Goal: Task Accomplishment & Management: Complete application form

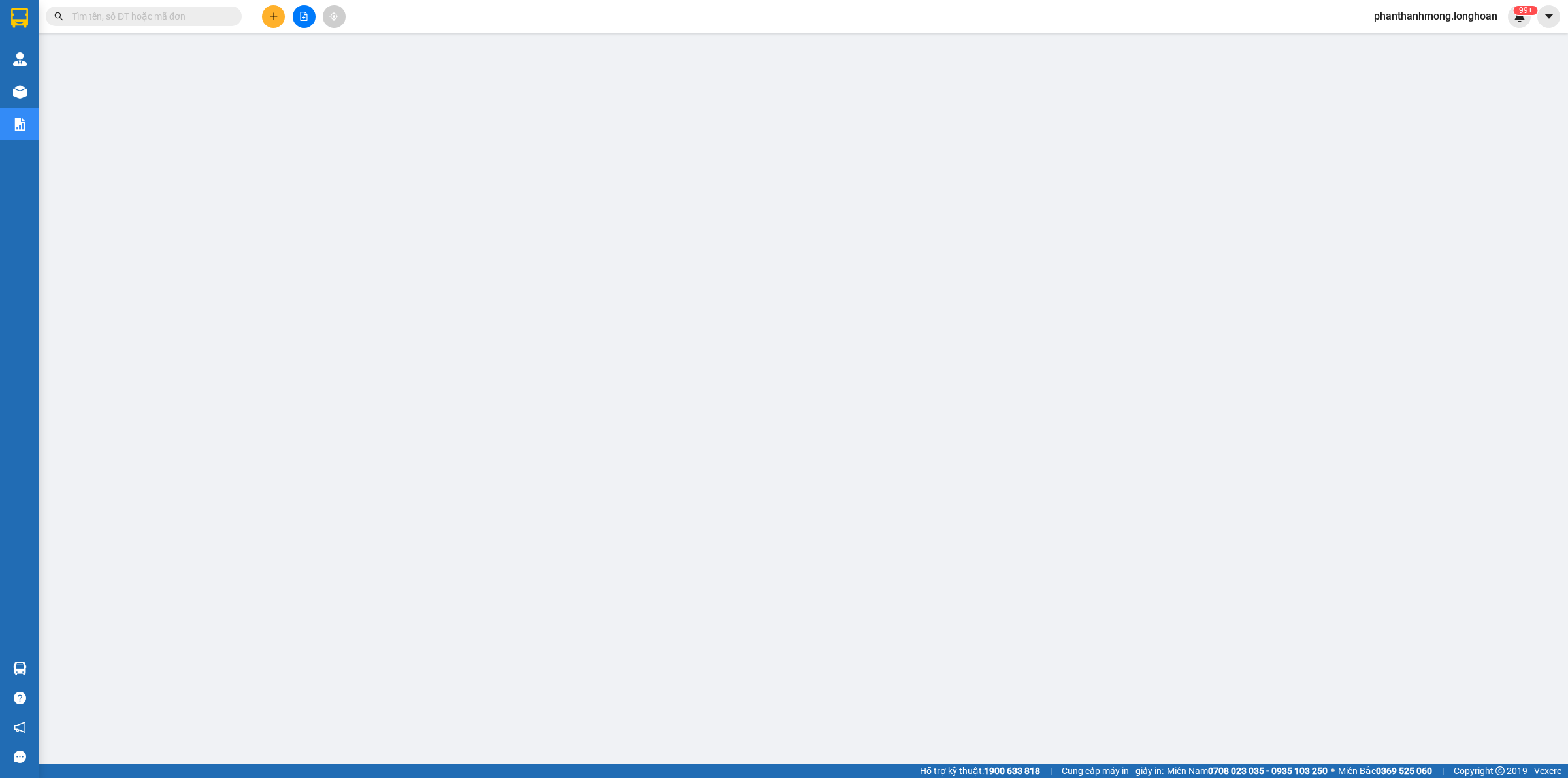
click at [279, 8] on button at bounding box center [273, 17] width 23 height 23
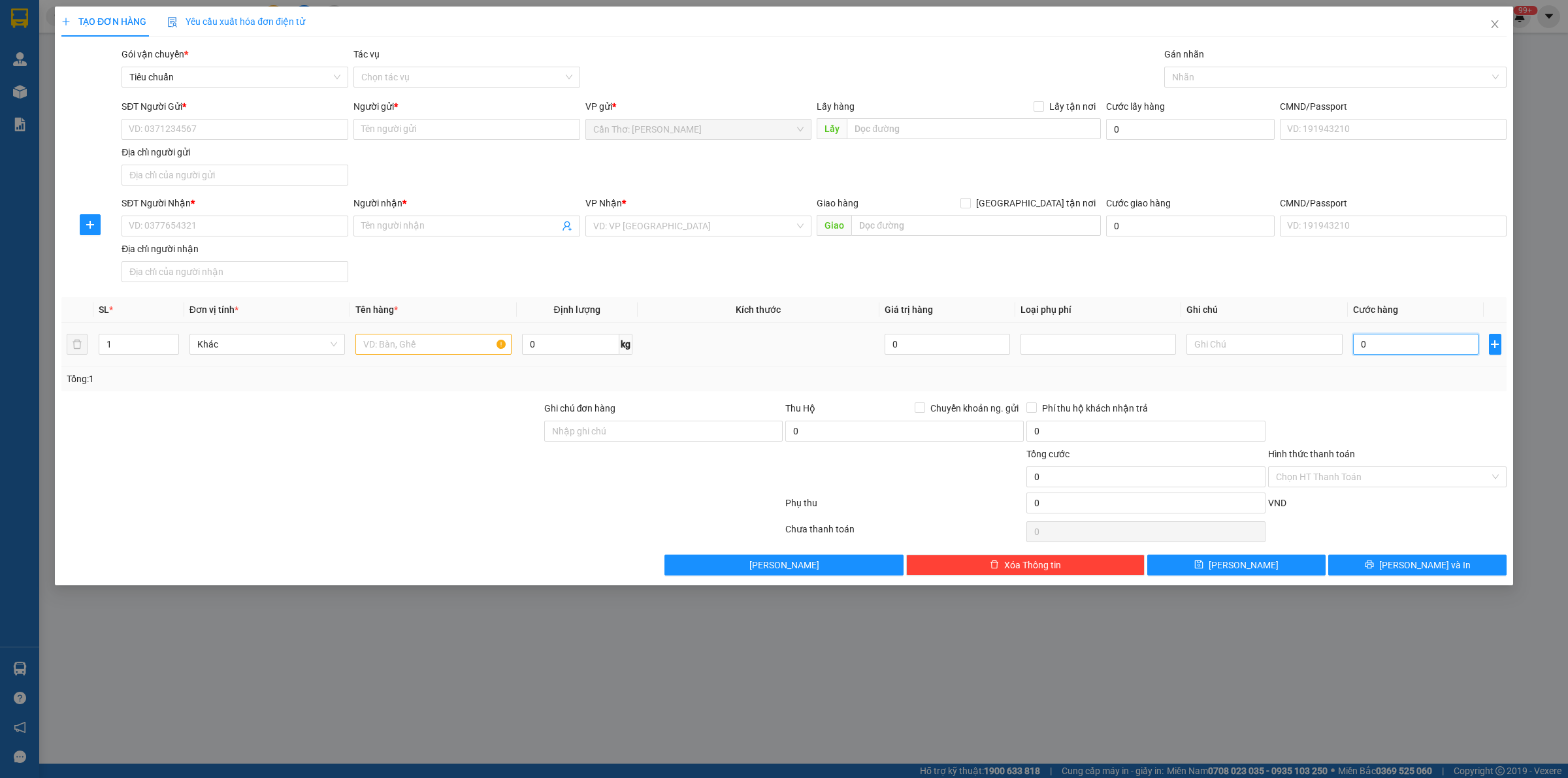
click at [1393, 349] on input "0" at bounding box center [1416, 344] width 125 height 21
type input "2"
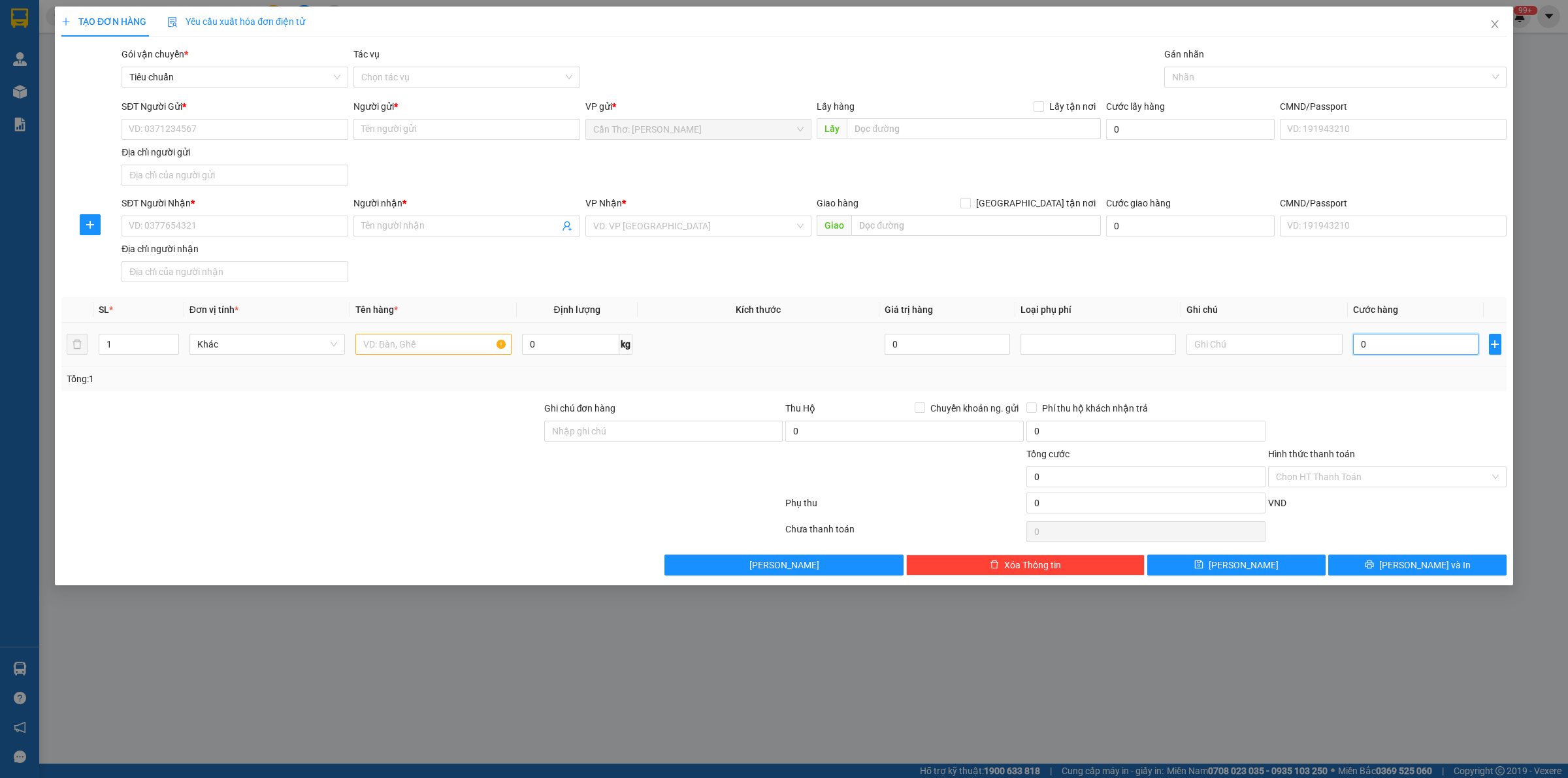
type input "2"
type input "29"
type input "290"
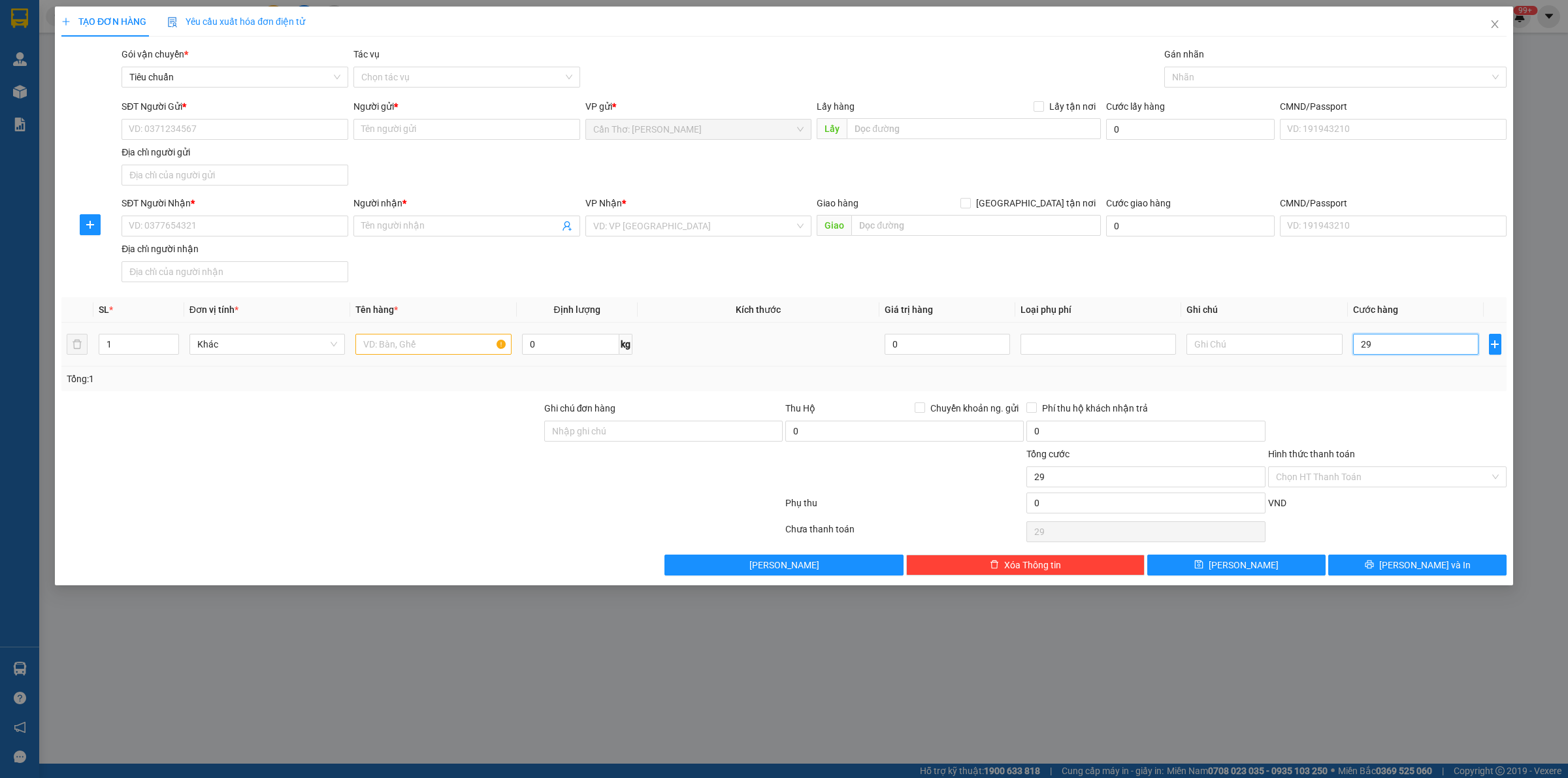
type input "290"
type input "2.900"
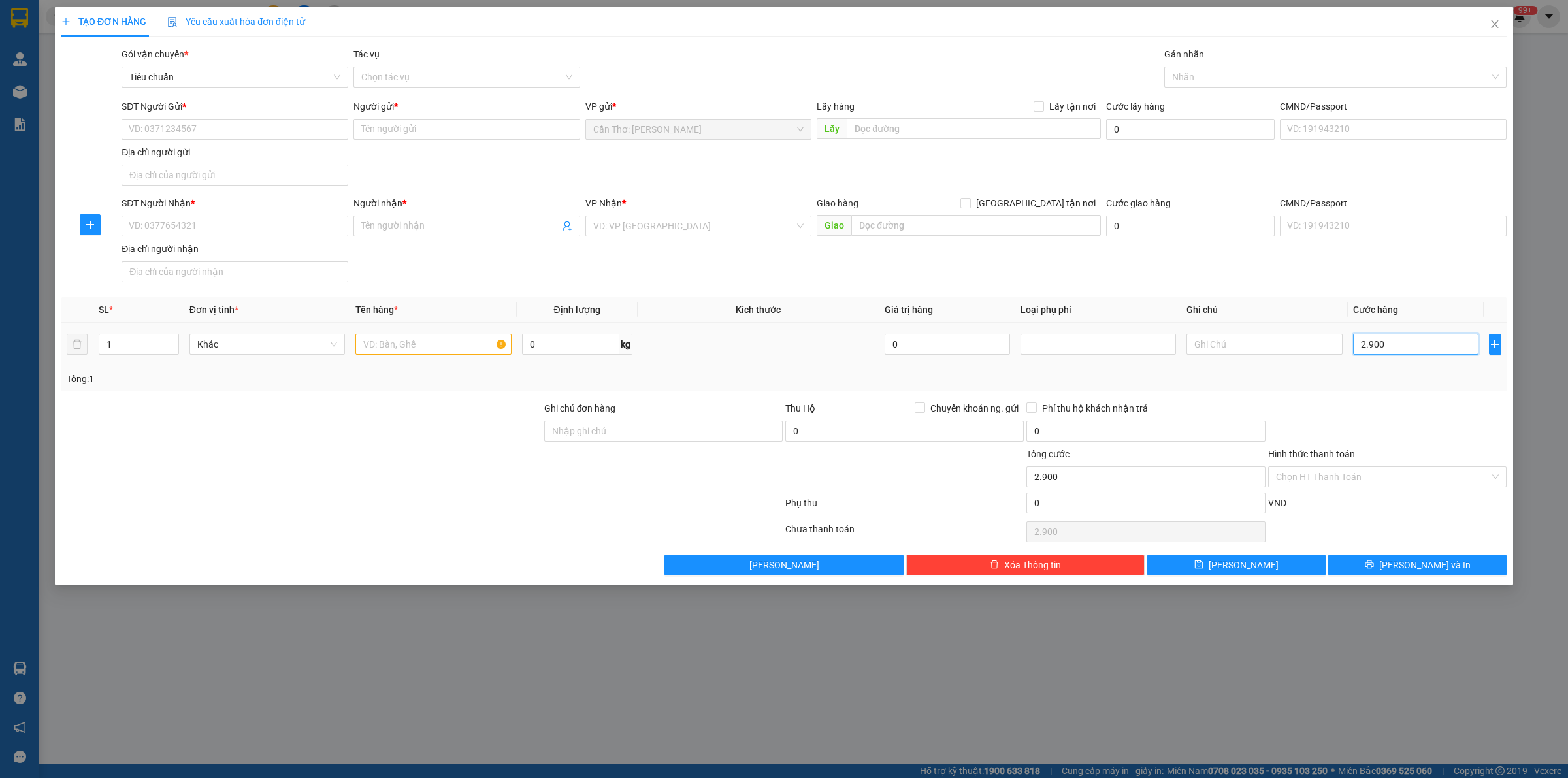
type input "29.000"
type input "290.000"
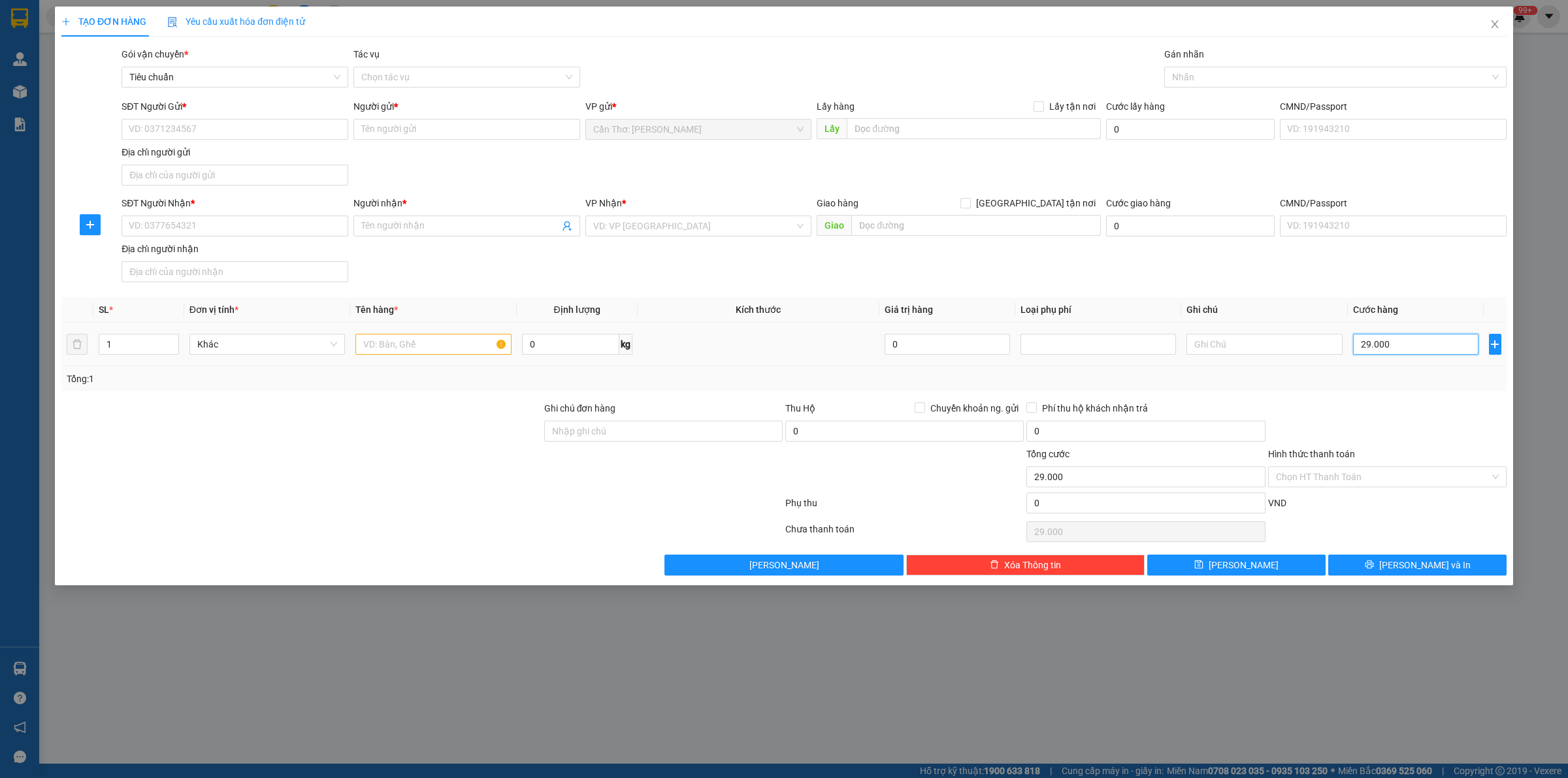
type input "290.000"
click at [1210, 82] on div at bounding box center [1329, 77] width 323 height 16
type input "290.000"
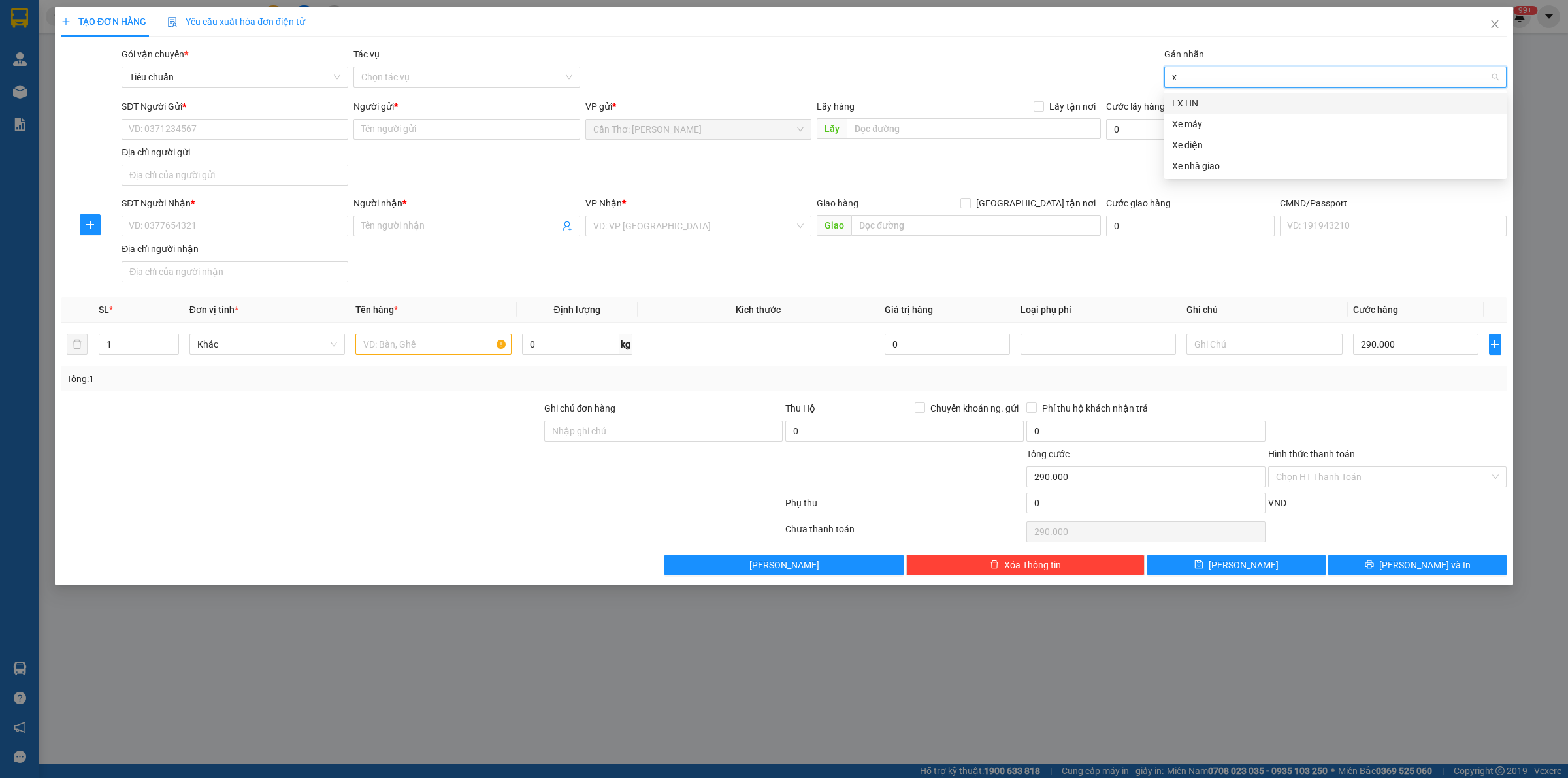
type input "xe"
click at [1187, 101] on div "Xe máy" at bounding box center [1336, 103] width 326 height 15
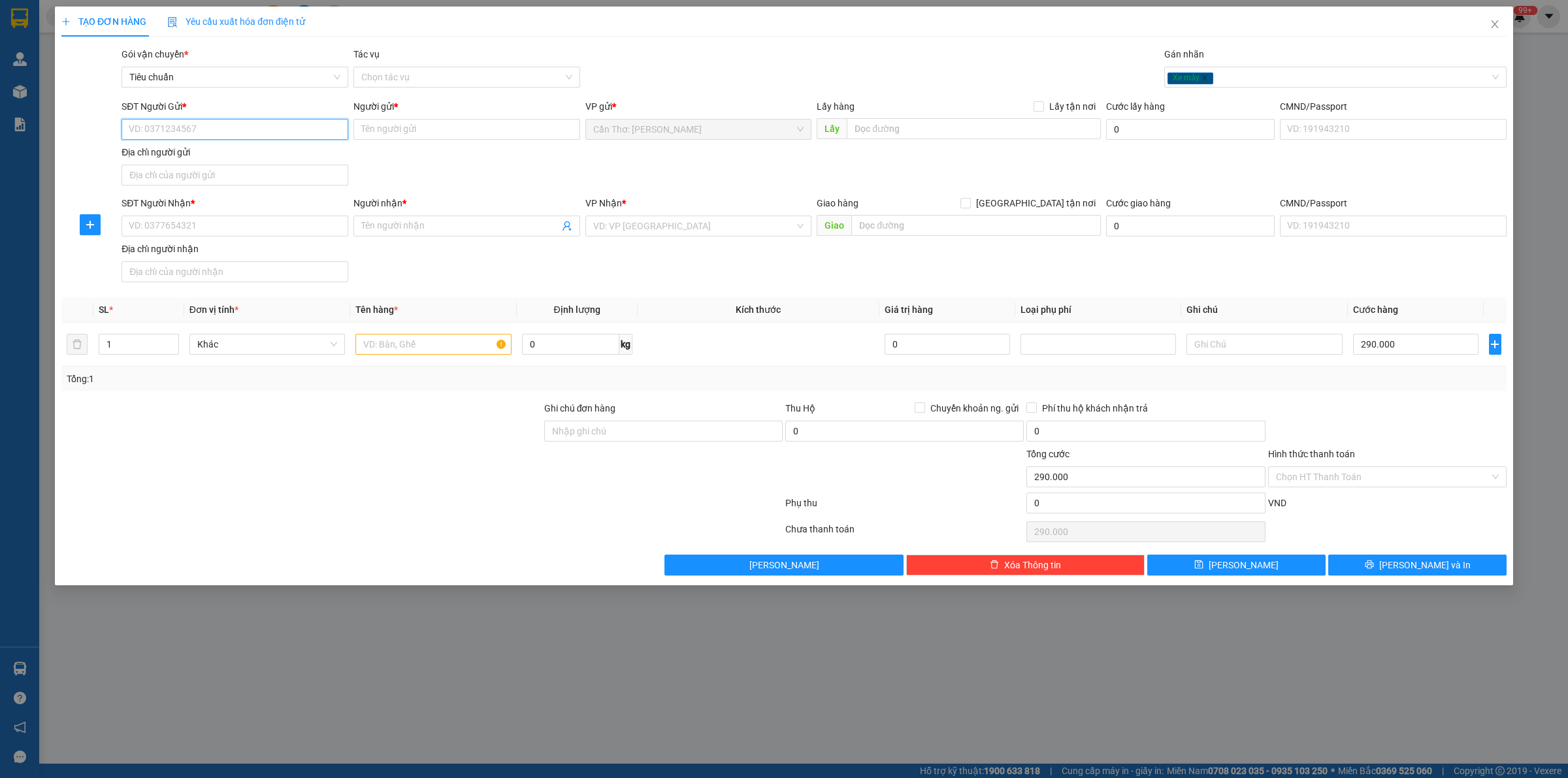
click at [230, 132] on input "SĐT Người Gửi *" at bounding box center [235, 129] width 227 height 21
type input "0919168005"
click at [429, 134] on input "Người gửi *" at bounding box center [467, 129] width 227 height 21
type input "a"
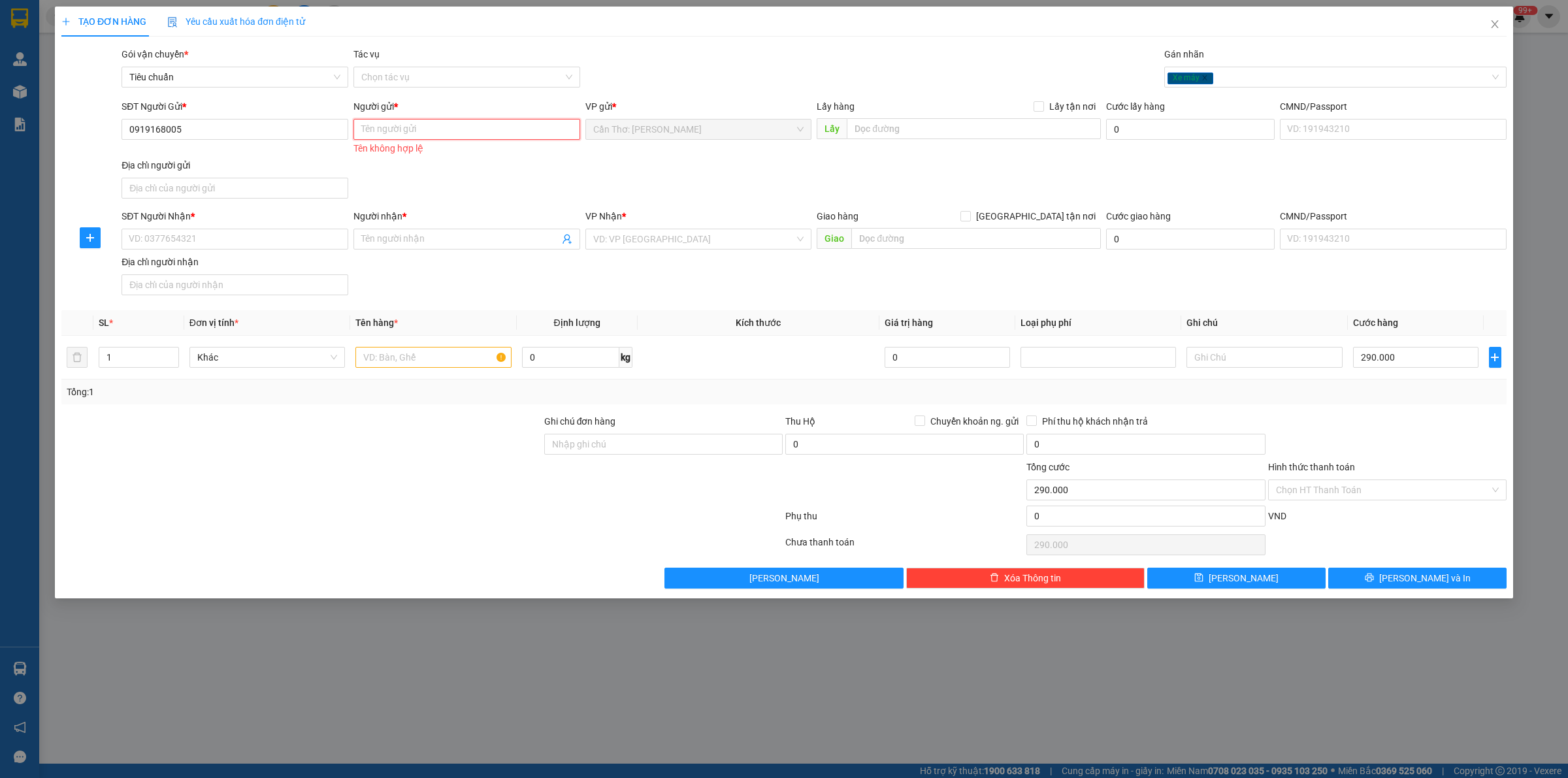
type input "A"
type input "J"
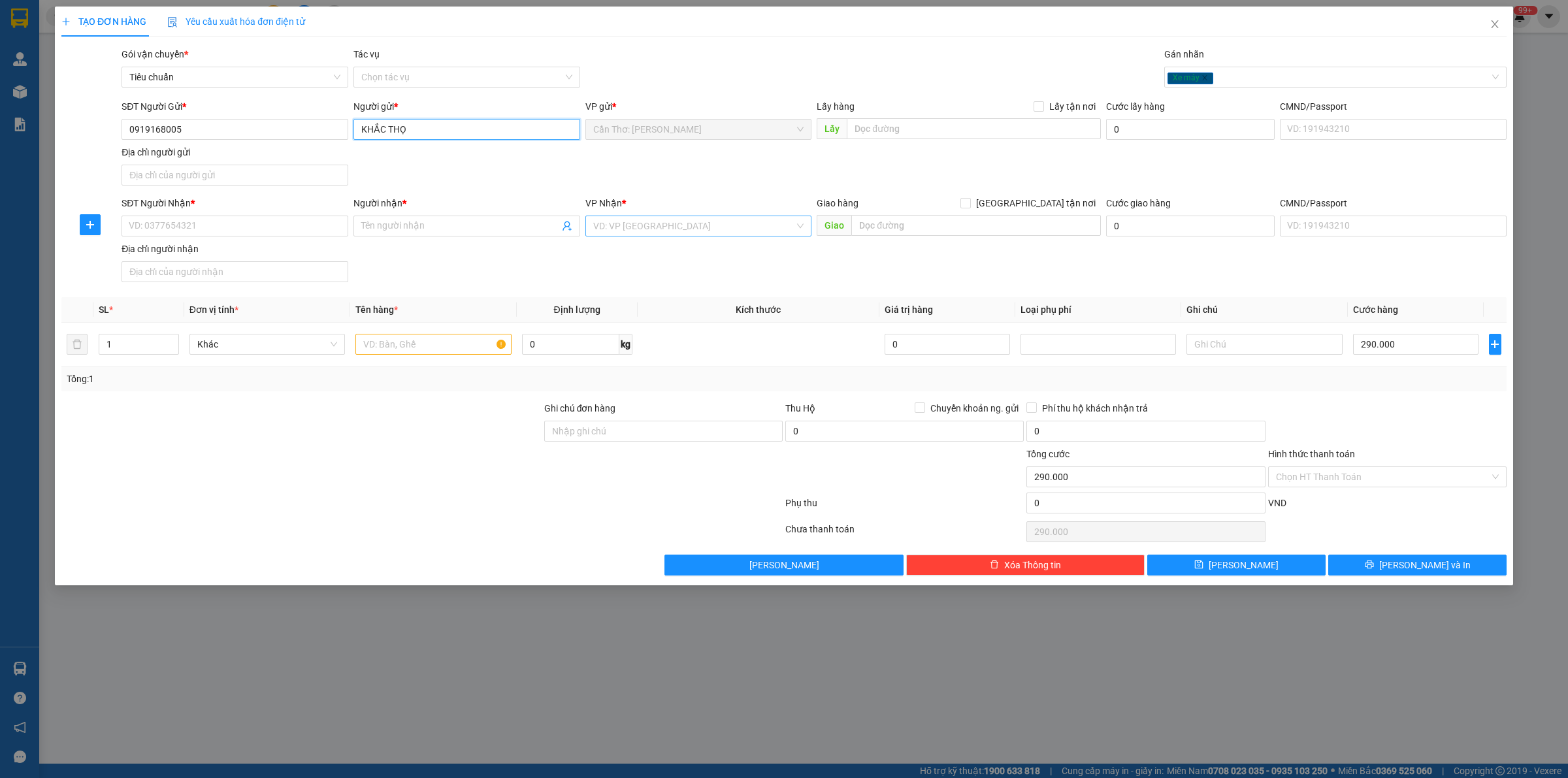
type input "KHẮC THỌ"
click at [620, 225] on input "search" at bounding box center [694, 226] width 202 height 19
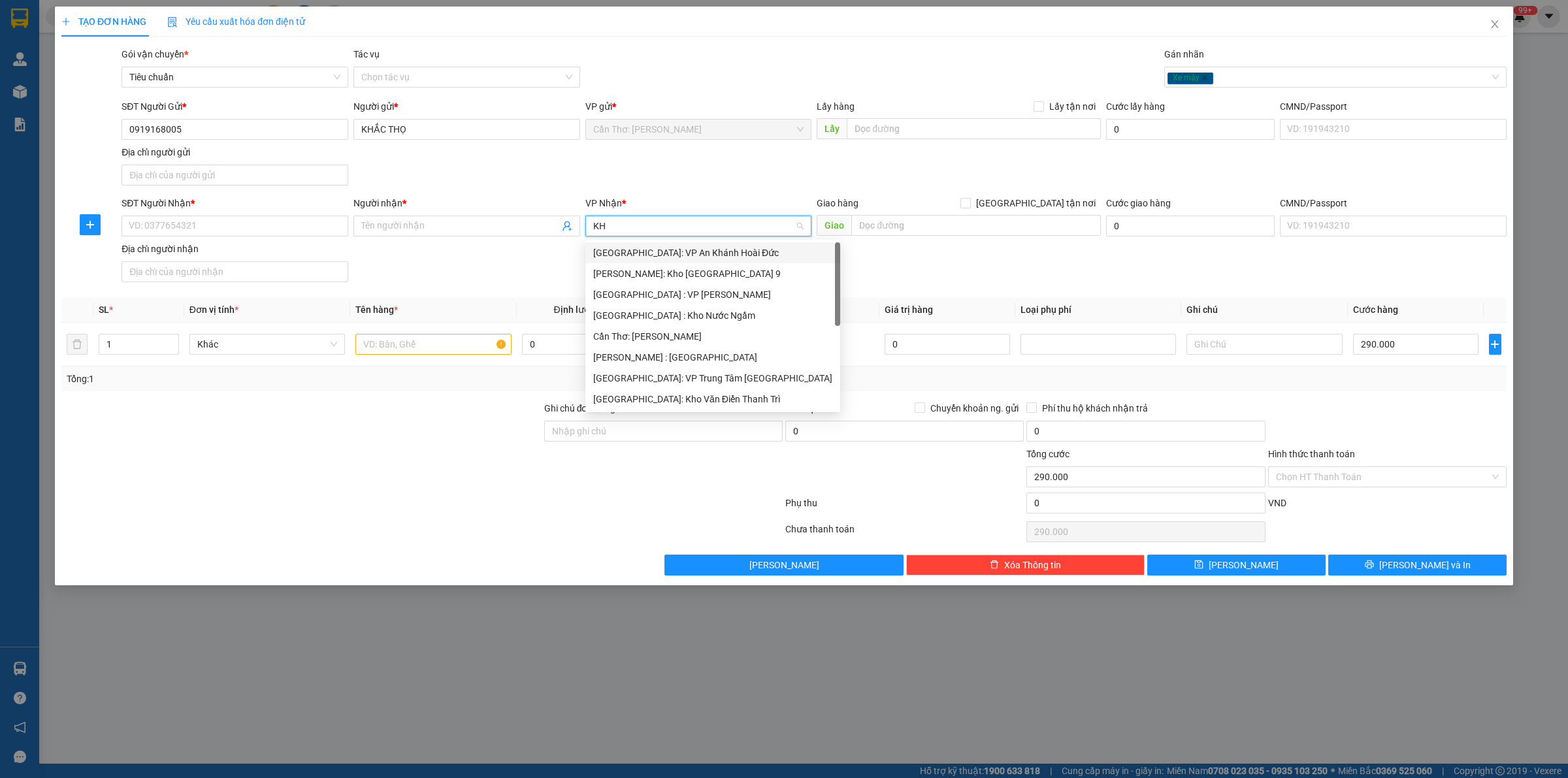
type input "KHO"
click at [679, 317] on div "[PERSON_NAME] : [GEOGRAPHIC_DATA]" at bounding box center [699, 315] width 211 height 15
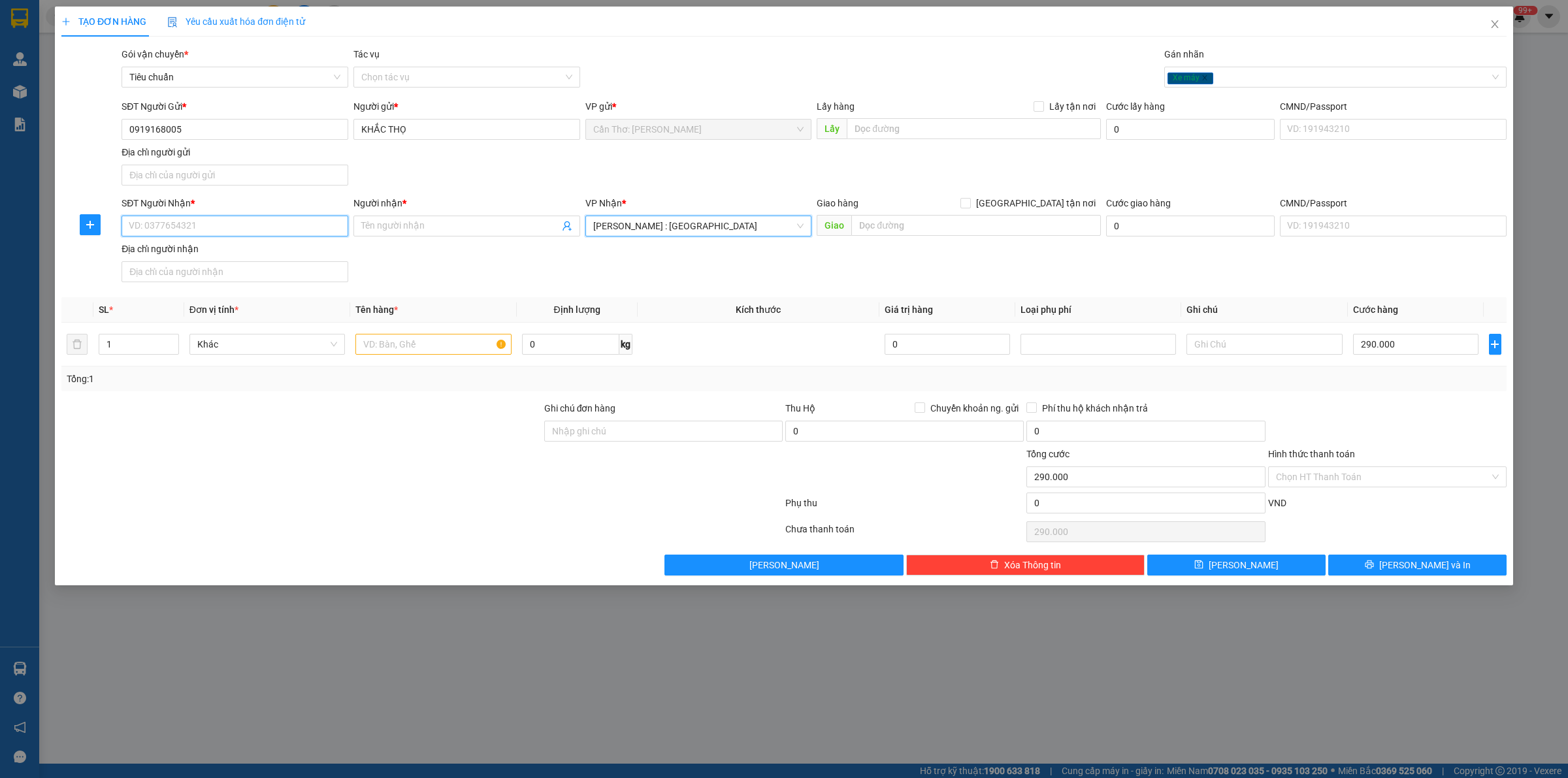
click at [269, 235] on input "SĐT Người Nhận *" at bounding box center [235, 226] width 227 height 21
click at [154, 229] on input "07922269757" at bounding box center [235, 226] width 227 height 21
type input "0792269757"
click at [459, 230] on input "Người nhận *" at bounding box center [460, 225] width 198 height 15
type input "KHẮC TÀI"
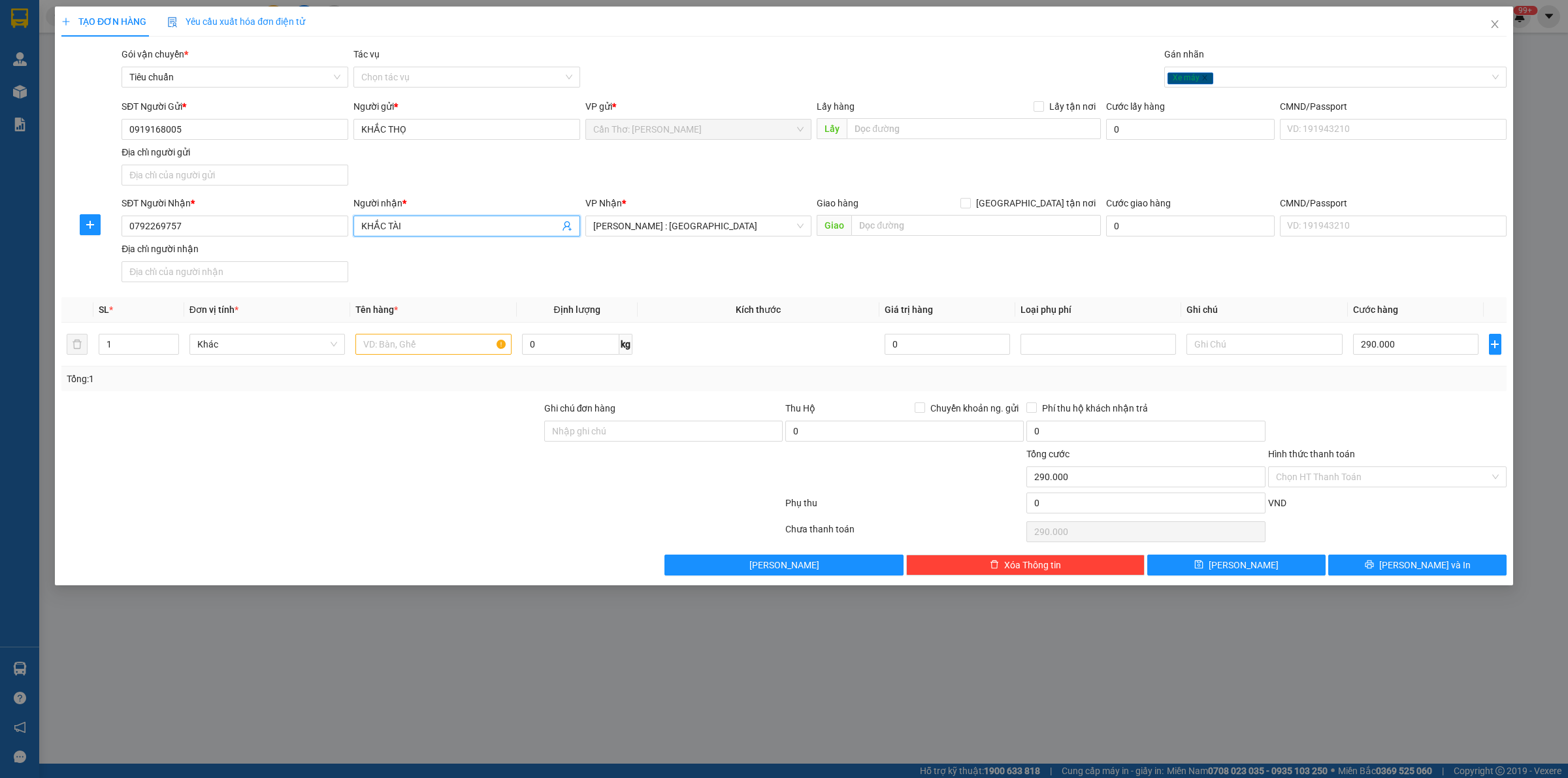
drag, startPoint x: 1029, startPoint y: 198, endPoint x: 1021, endPoint y: 211, distance: 15.3
click at [1031, 198] on div "Giao hàng [GEOGRAPHIC_DATA] tận nơi" at bounding box center [959, 203] width 284 height 15
click at [1003, 223] on input "text" at bounding box center [976, 225] width 250 height 21
click at [970, 207] on input "[GEOGRAPHIC_DATA] tận nơi" at bounding box center [965, 202] width 9 height 9
checkbox input "true"
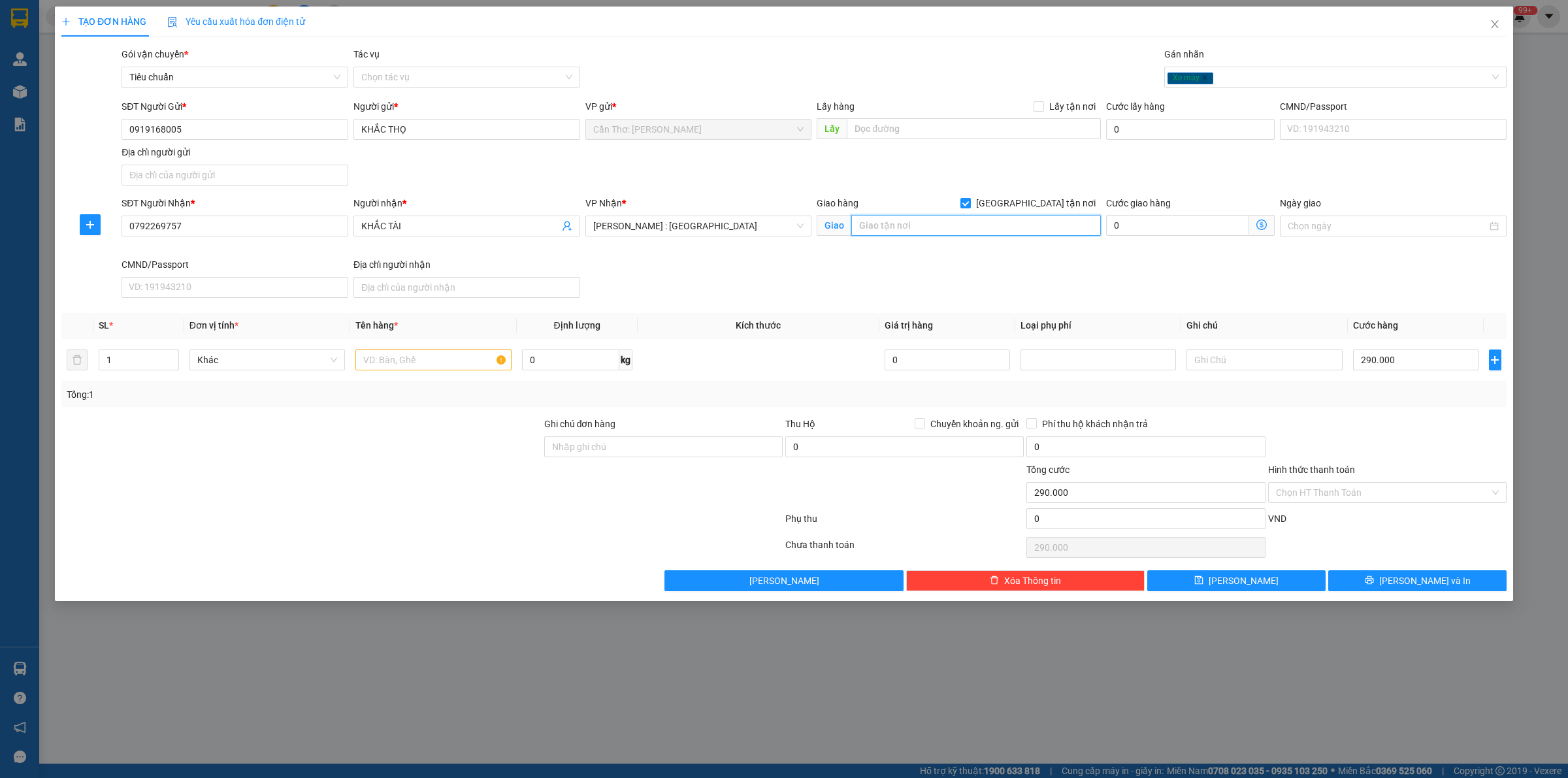
click at [1013, 222] on input "text" at bounding box center [976, 225] width 250 height 21
type input "94 PHÓ CƠ ĐIỀU , P7 , QUẬN 11, HCM"
click at [474, 373] on div at bounding box center [433, 360] width 156 height 26
click at [459, 358] on input "text" at bounding box center [433, 360] width 156 height 21
type input "1 XE SỐ 65-X1 8876"
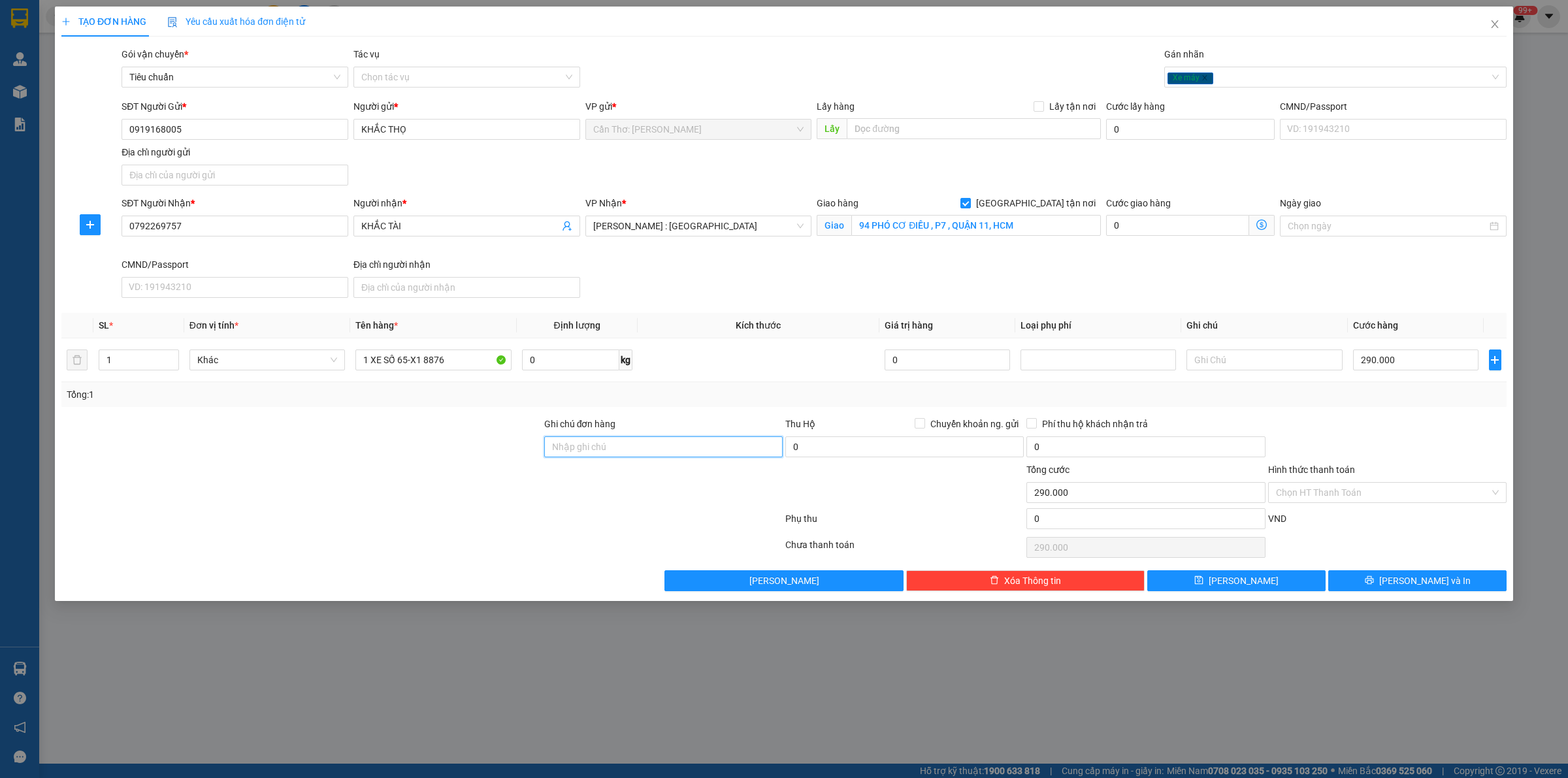
click at [609, 445] on input "Ghi chú đơn hàng" at bounding box center [663, 447] width 239 height 21
type input "1 CHÌA KHÓA"
click at [1338, 485] on input "Hình thức thanh toán" at bounding box center [1383, 492] width 214 height 19
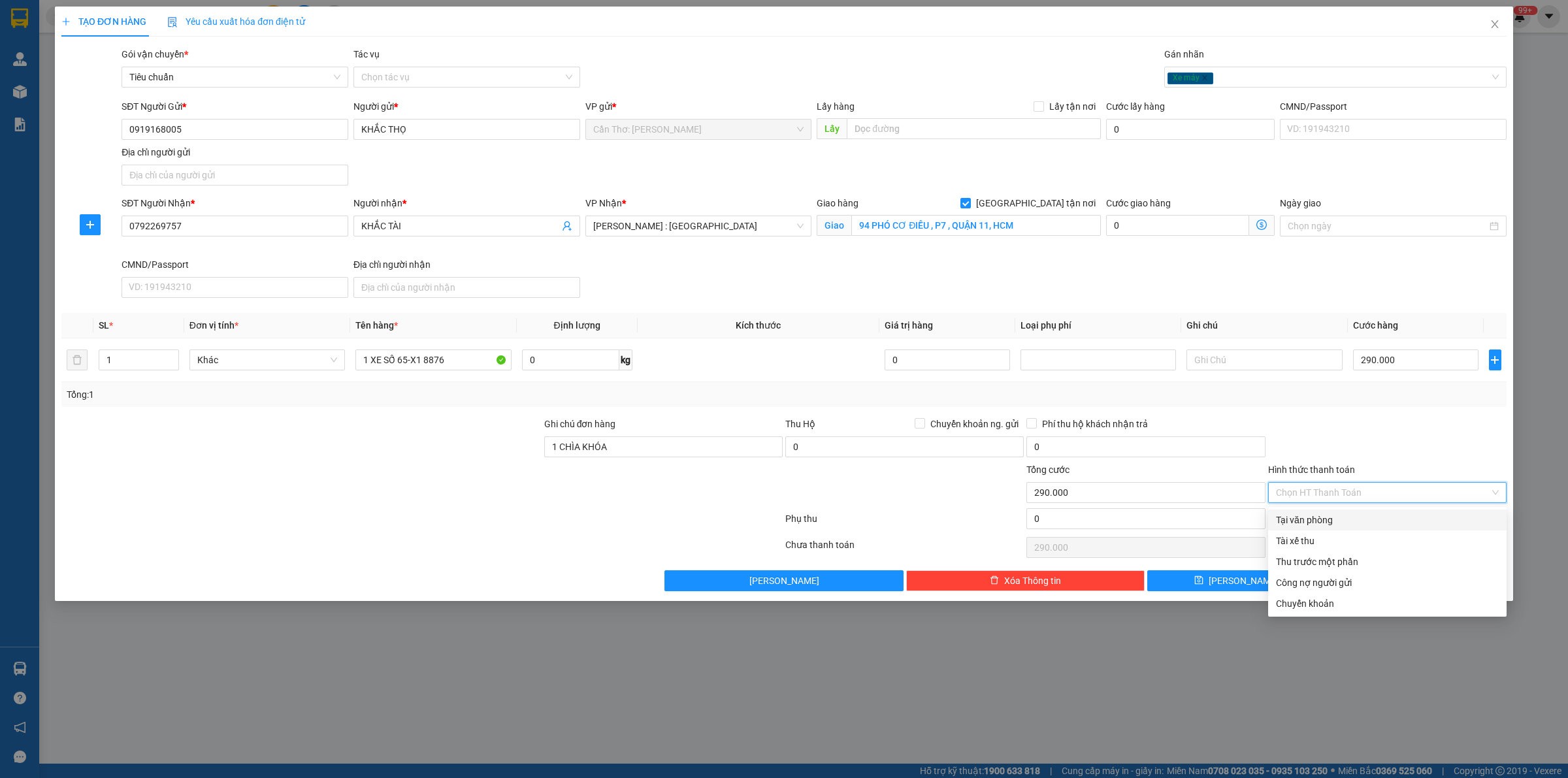
click at [1341, 511] on div "Tại văn phòng" at bounding box center [1387, 520] width 239 height 21
type input "0"
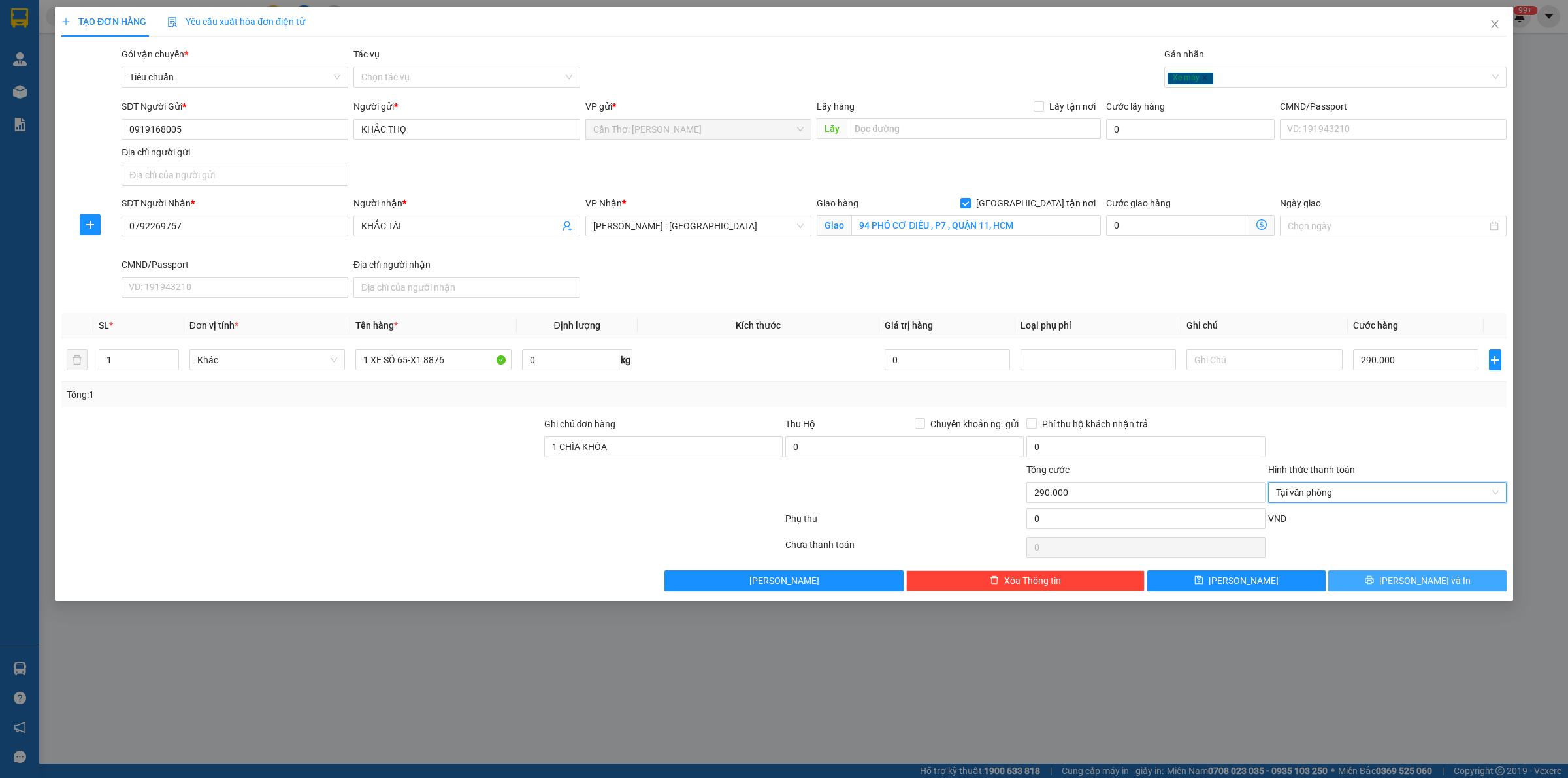
click at [1376, 580] on button "[PERSON_NAME] và In" at bounding box center [1418, 581] width 178 height 21
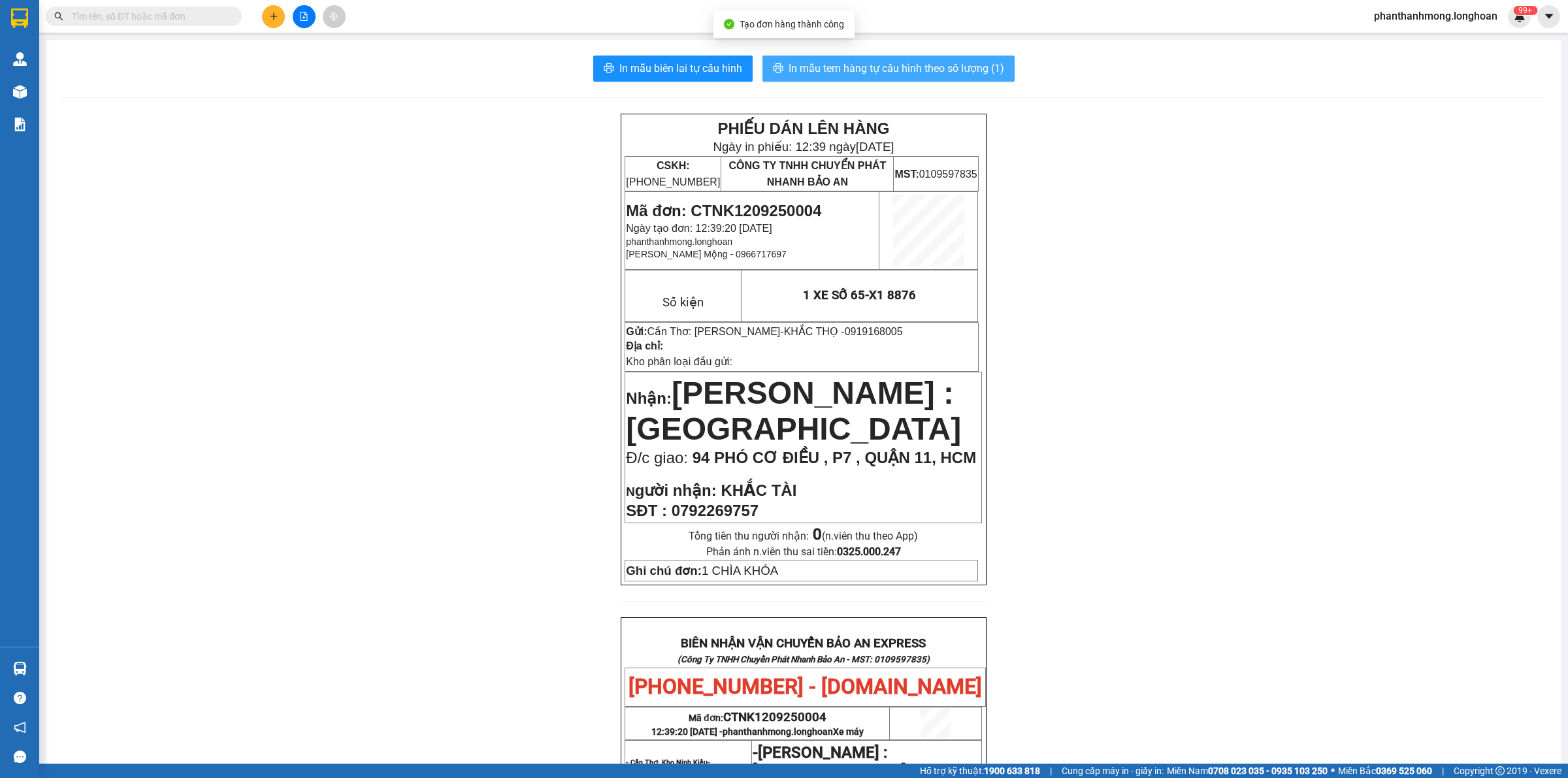
click at [948, 55] on button "In mẫu tem hàng tự cấu hình theo số lượng (1)" at bounding box center [888, 68] width 252 height 26
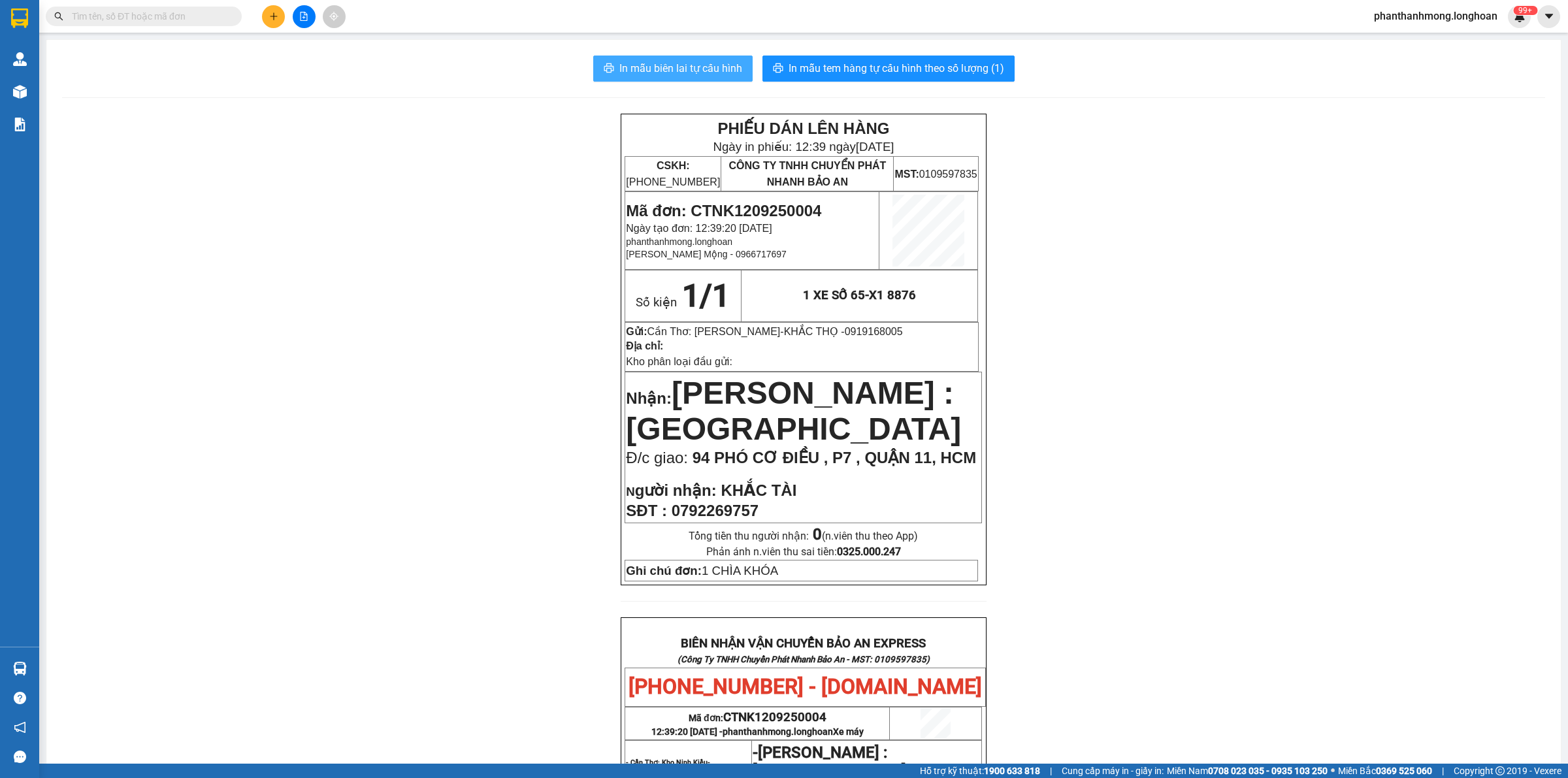
click at [720, 80] on button "In mẫu biên lai tự cấu hình" at bounding box center [673, 68] width 160 height 26
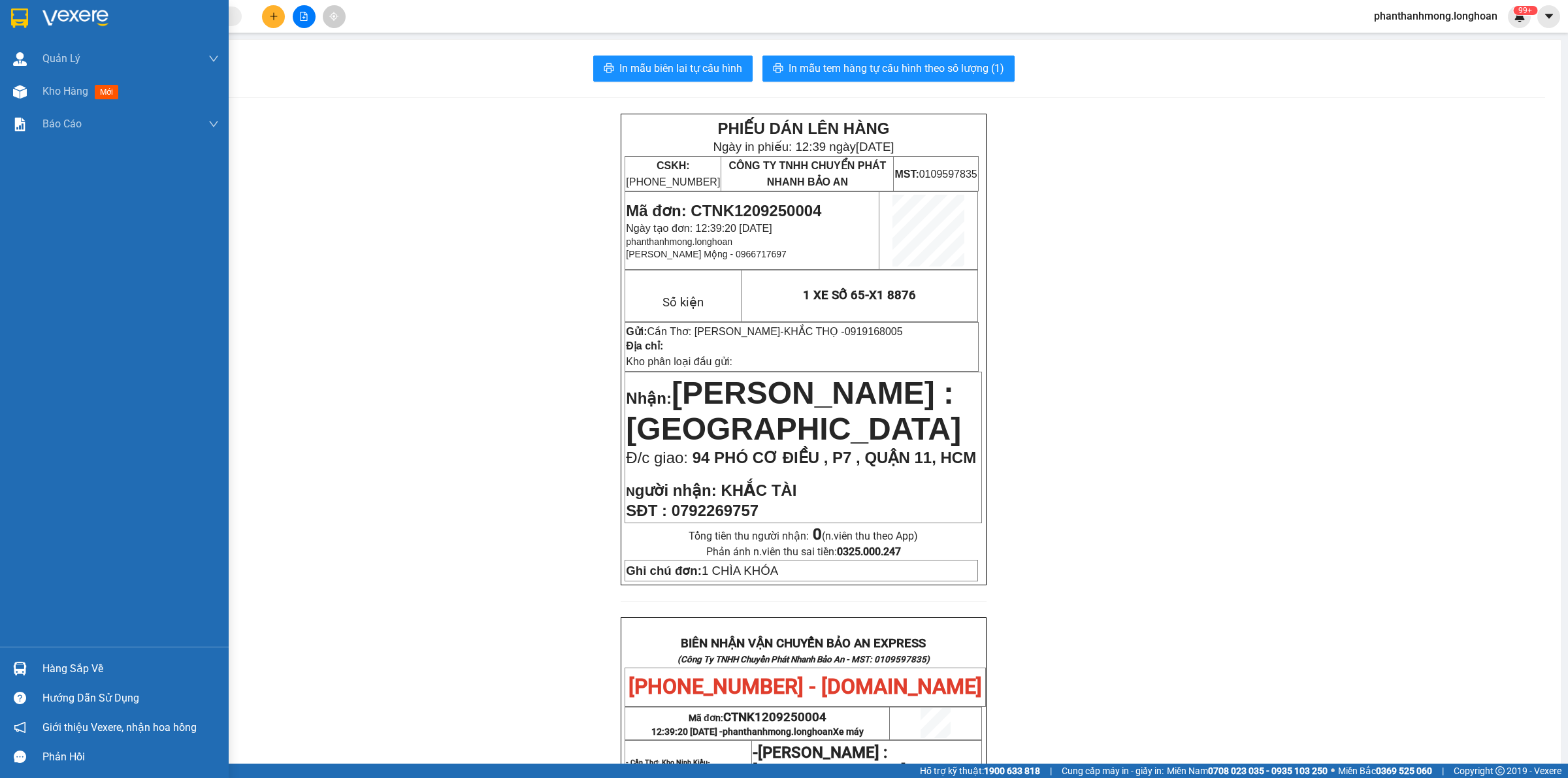
drag, startPoint x: 10, startPoint y: 19, endPoint x: 50, endPoint y: 1, distance: 43.9
click at [10, 18] on div at bounding box center [19, 17] width 23 height 23
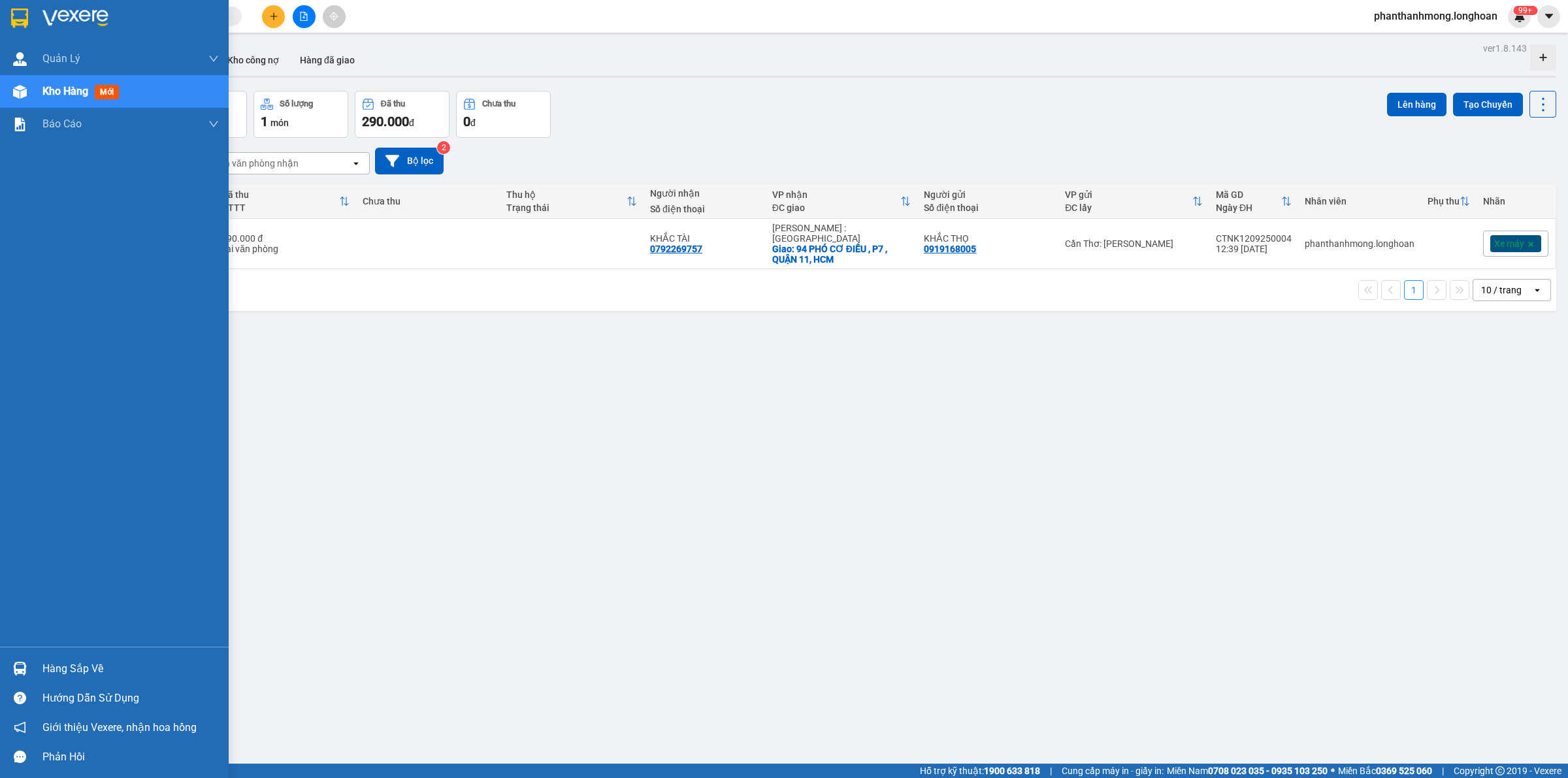
click at [31, 15] on div at bounding box center [114, 21] width 229 height 42
click at [2, 17] on div at bounding box center [114, 21] width 229 height 42
click at [11, 12] on img at bounding box center [19, 18] width 17 height 19
click at [80, 668] on div "Hàng sắp về" at bounding box center [130, 669] width 176 height 19
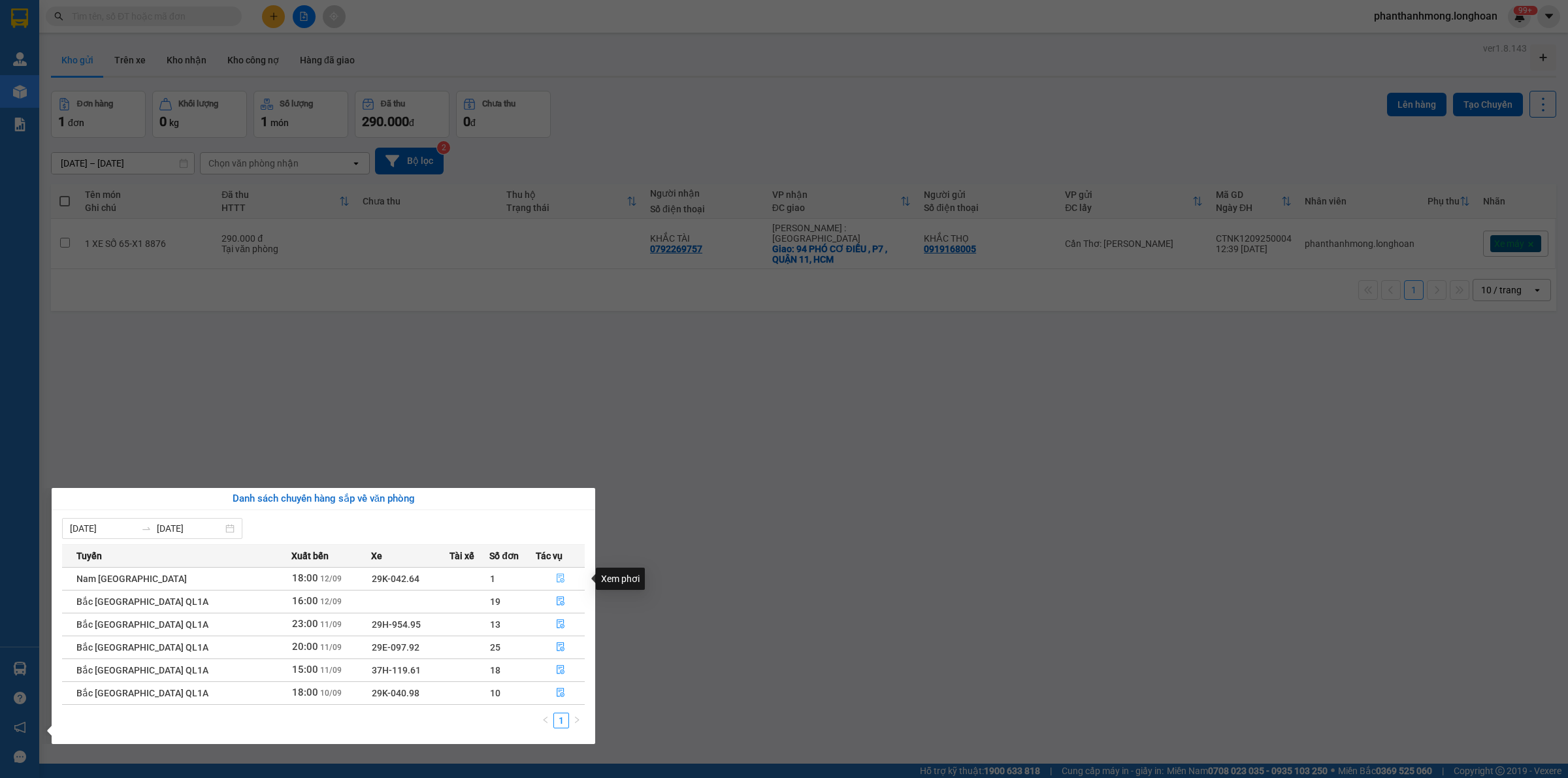
click at [556, 579] on icon "file-done" at bounding box center [560, 577] width 9 height 9
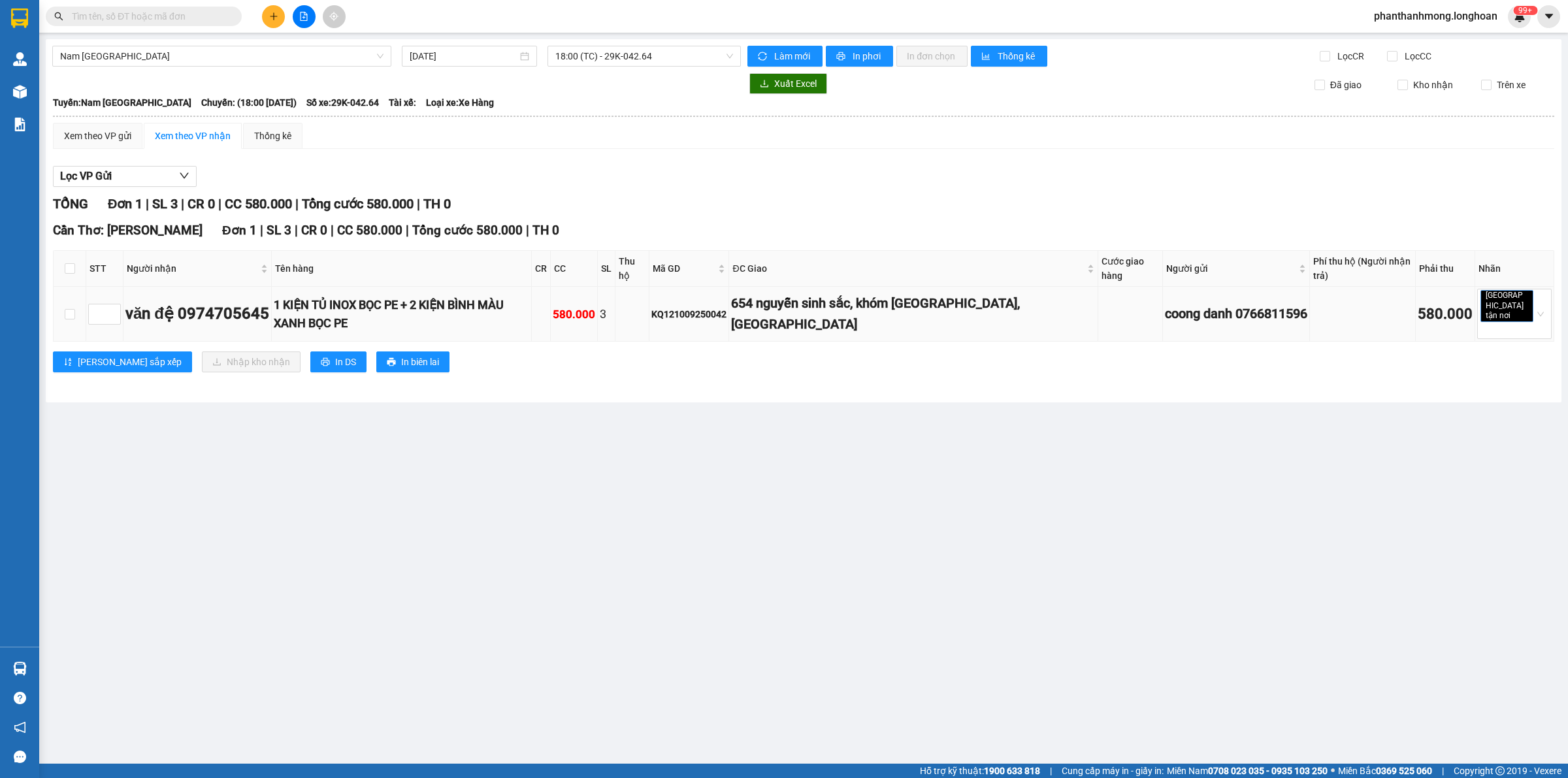
click at [706, 307] on div "KQ121009250042" at bounding box center [689, 314] width 75 height 15
copy div "KQ121009250042"
click at [213, 13] on input "text" at bounding box center [149, 16] width 154 height 15
paste input "KQ121009250042"
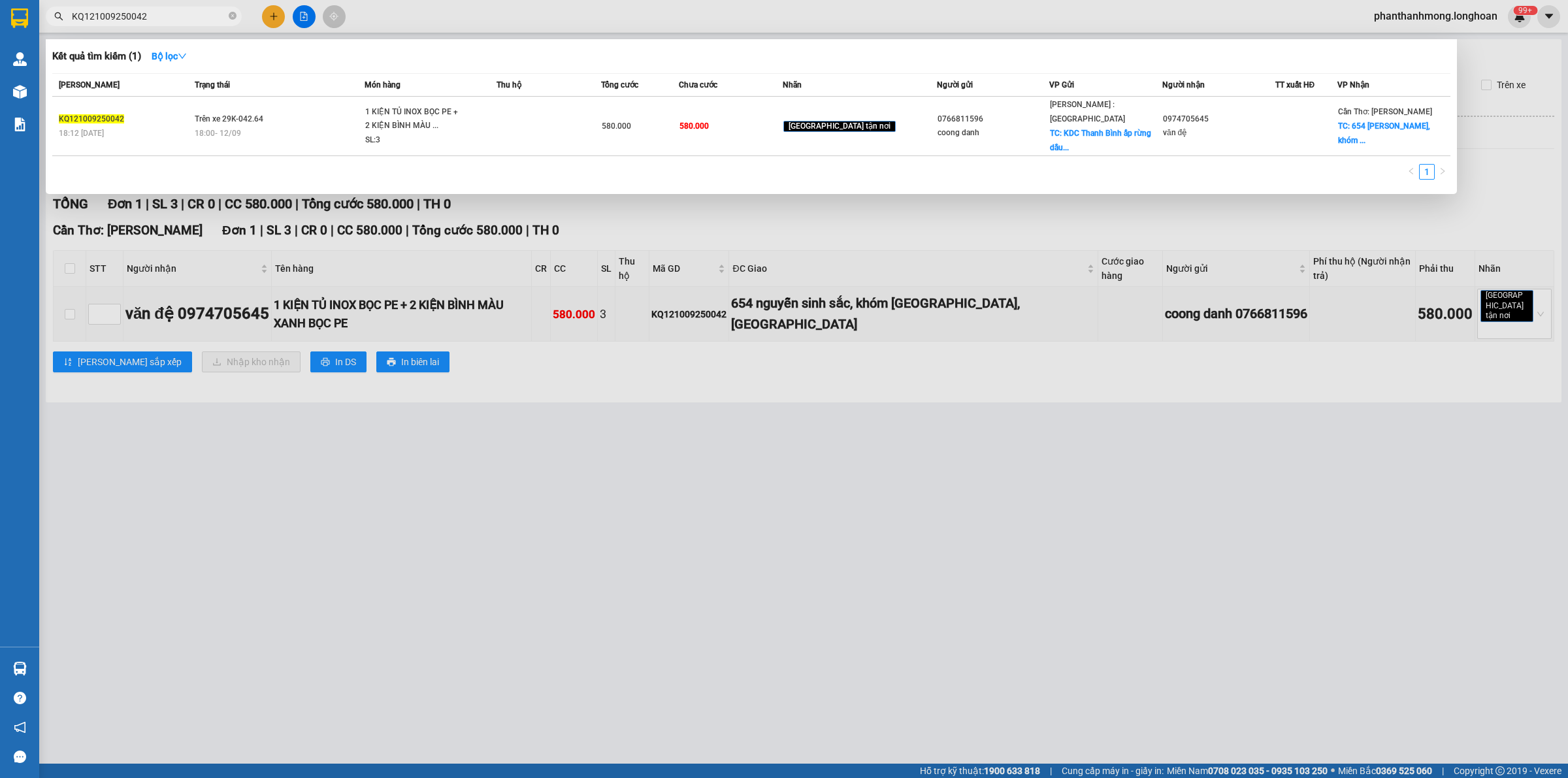
type input "KQ121009250042"
click at [341, 95] on th "Trạng thái" at bounding box center [278, 85] width 174 height 23
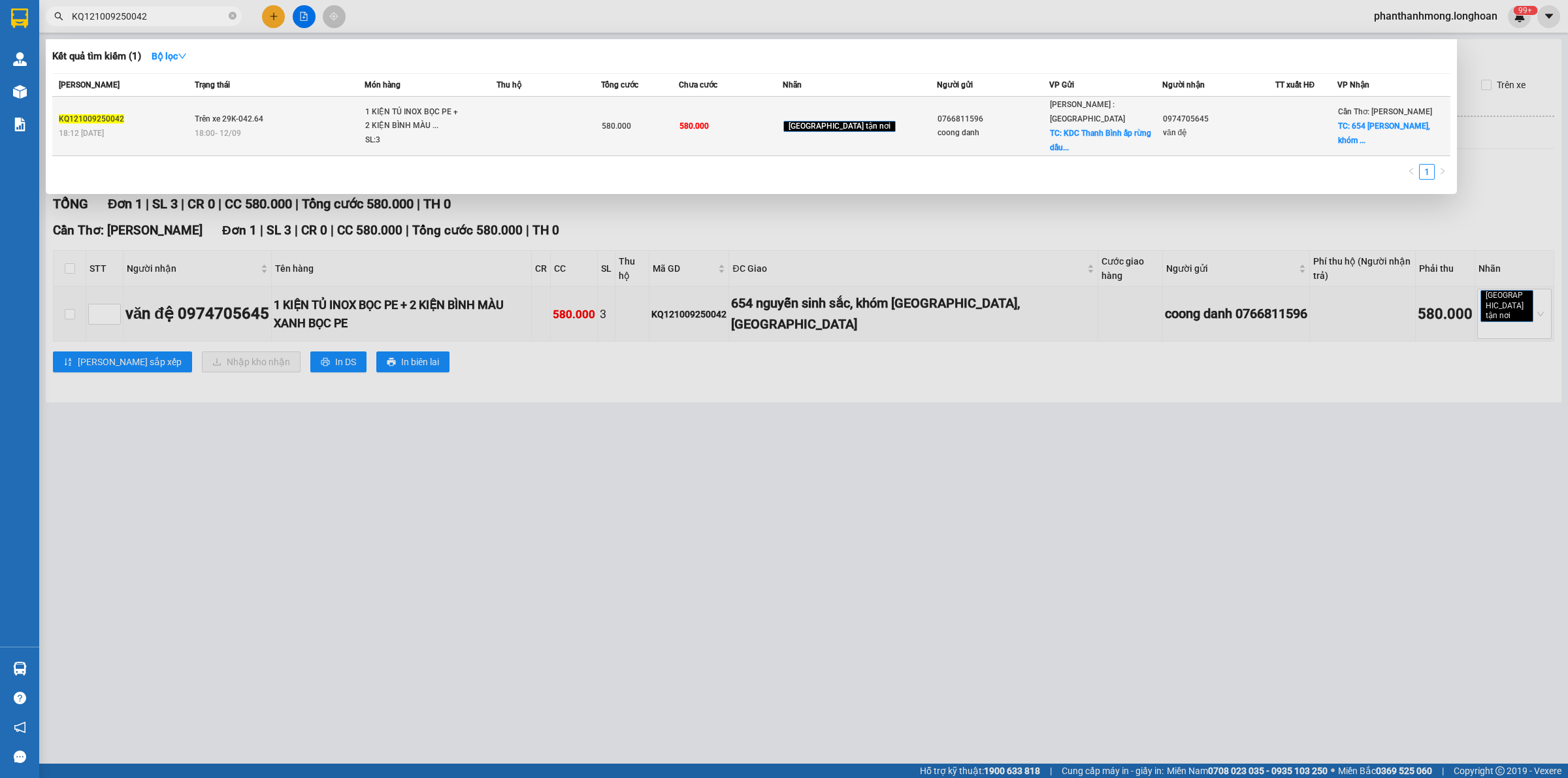
click at [349, 126] on div "18:00 [DATE]" at bounding box center [280, 133] width 170 height 15
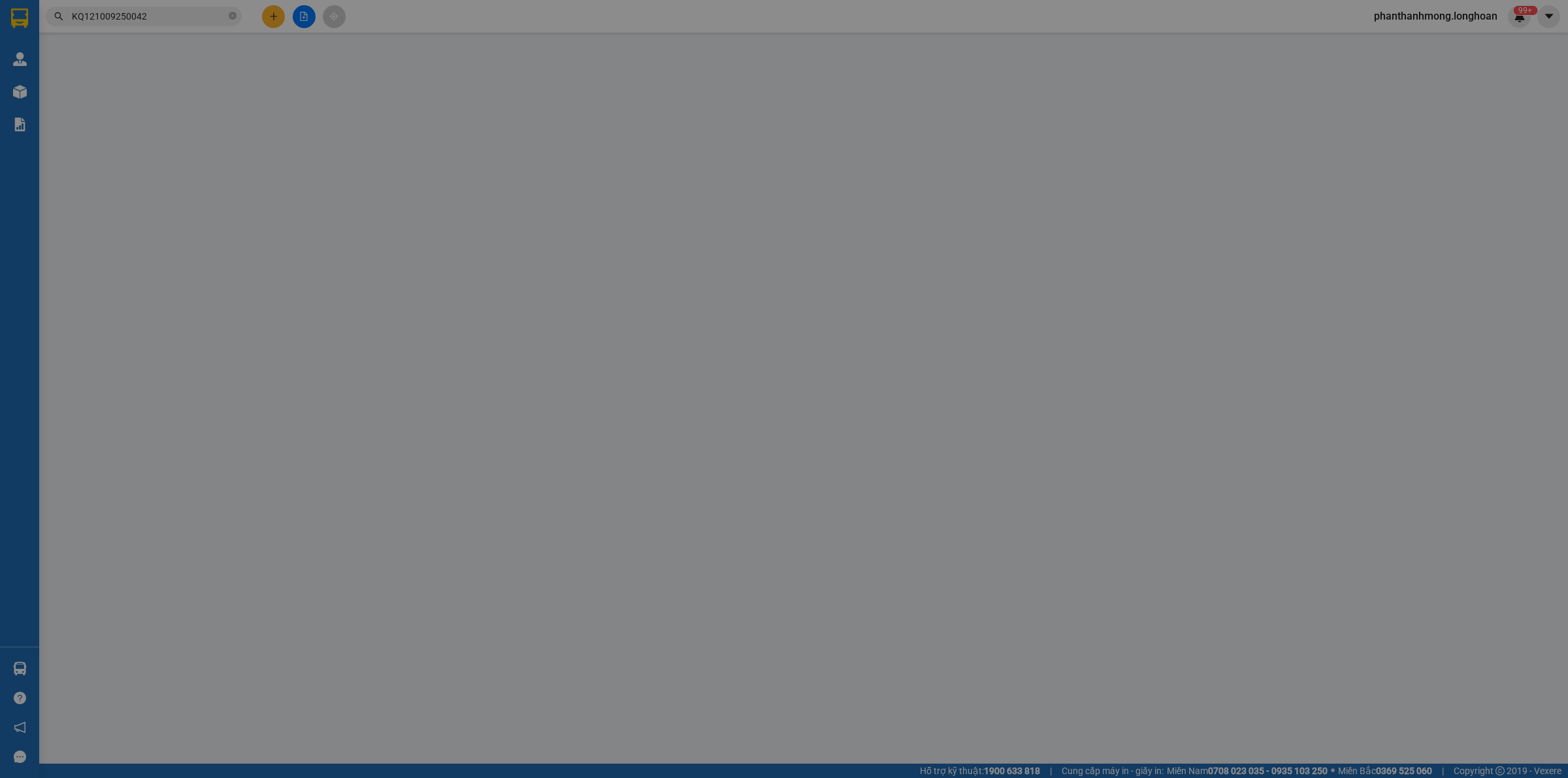
type input "0766811596"
type input "coong danh"
checkbox input "true"
type input "KDC [GEOGRAPHIC_DATA] rừng dầu xã [GEOGRAPHIC_DATA] huyện [GEOGRAPHIC_DATA] Tỉn…"
type input "0974705645"
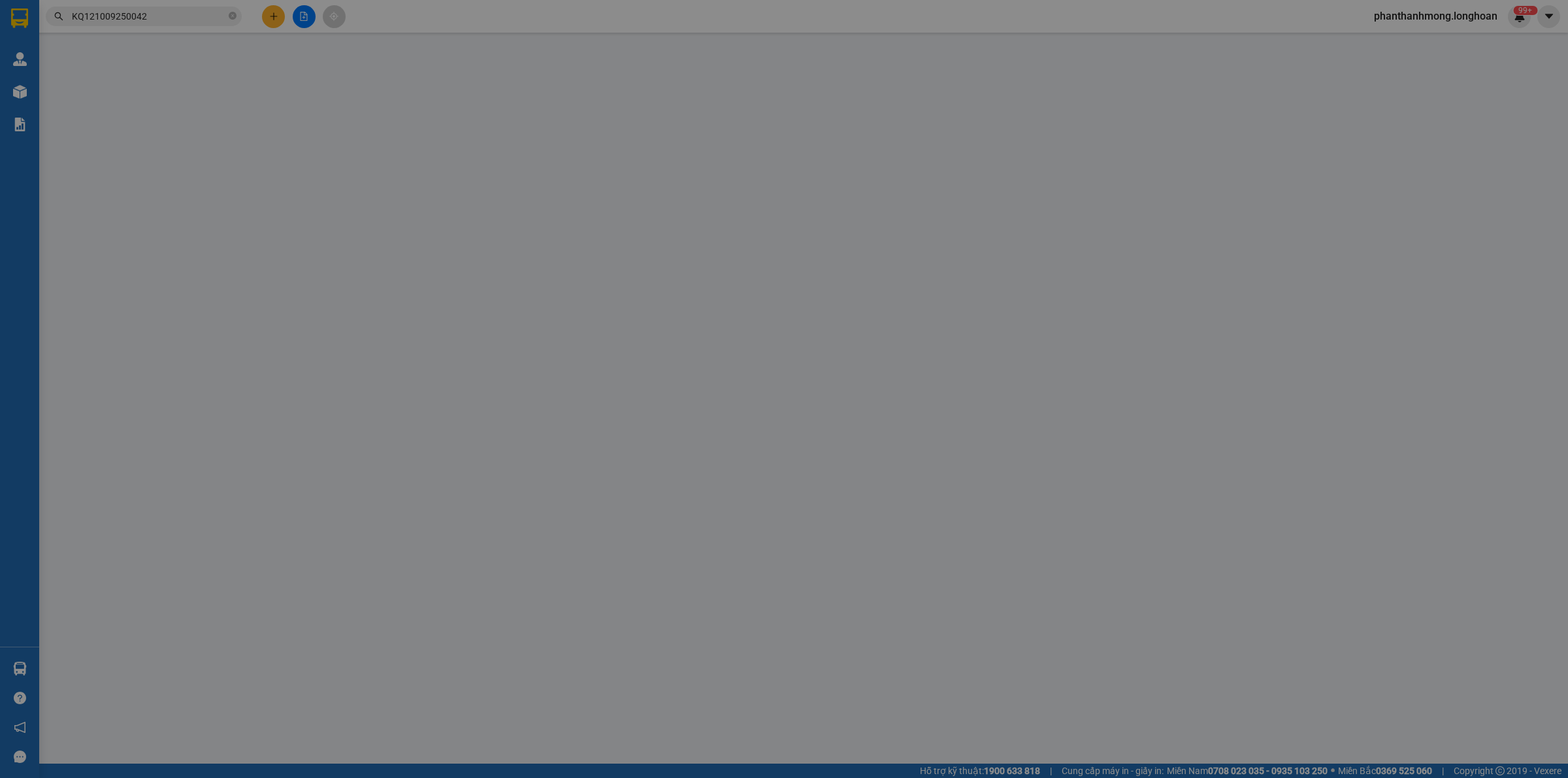
type input "văn đệ"
checkbox input "true"
type input "654 nguyễn sinh sắc, khóm [GEOGRAPHIC_DATA], [GEOGRAPHIC_DATA]"
type input "580.000"
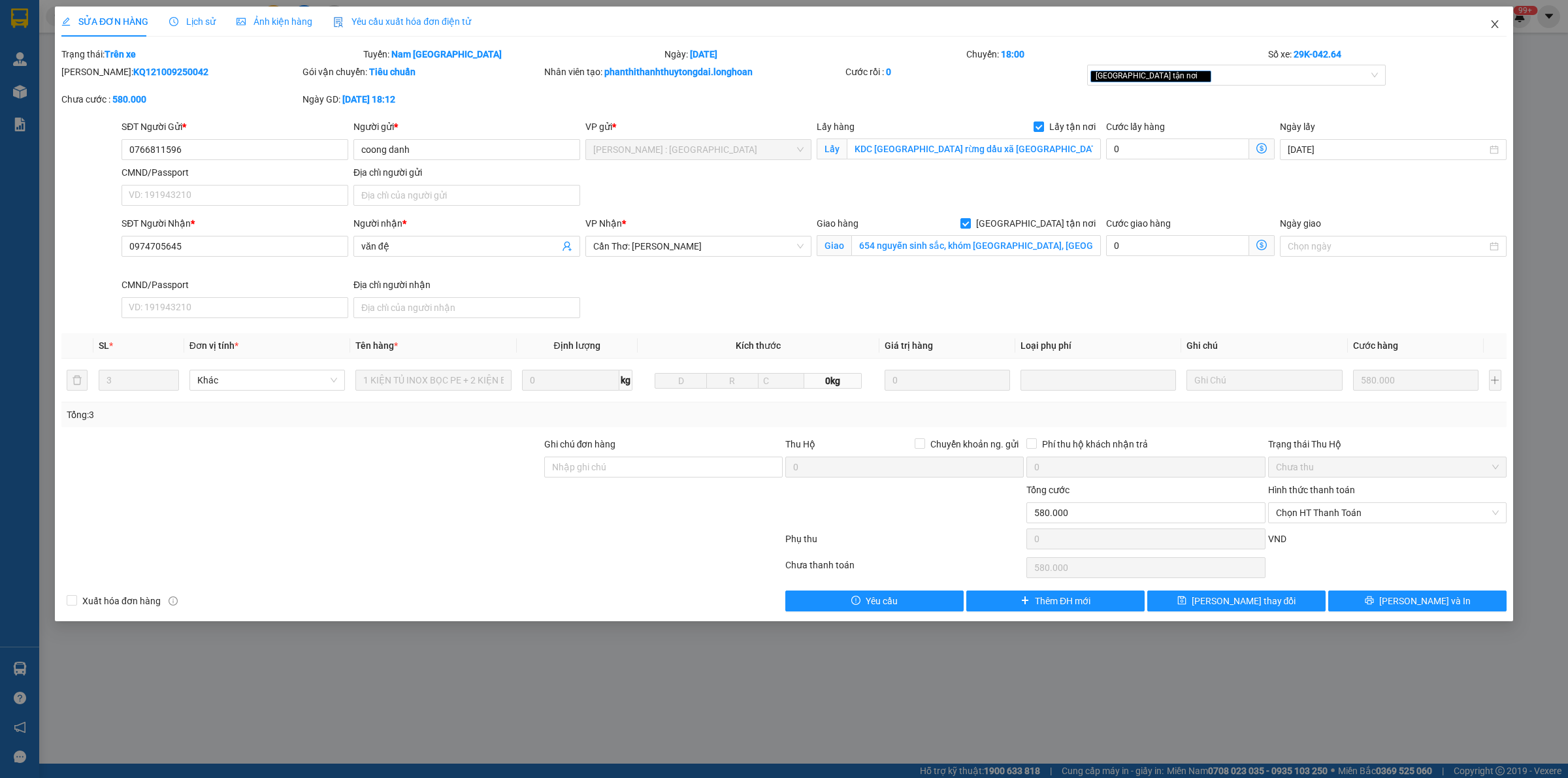
click at [1496, 23] on icon "close" at bounding box center [1495, 24] width 7 height 8
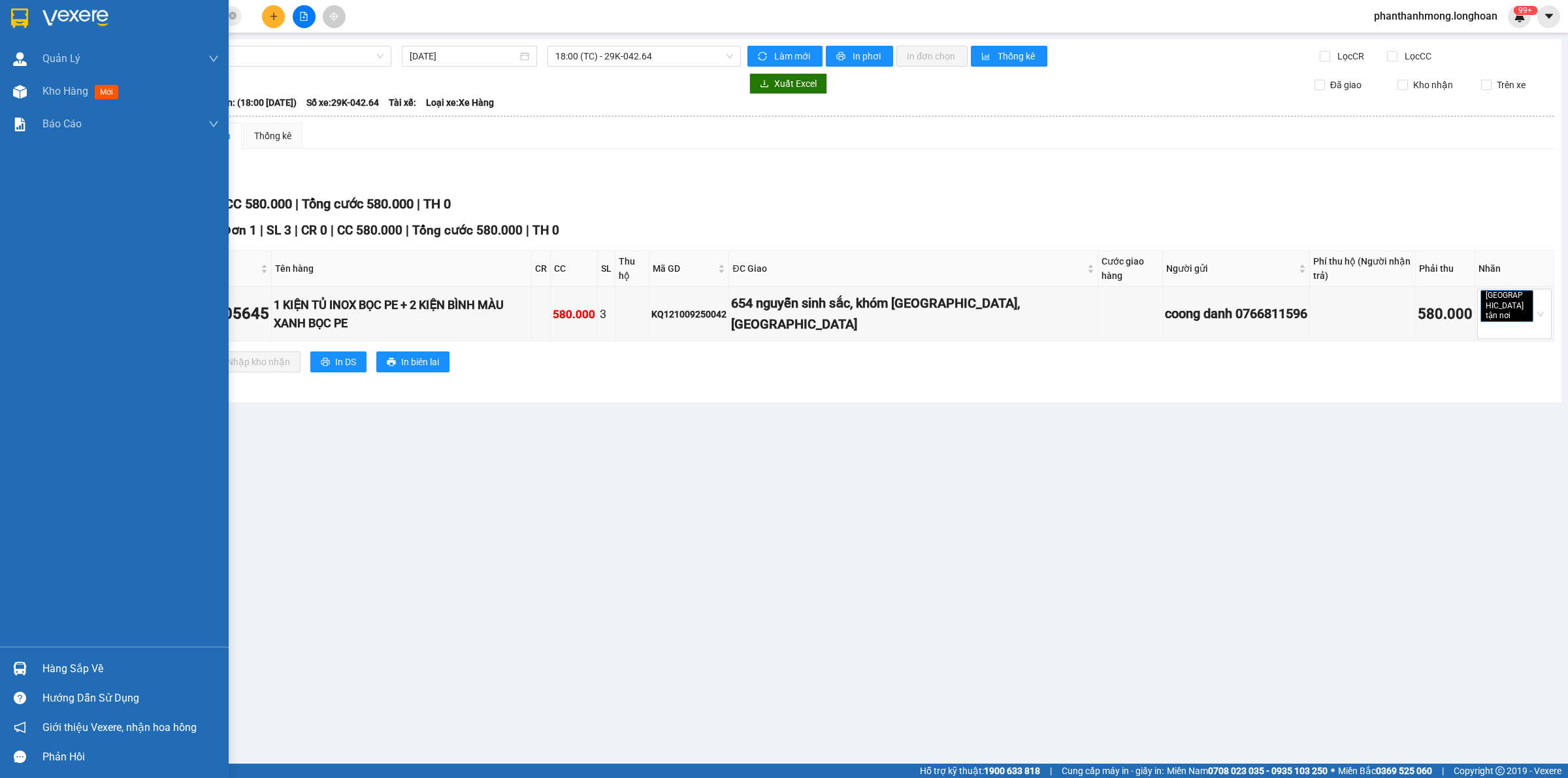
click at [7, 23] on div at bounding box center [114, 21] width 229 height 42
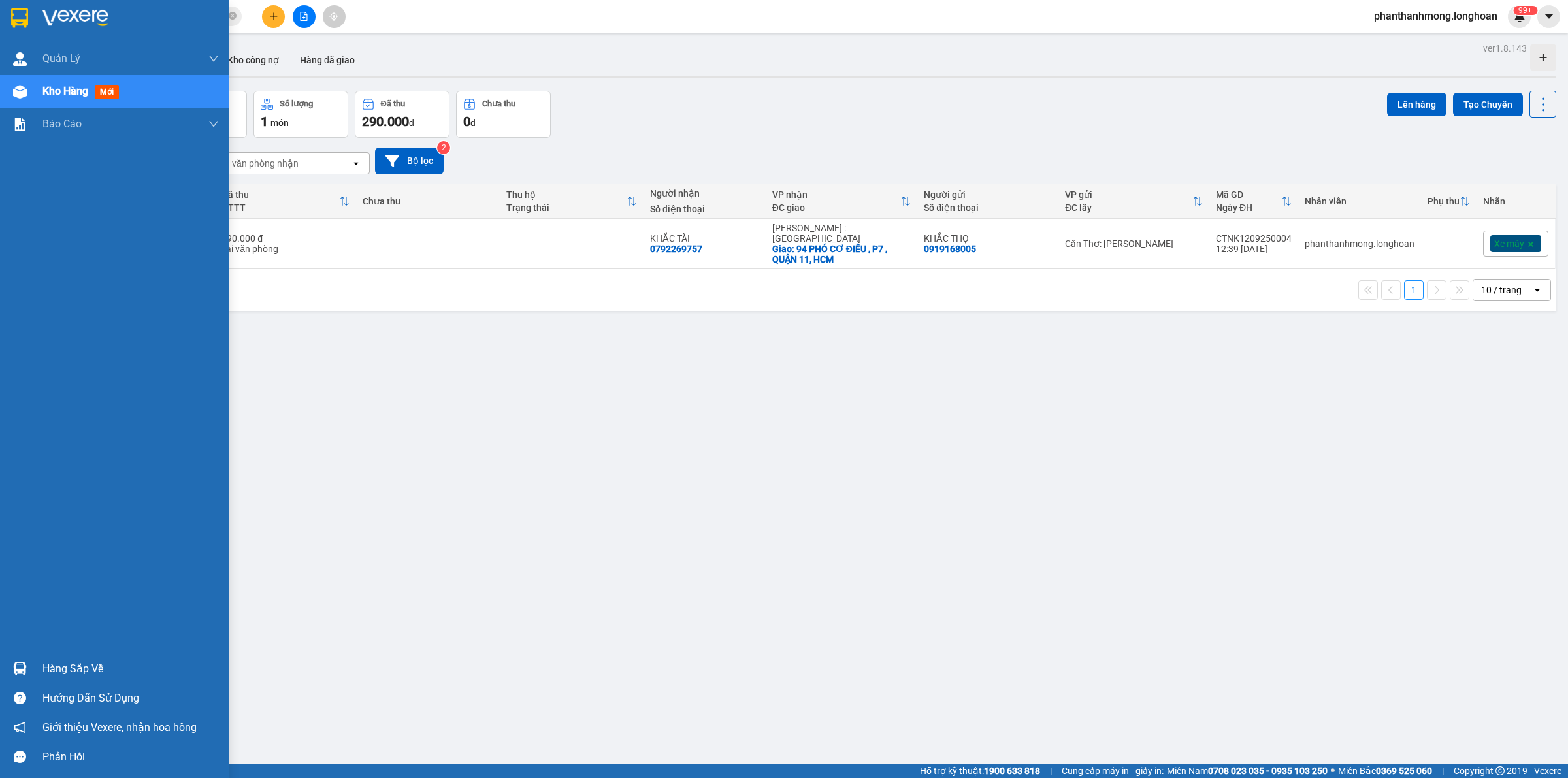
click at [15, 668] on img at bounding box center [20, 669] width 14 height 14
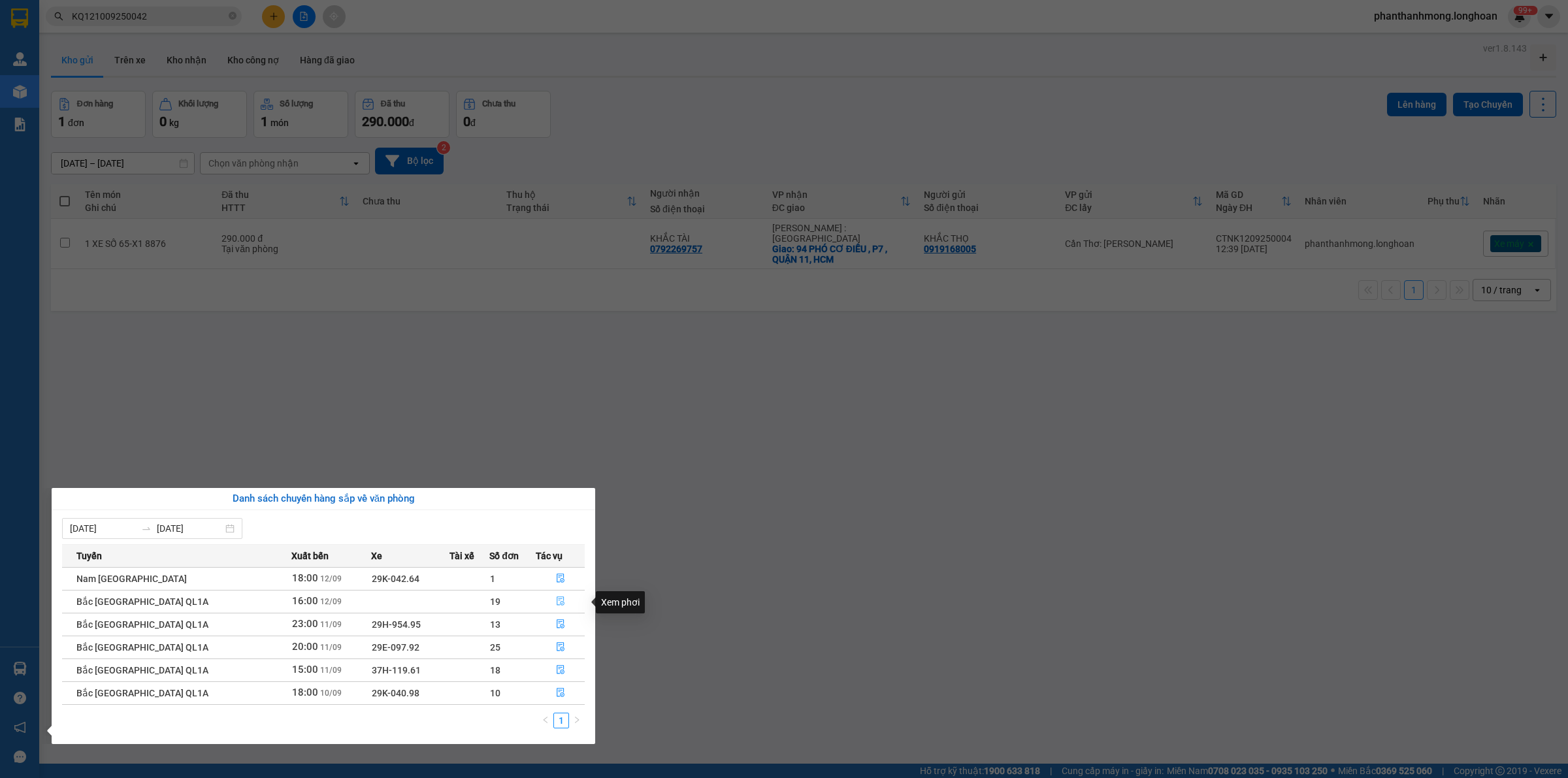
click at [557, 598] on icon "file-done" at bounding box center [560, 601] width 9 height 9
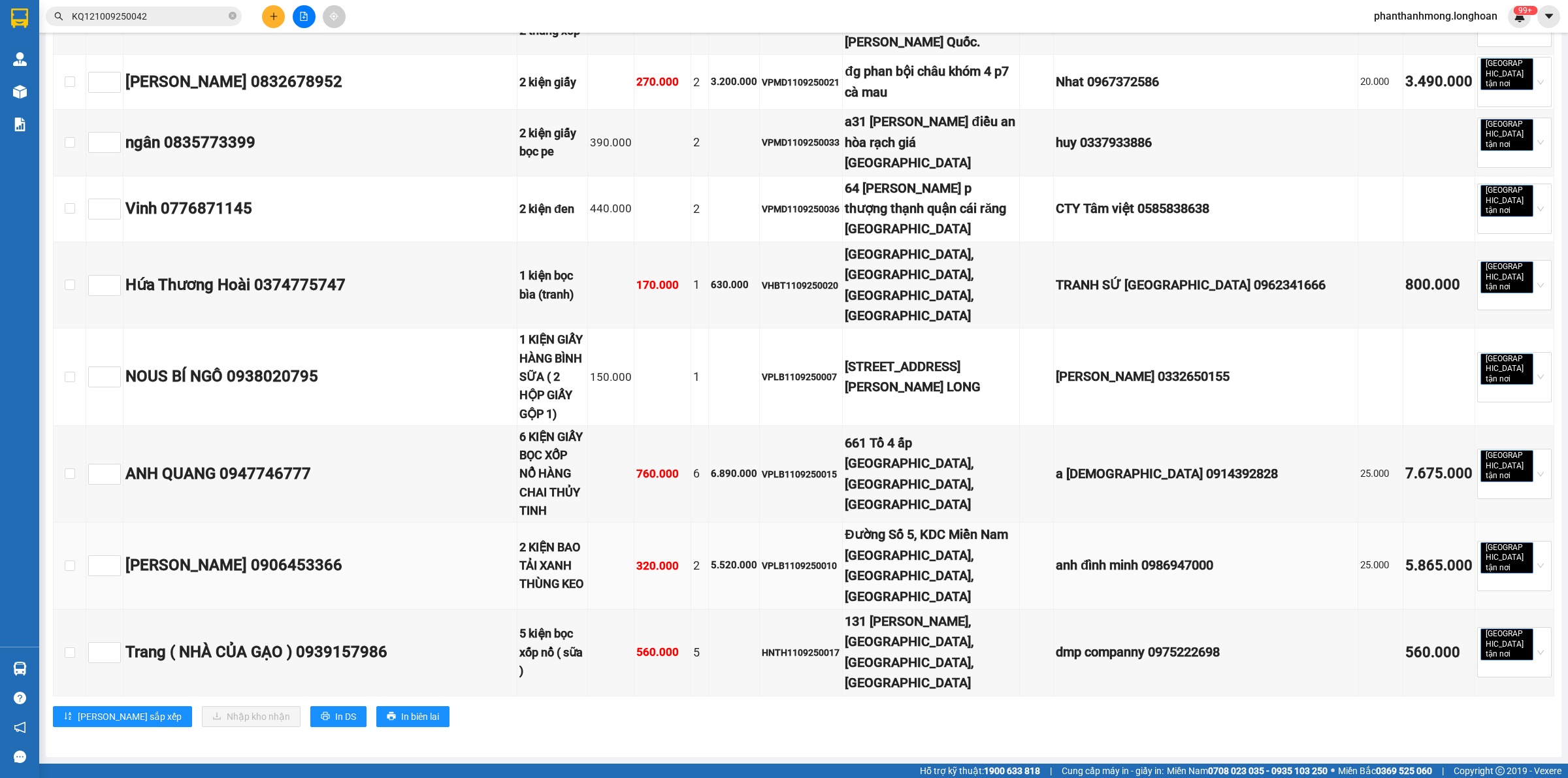
scroll to position [1078, 0]
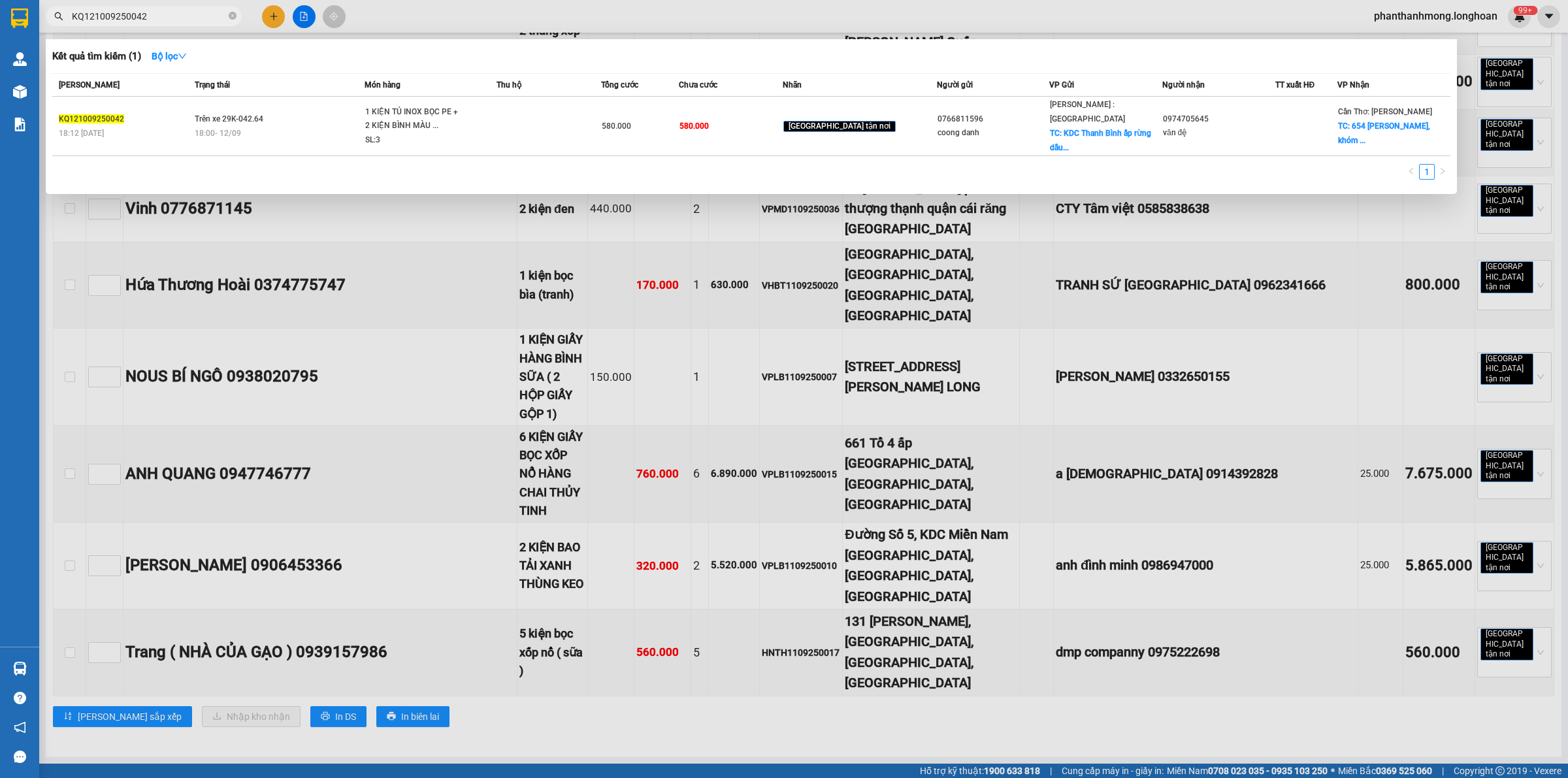
click at [160, 10] on input "KQ121009250042" at bounding box center [149, 16] width 154 height 15
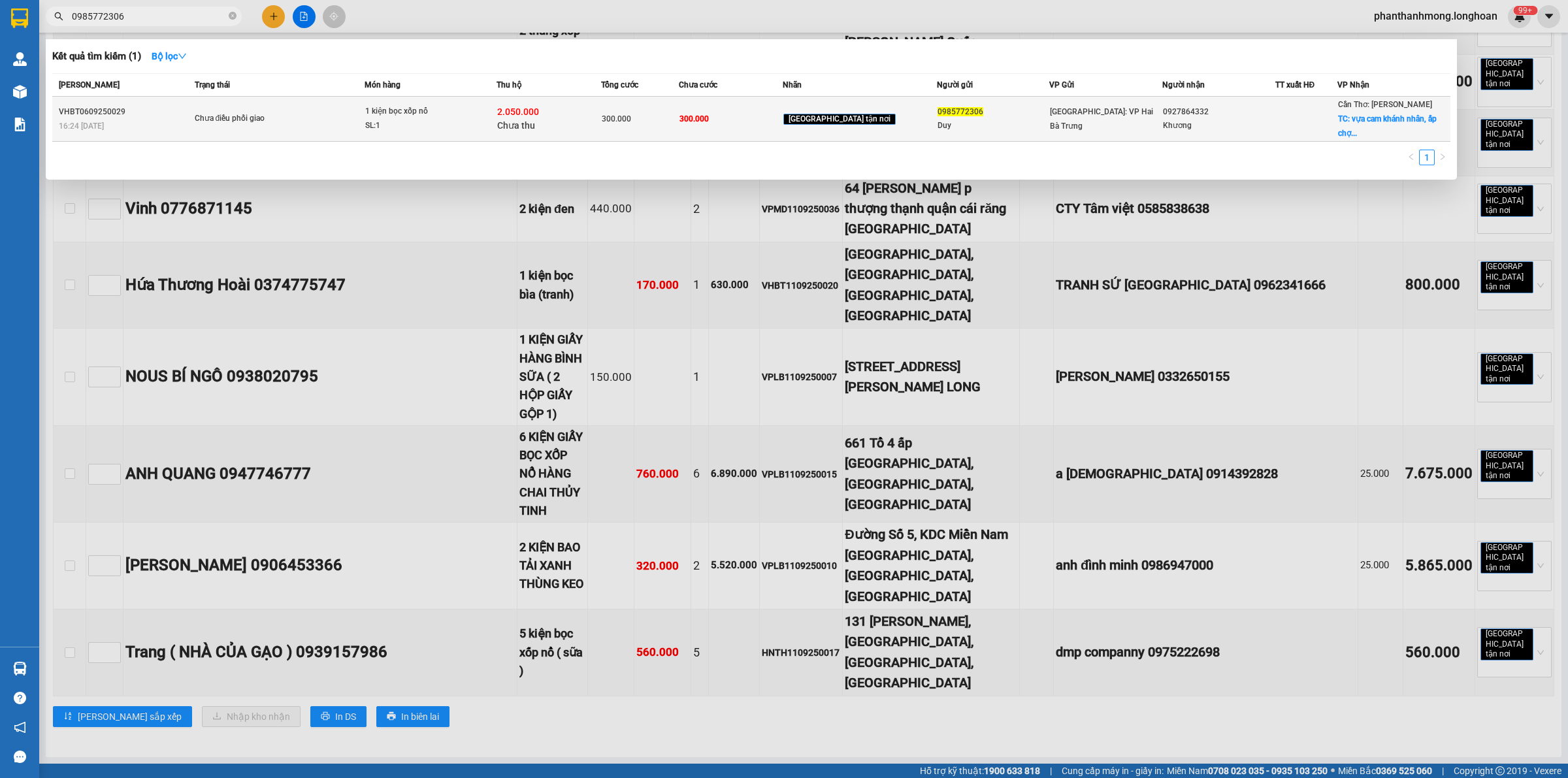
type input "0985772306"
click at [365, 109] on td "Chưa điều phối giao" at bounding box center [278, 119] width 174 height 45
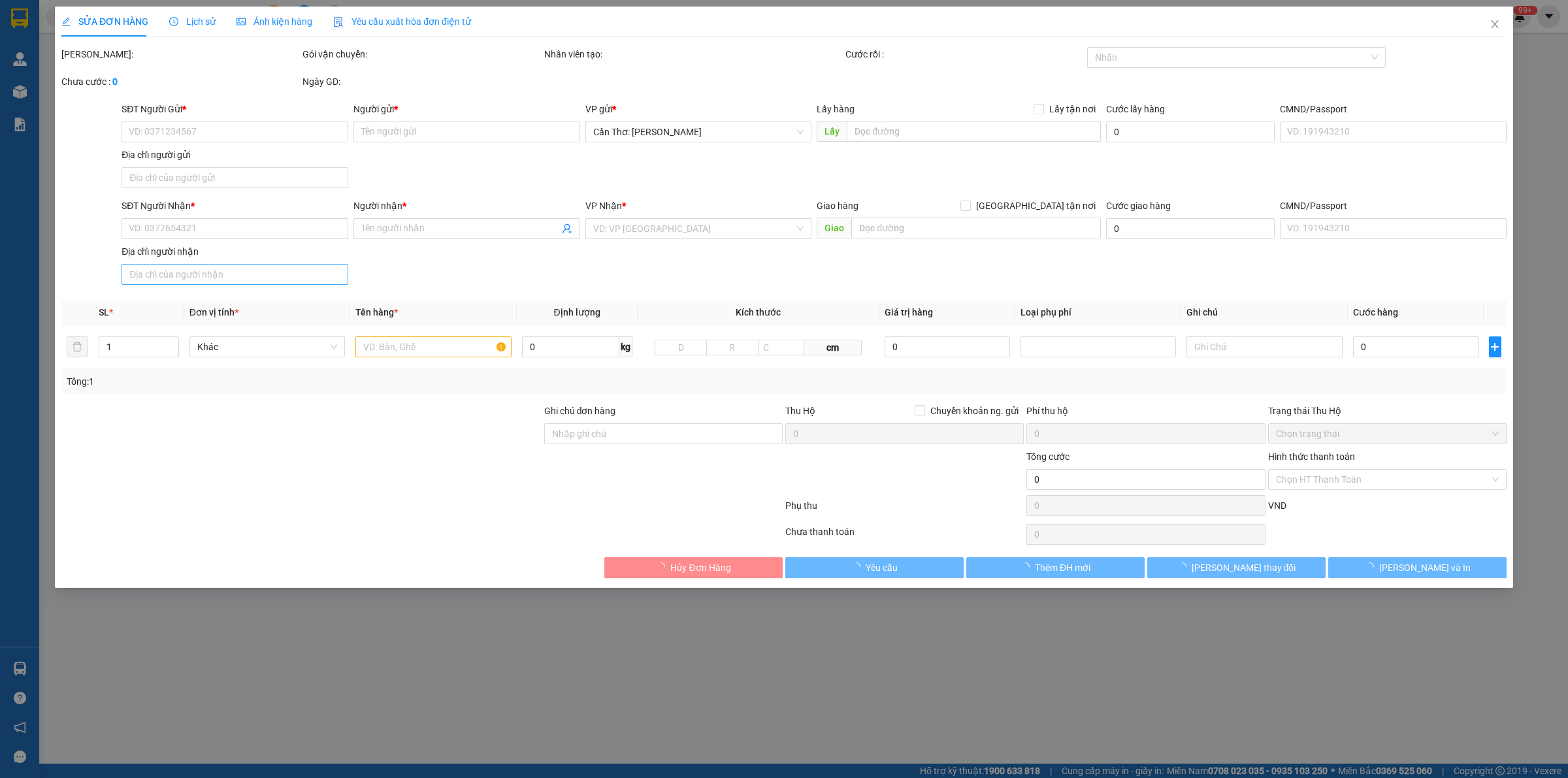
type input "0985772306"
type input "Duy"
type input "0927864332"
type input "Khương"
checkbox input "true"
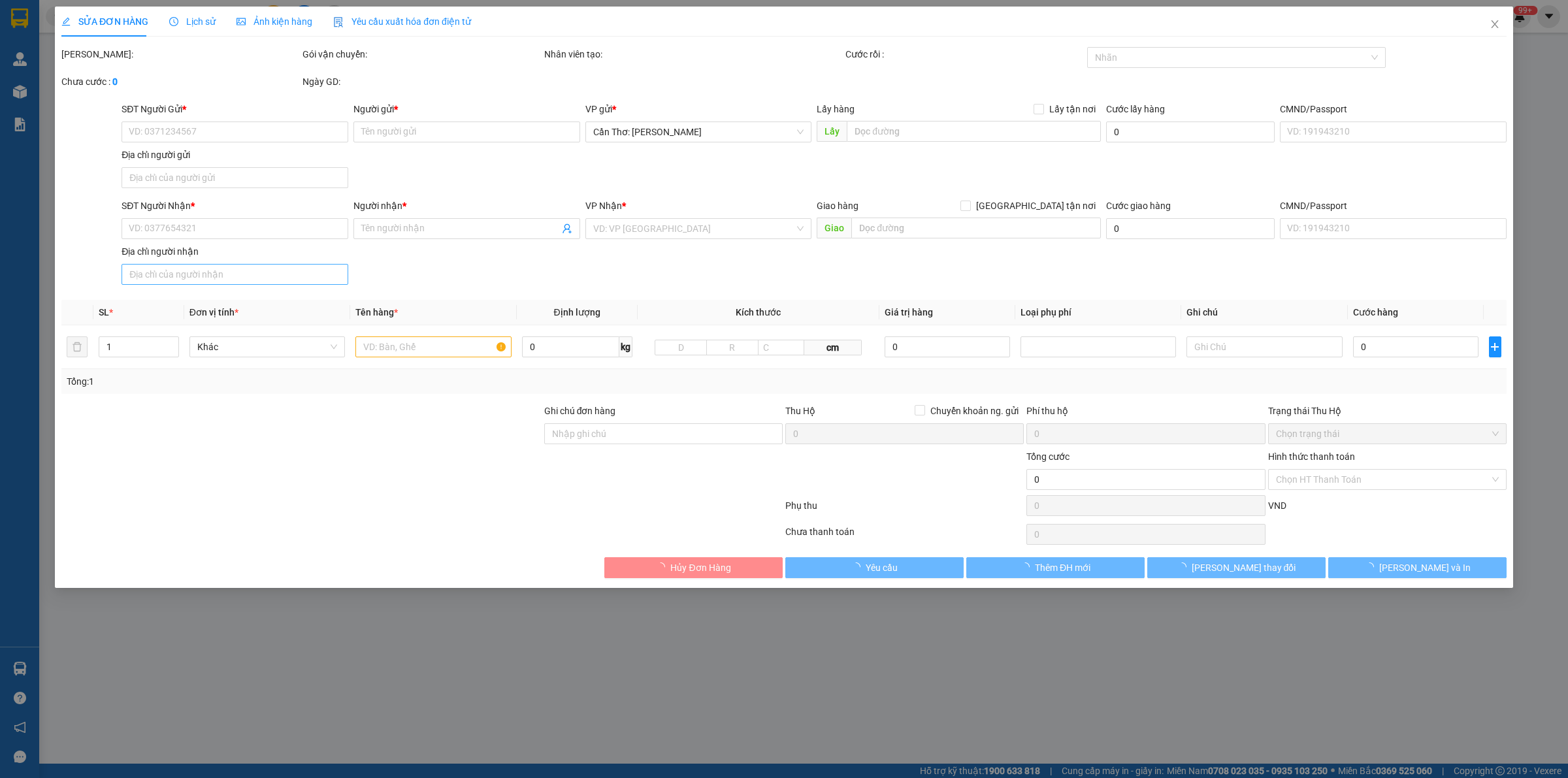
type input "vựa cam khánh nhân, [GEOGRAPHIC_DATA] cũ, loan [GEOGRAPHIC_DATA], [GEOGRAPHIC_D…"
type input "300.000"
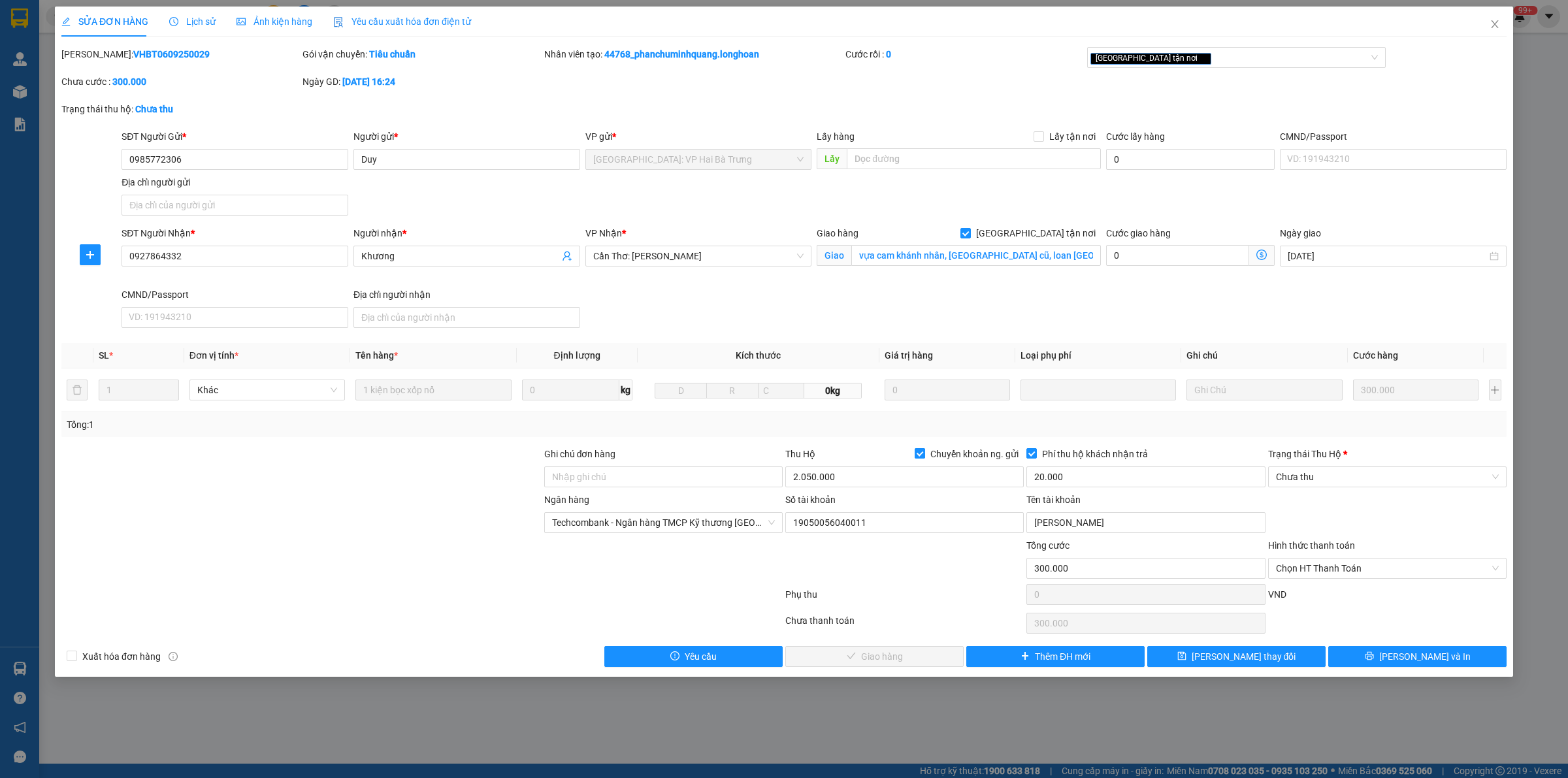
click at [916, 457] on input "Chuyển khoản ng. gửi" at bounding box center [919, 452] width 9 height 9
checkbox input "false"
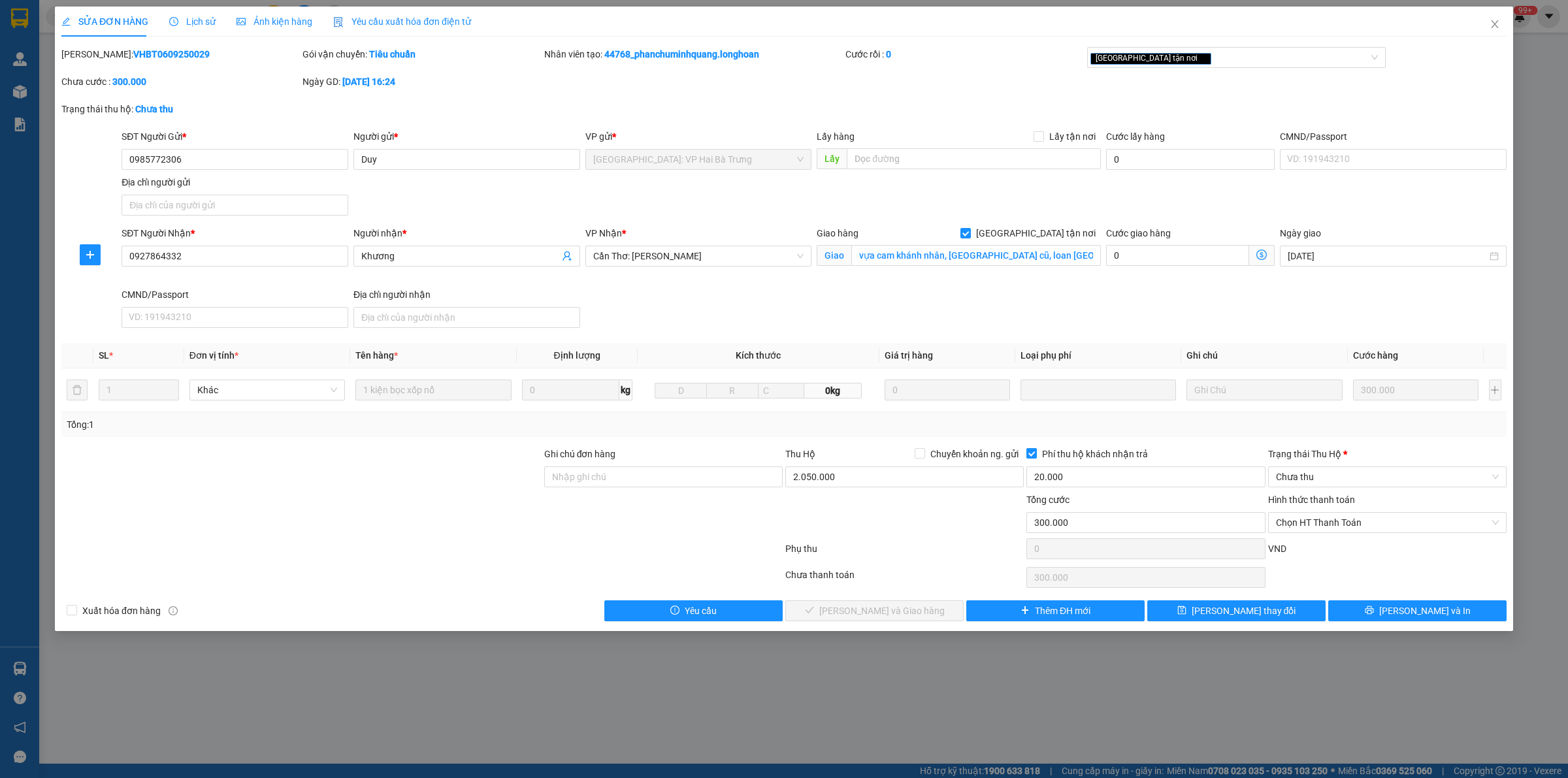
click at [1030, 453] on input "Phí thu hộ khách nhận trả" at bounding box center [1031, 452] width 9 height 9
checkbox input "false"
click at [1071, 482] on input "20.000" at bounding box center [1145, 477] width 239 height 21
type input "0"
click at [895, 479] on input "2.050.000" at bounding box center [905, 477] width 239 height 21
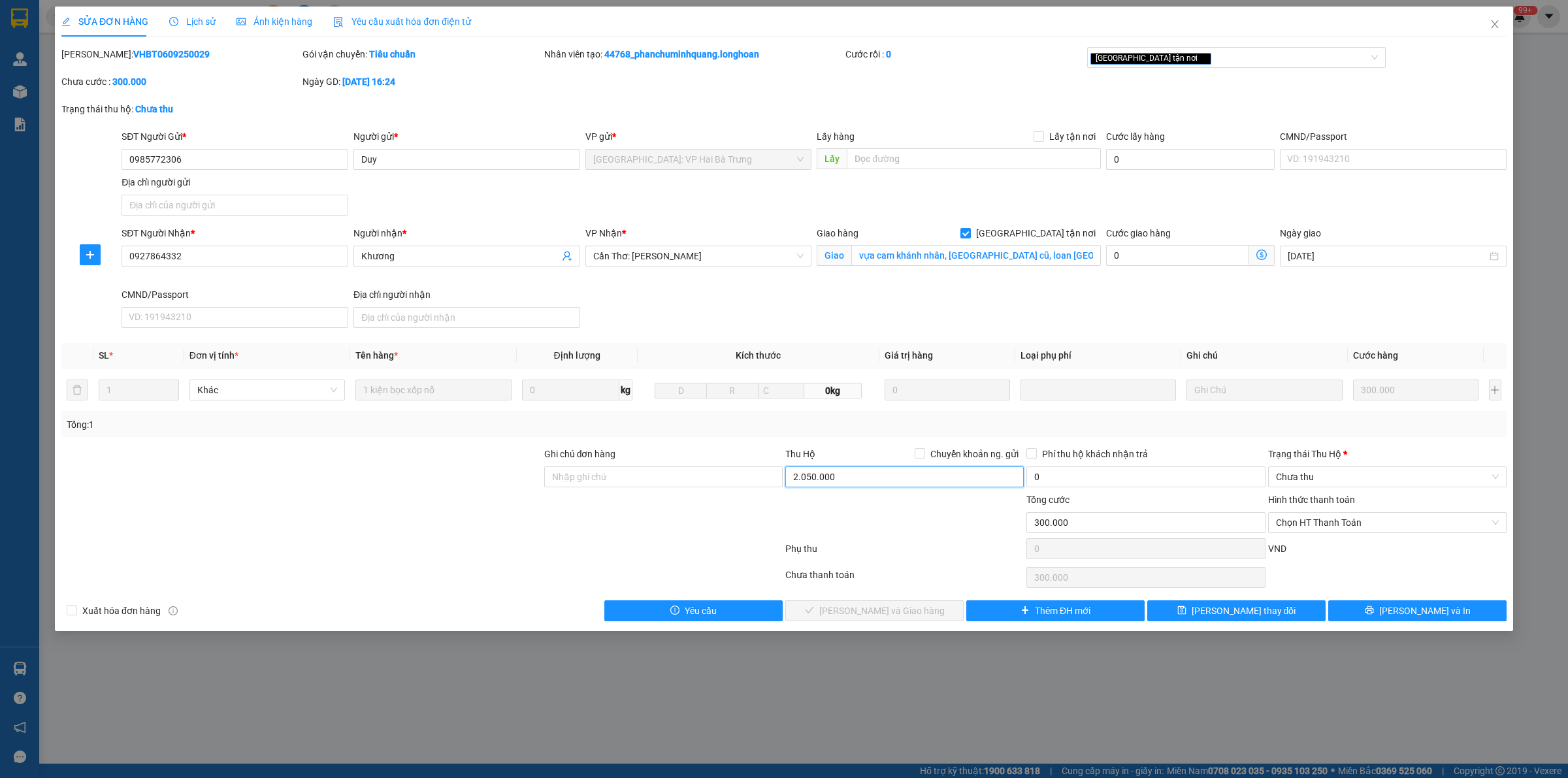
click at [895, 479] on input "2.050.000" at bounding box center [905, 477] width 239 height 21
type input "0"
click at [89, 258] on icon "plus" at bounding box center [89, 255] width 1 height 8
click at [132, 304] on span "Chuyển hoàn" at bounding box center [114, 302] width 53 height 15
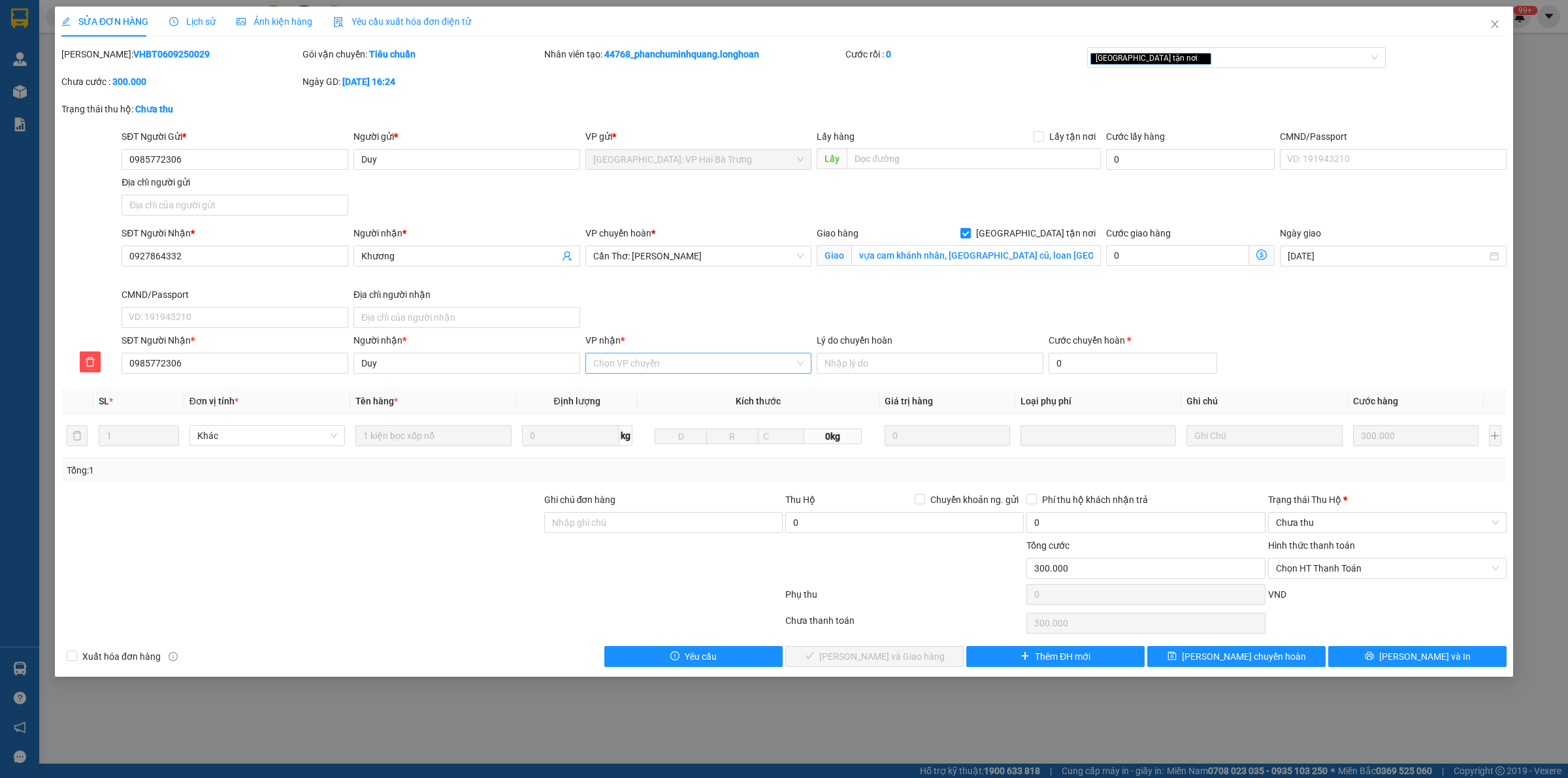
click at [661, 373] on input "VP nhận *" at bounding box center [694, 363] width 202 height 19
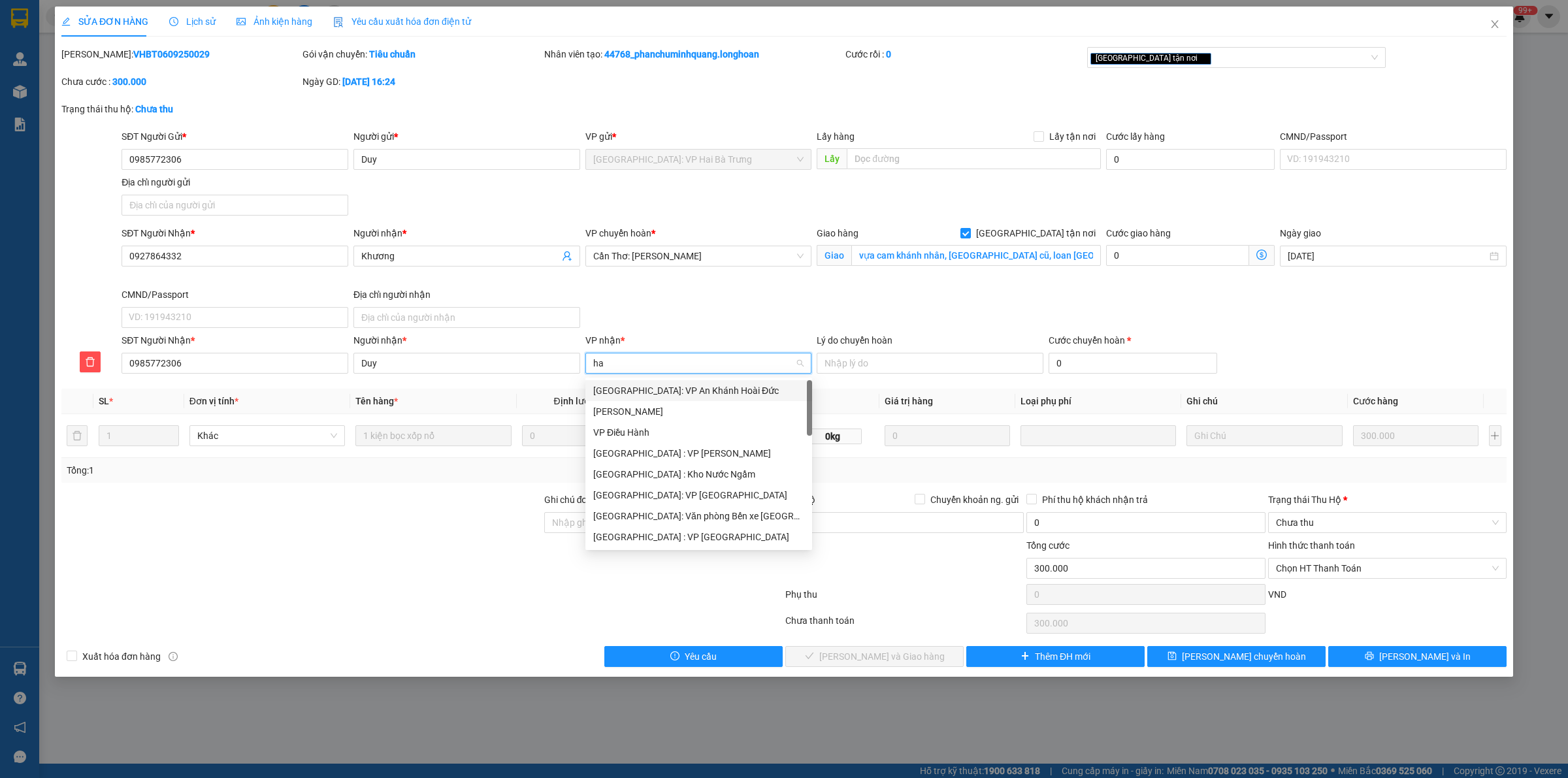
type input "hai"
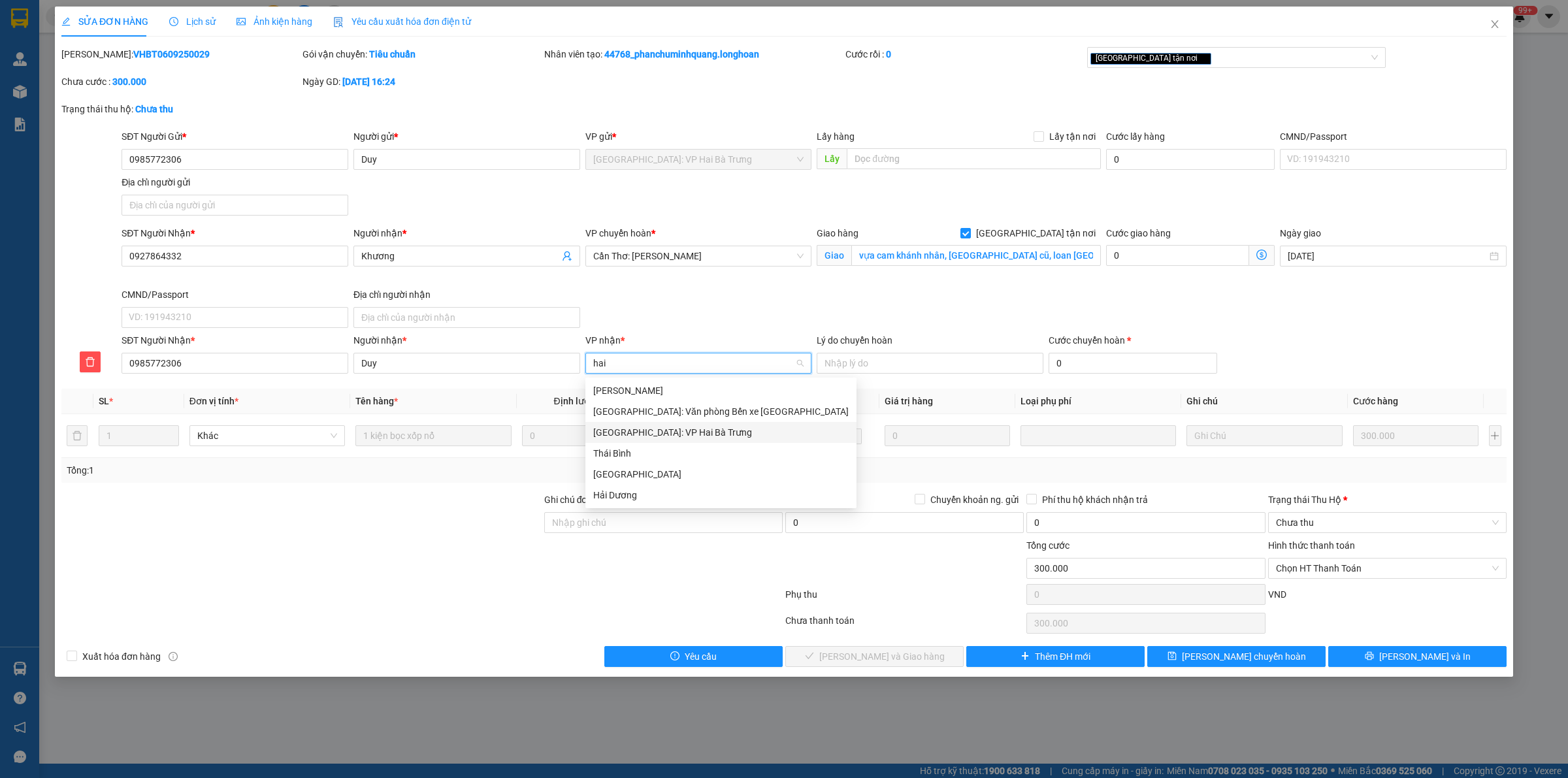
click at [674, 425] on div "[GEOGRAPHIC_DATA]: VP Hai Bà Trưng" at bounding box center [721, 432] width 255 height 15
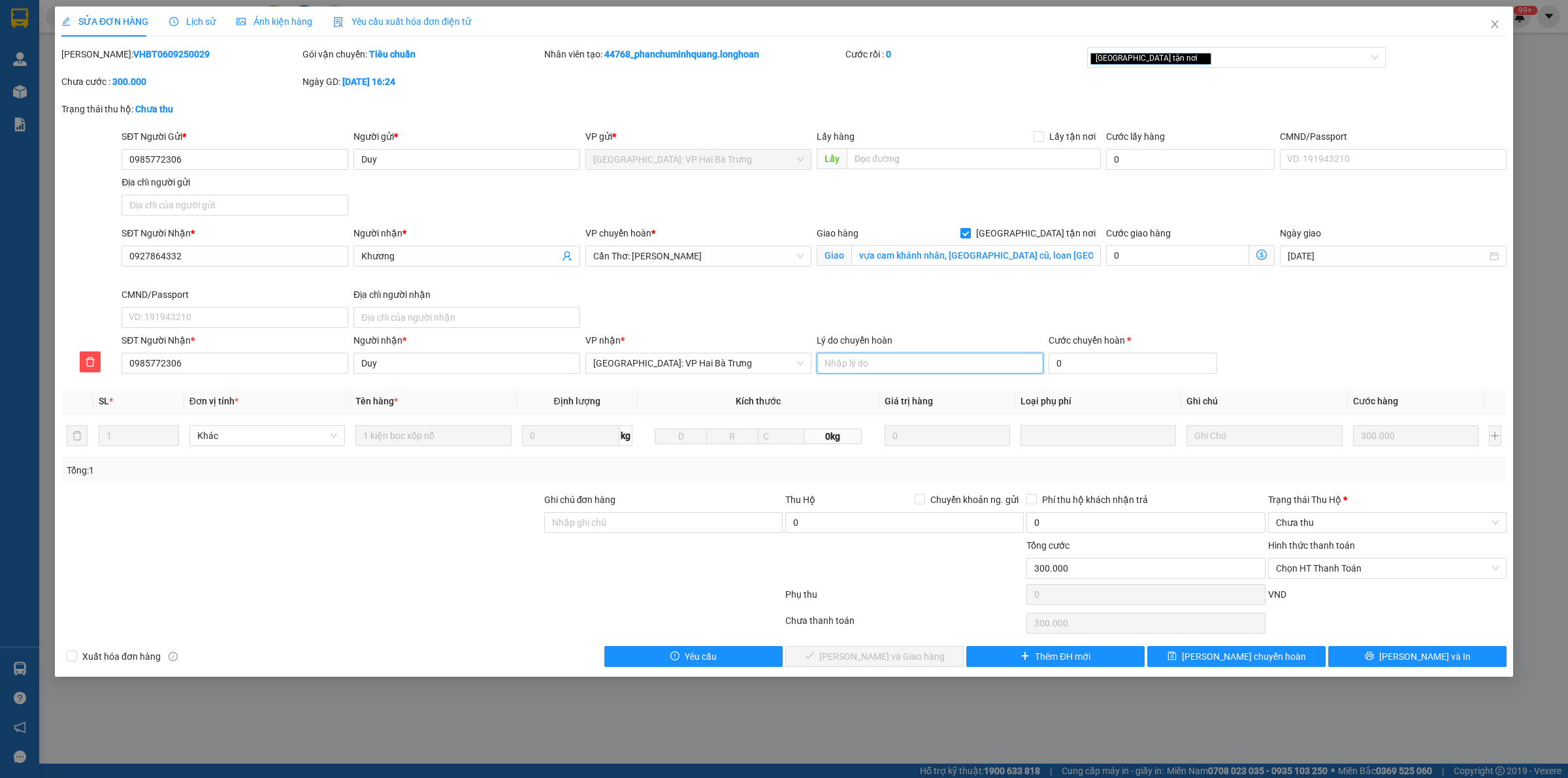
click at [932, 369] on input "Lý do chuyển hoàn" at bounding box center [930, 363] width 227 height 21
type input "KHÁCH KHÔNG NHẬN"
click at [1270, 654] on span "[PERSON_NAME] chuyển hoàn" at bounding box center [1244, 656] width 124 height 15
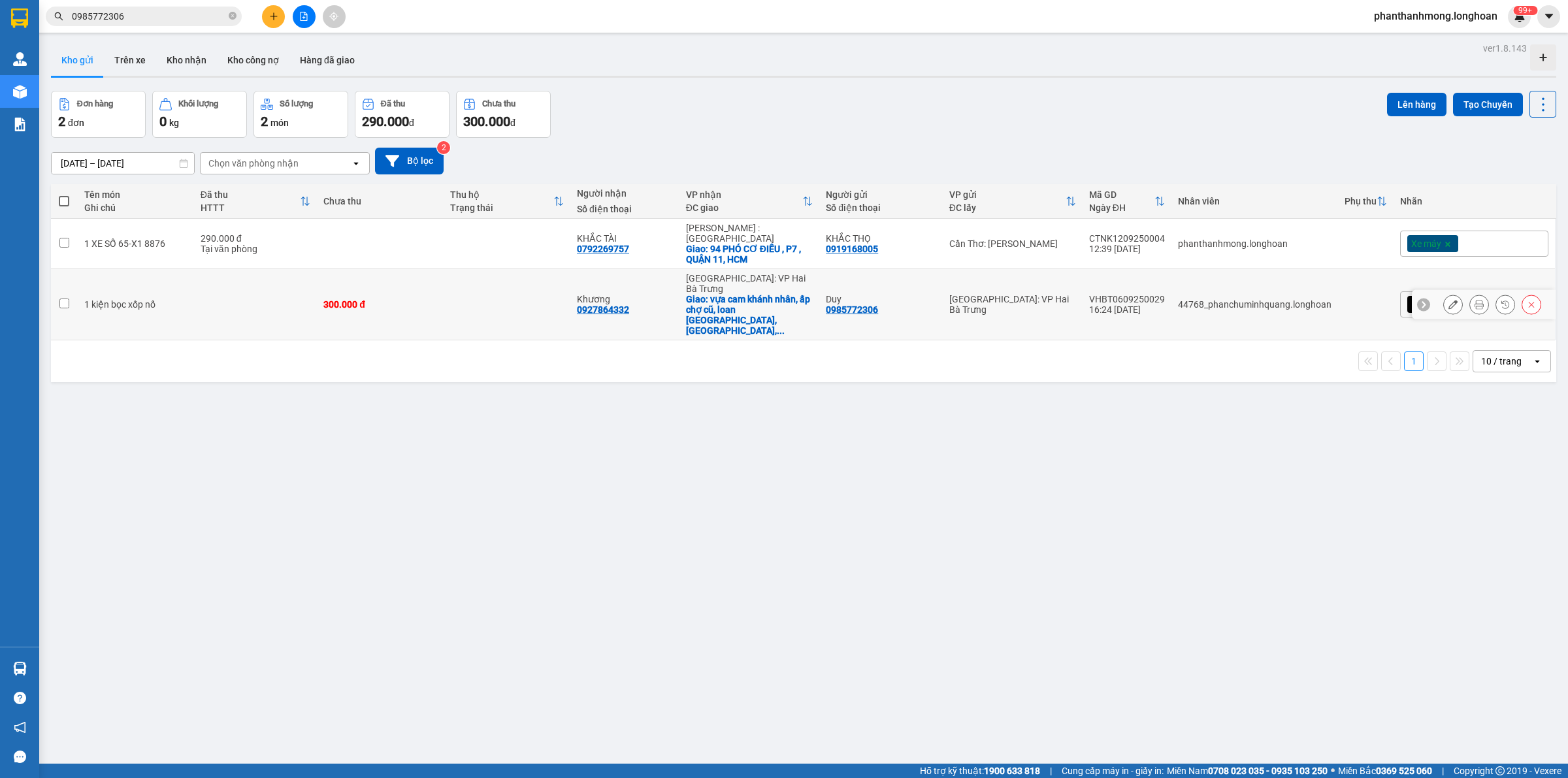
click at [1448, 300] on icon at bounding box center [1452, 304] width 9 height 9
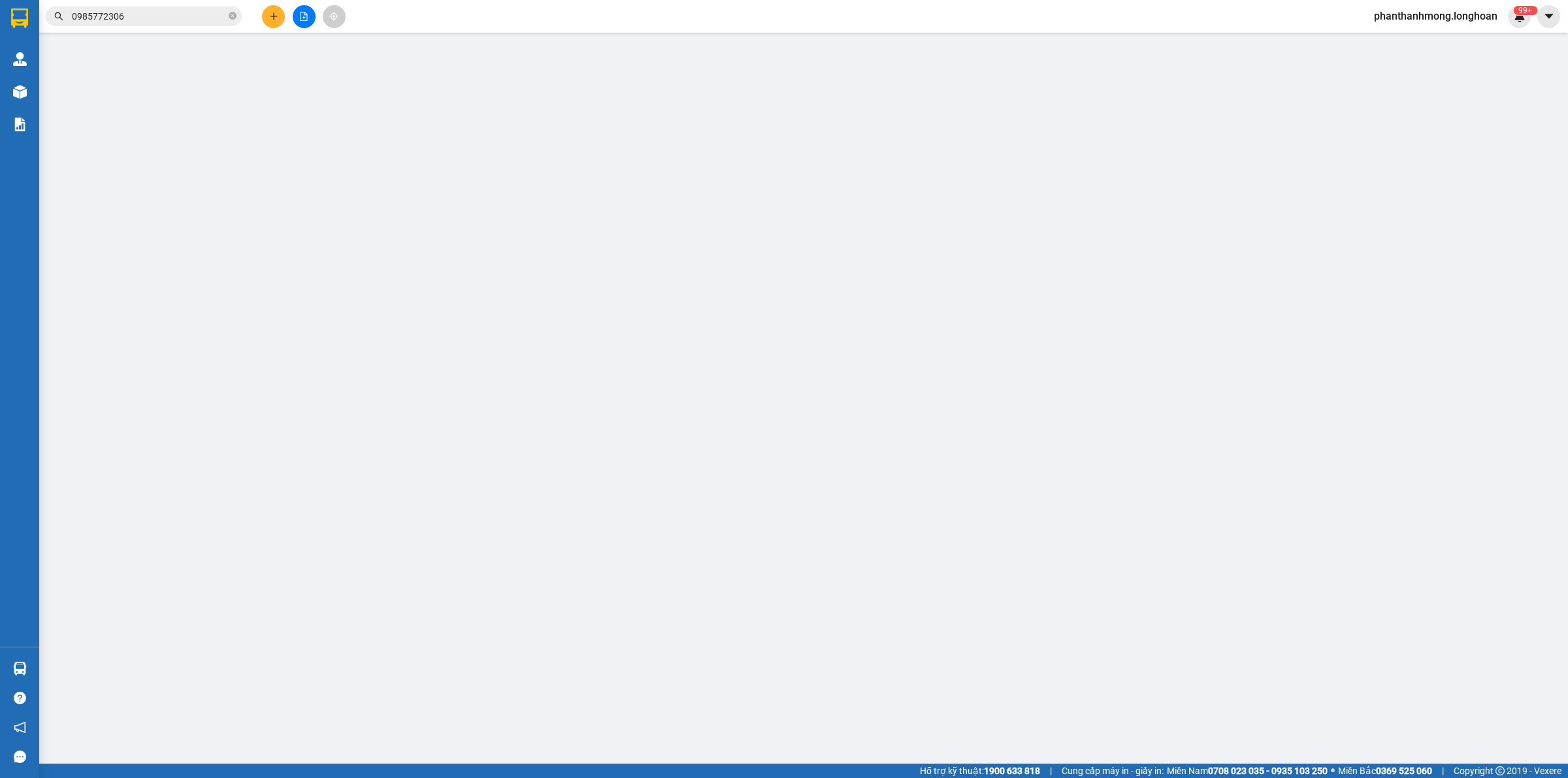
type input "0985772306"
type input "Duy"
type input "0927864332"
type input "Khương"
checkbox input "true"
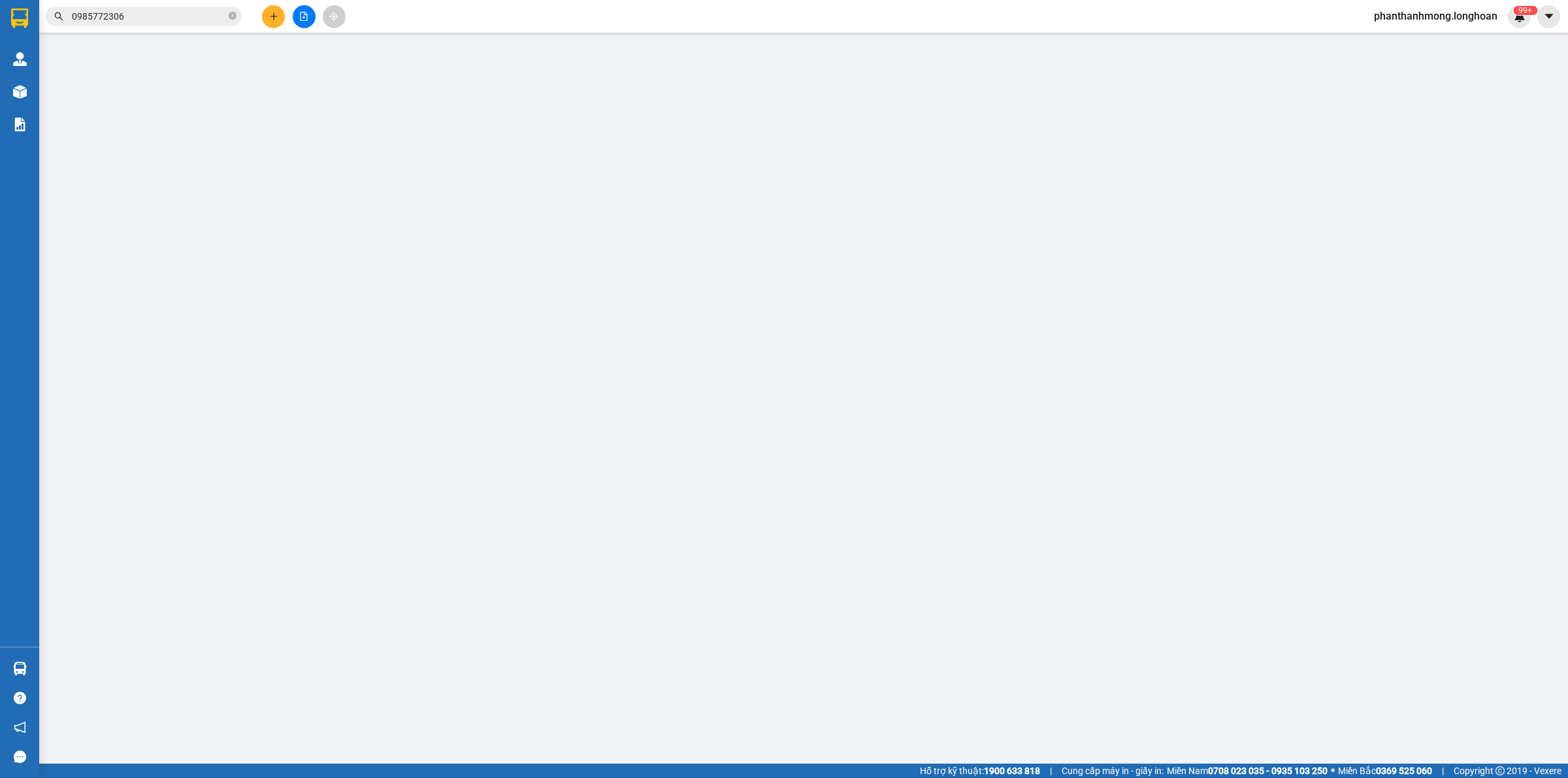
type input "vựa cam khánh nhân, [GEOGRAPHIC_DATA] cũ, loan [GEOGRAPHIC_DATA], [GEOGRAPHIC_D…"
checkbox input "true"
type input "20.000"
type input "300.000"
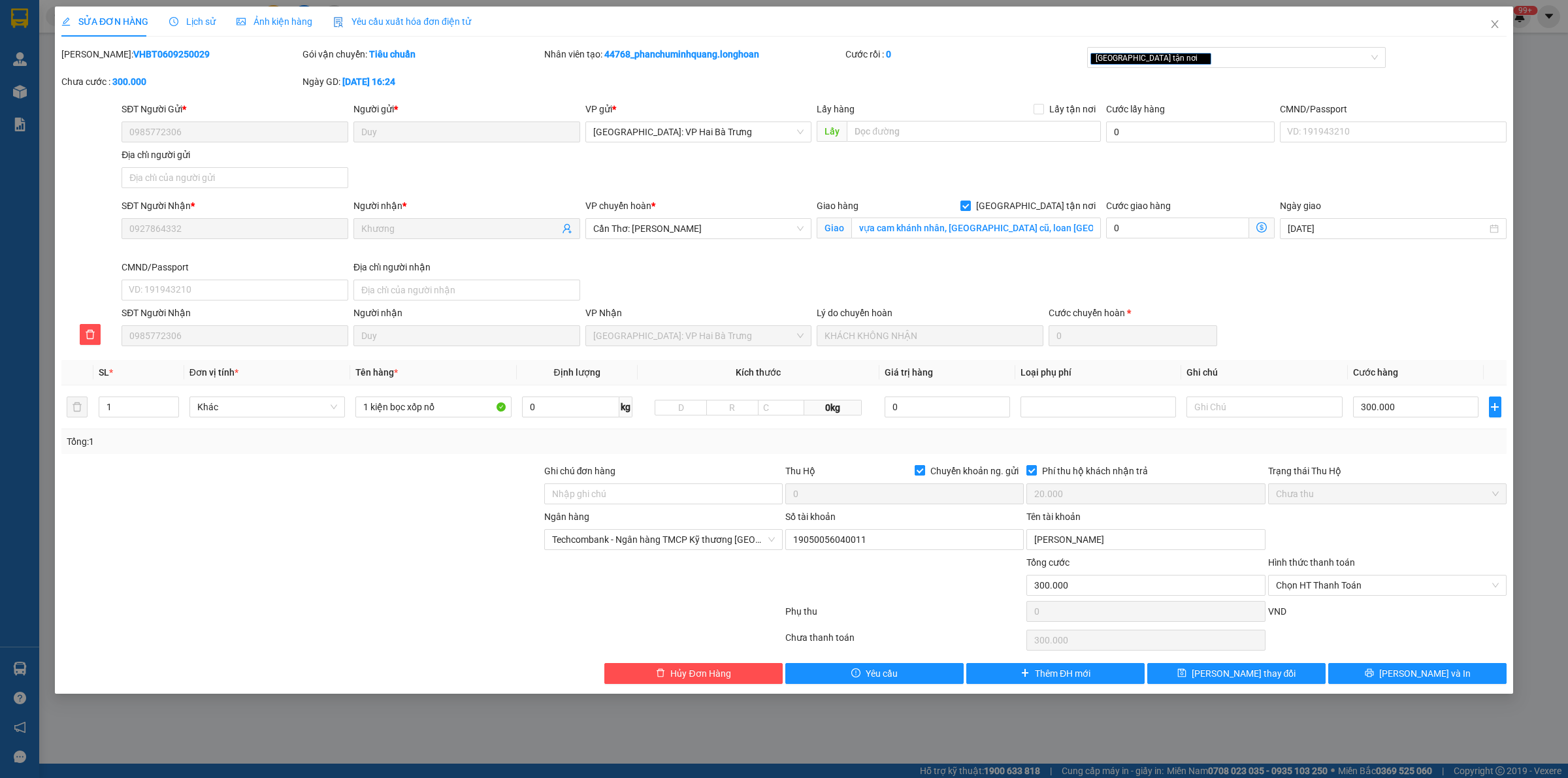
click at [921, 471] on input "Chuyển khoản ng. gửi" at bounding box center [919, 470] width 9 height 9
checkbox input "false"
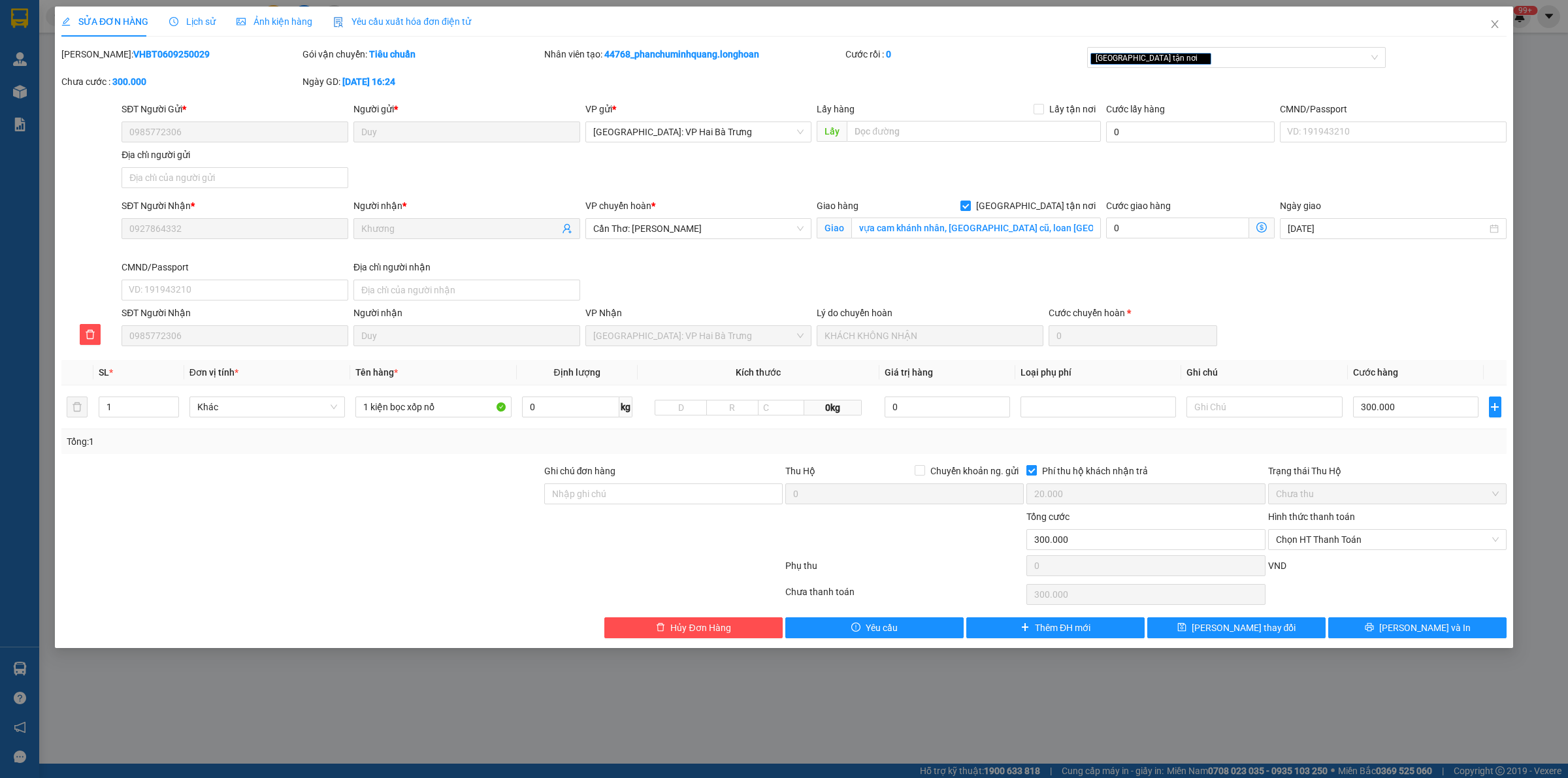
click at [1031, 468] on input "Phí thu hộ khách nhận trả" at bounding box center [1031, 470] width 9 height 9
checkbox input "false"
click at [1374, 632] on icon "printer" at bounding box center [1369, 627] width 8 height 8
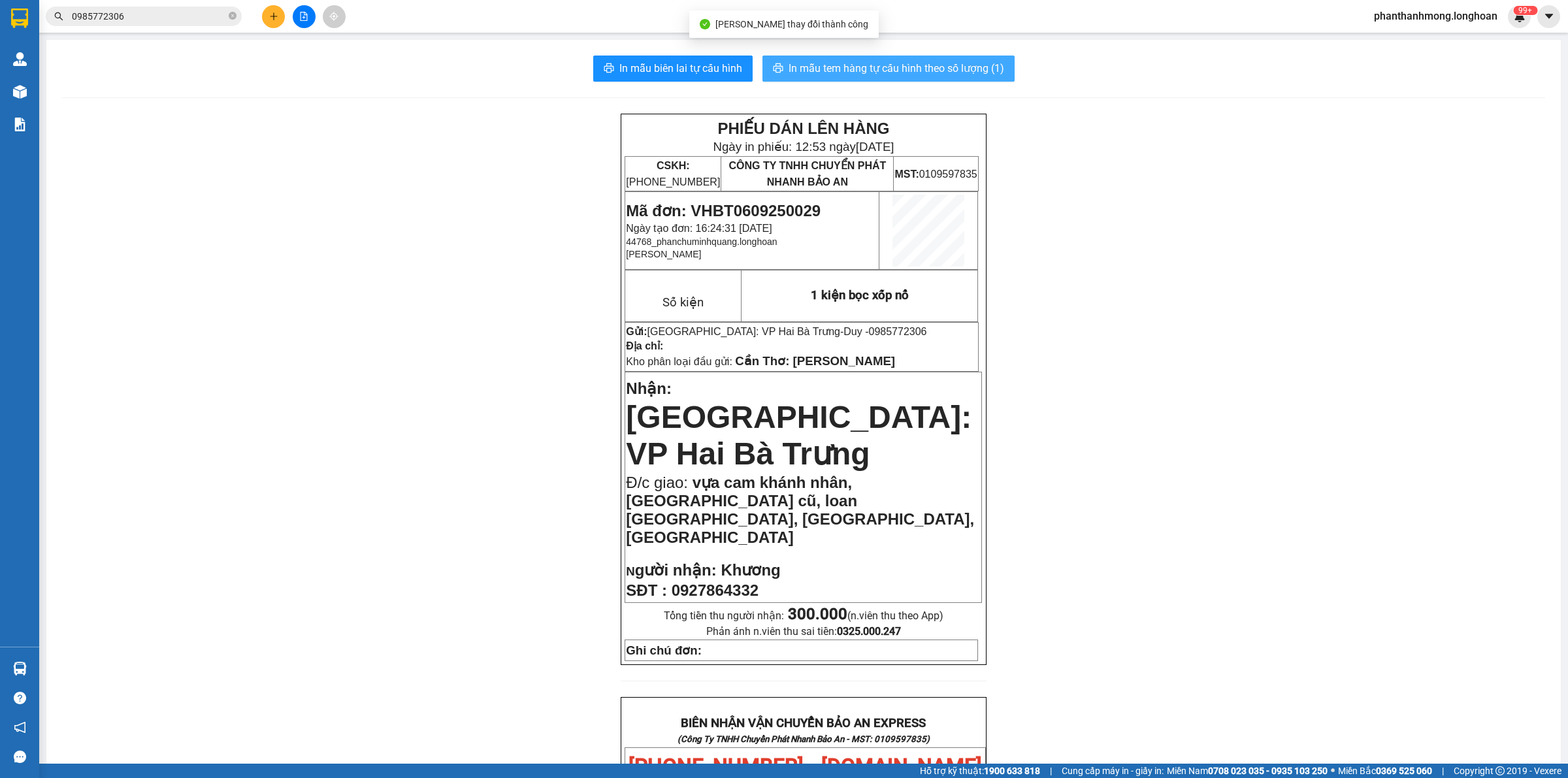
click at [867, 74] on span "In mẫu tem hàng tự cấu hình theo số lượng (1)" at bounding box center [896, 68] width 216 height 17
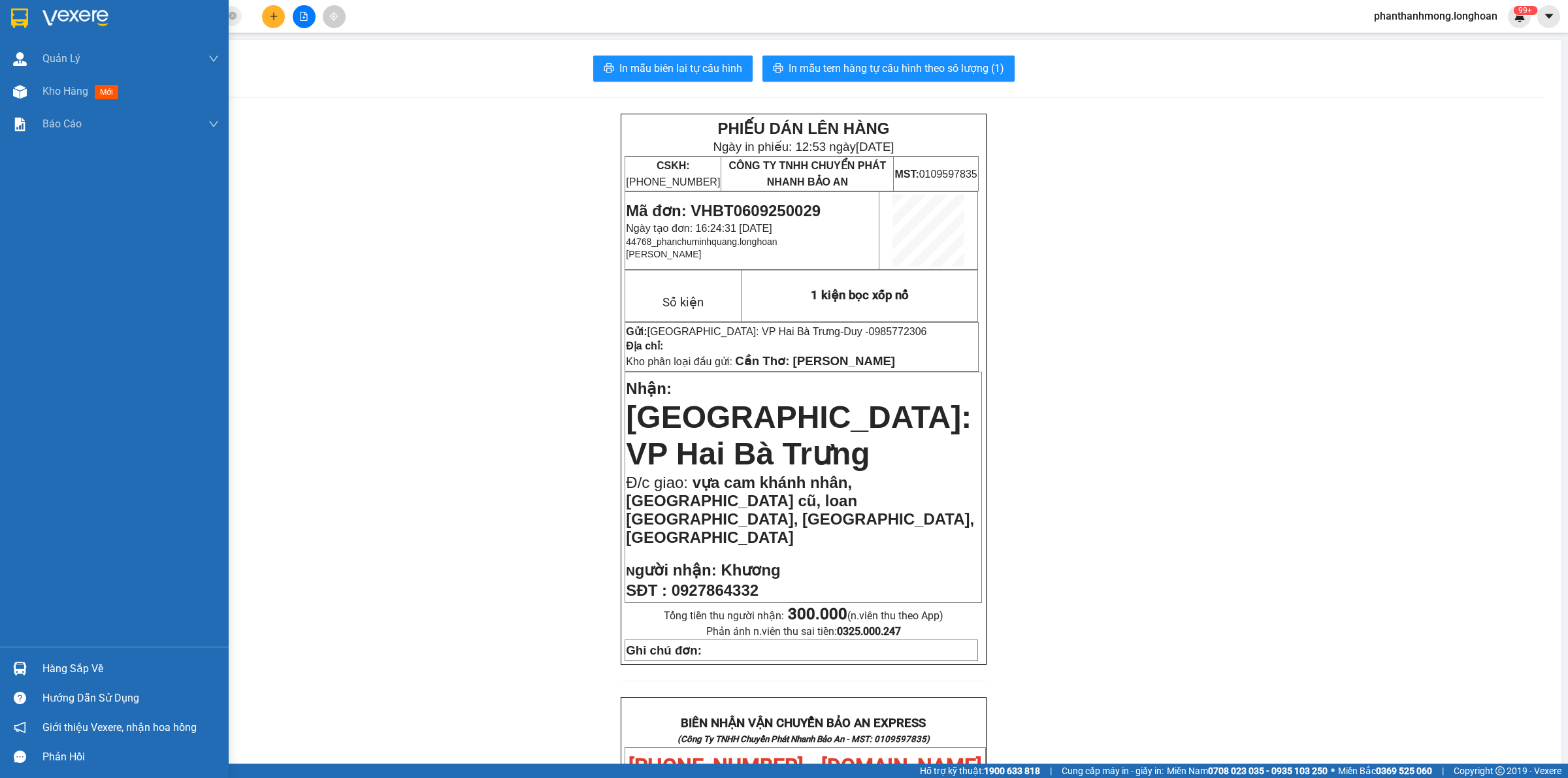
click at [17, 18] on img at bounding box center [19, 18] width 17 height 19
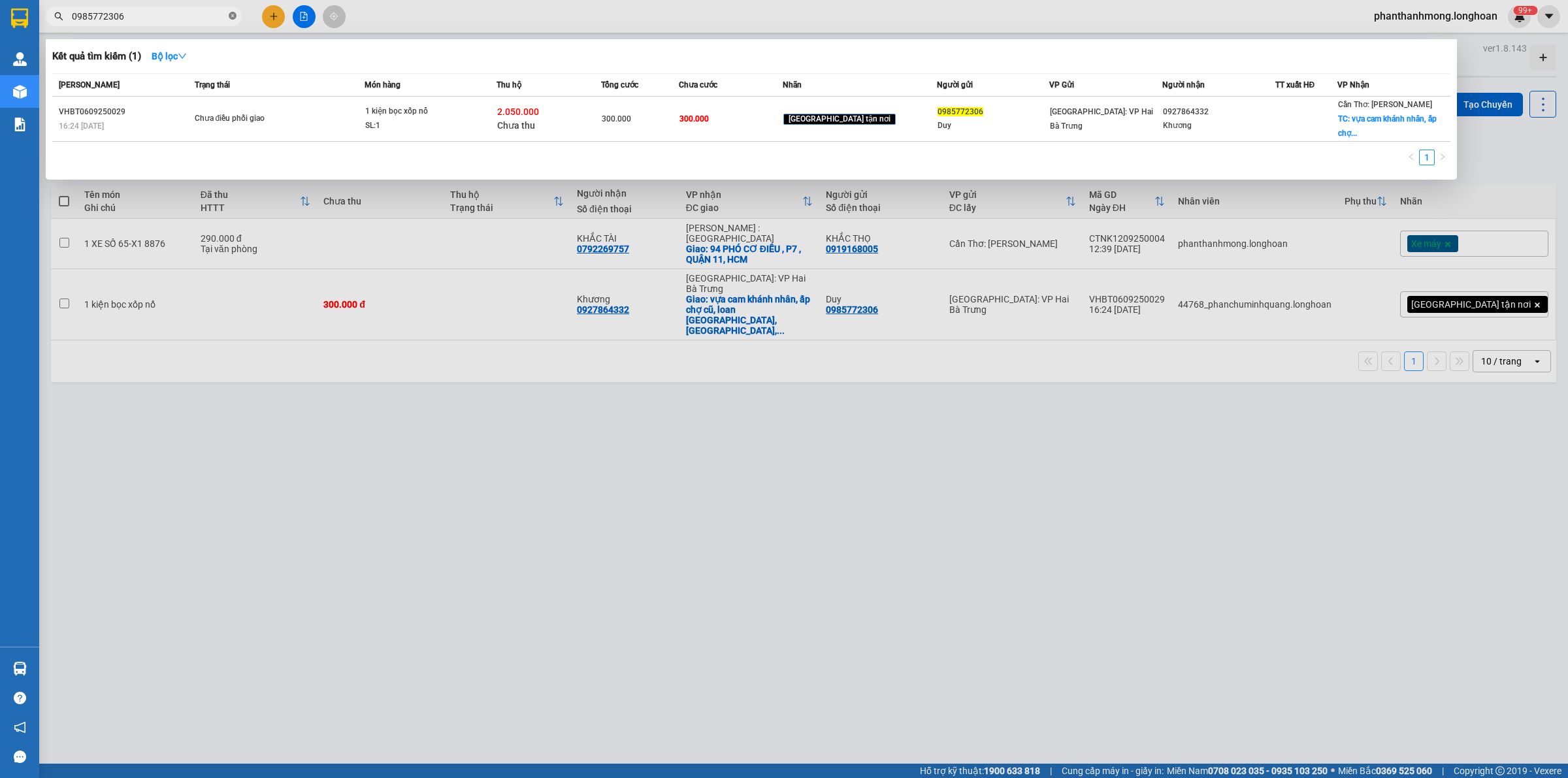
click at [230, 21] on span at bounding box center [232, 17] width 8 height 12
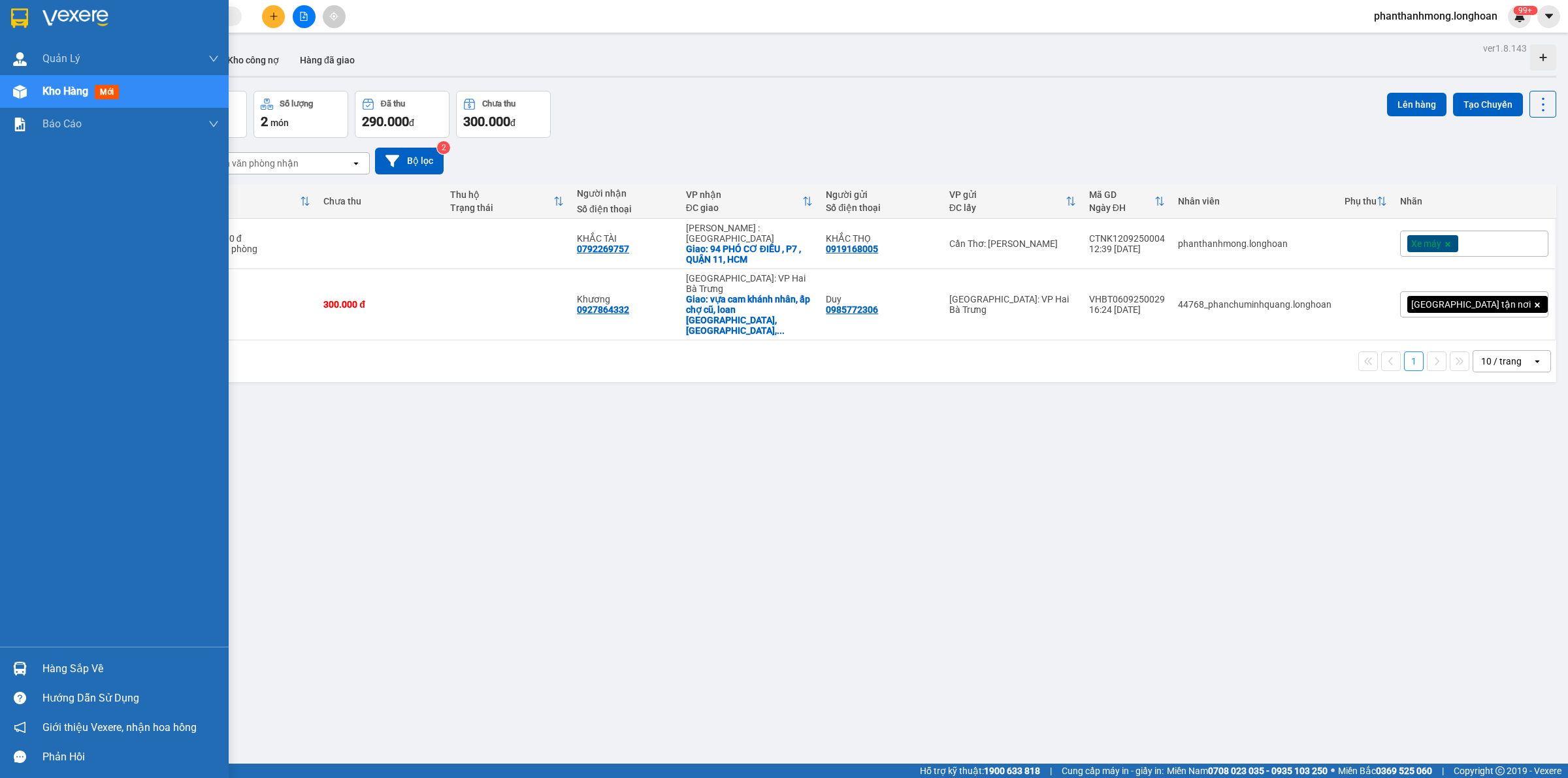
click at [14, 23] on img at bounding box center [19, 18] width 17 height 19
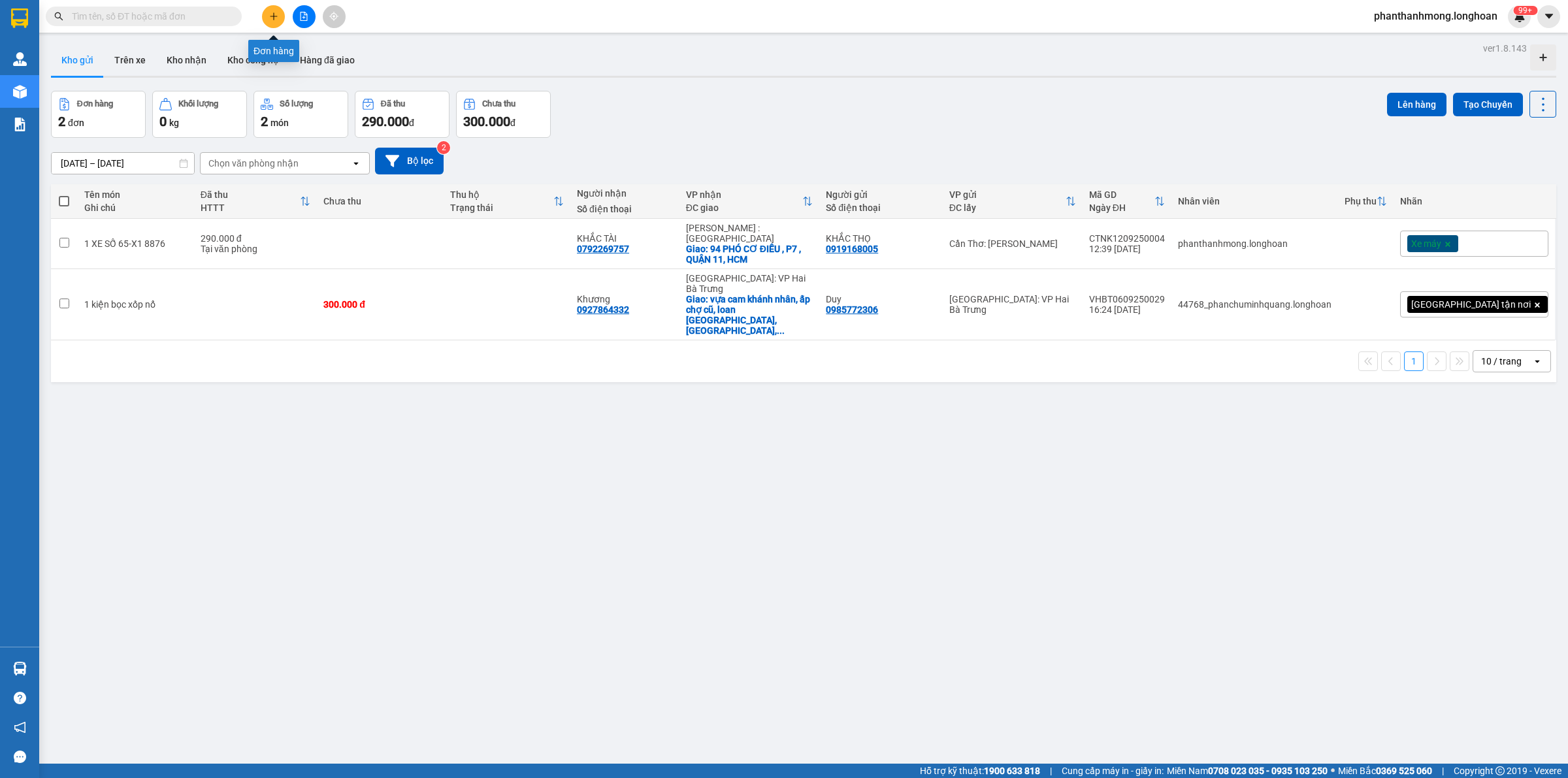
click at [272, 15] on icon "plus" at bounding box center [273, 16] width 9 height 9
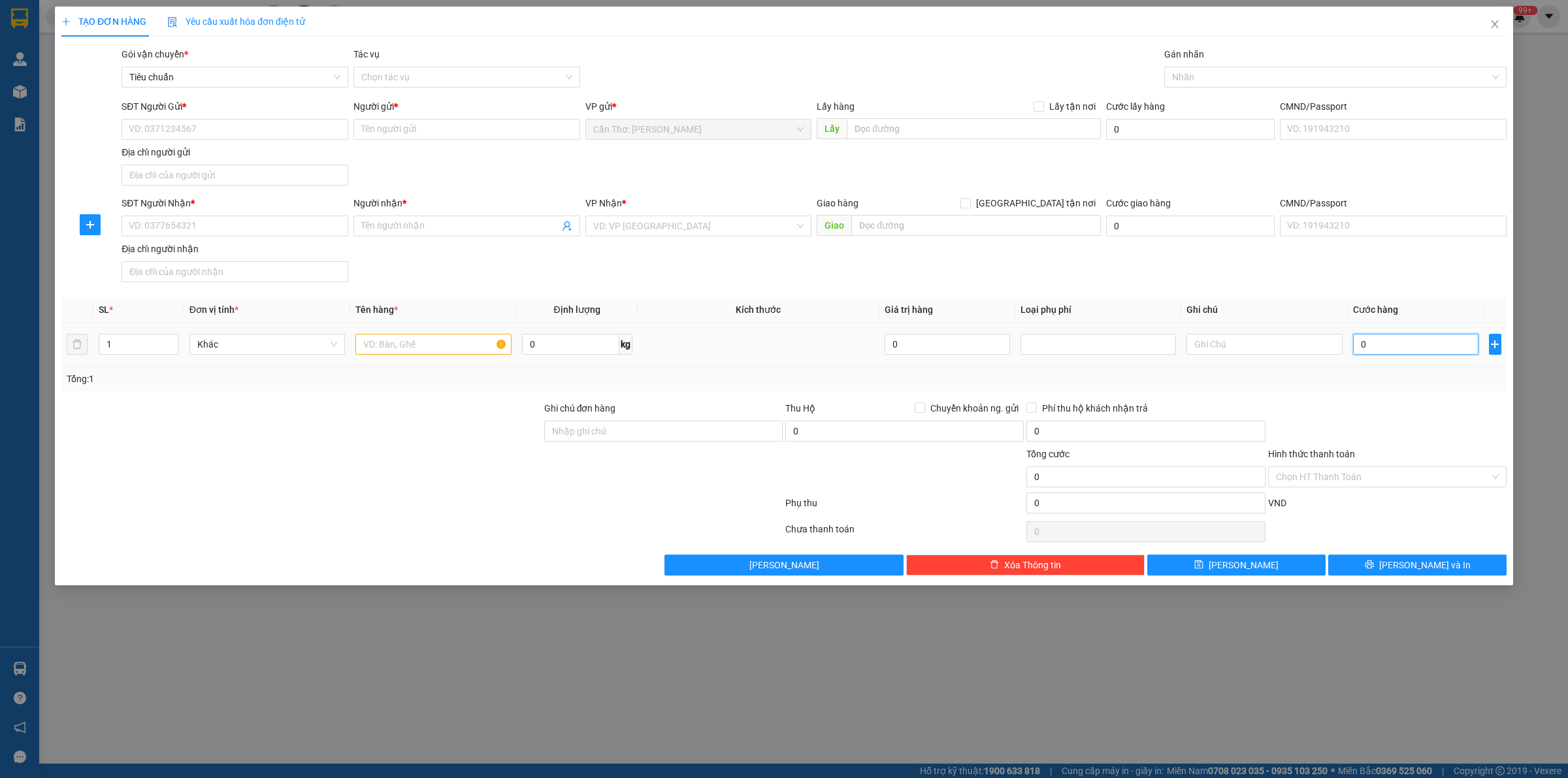
click at [1426, 353] on input "0" at bounding box center [1416, 344] width 125 height 21
type input "4"
type input "47"
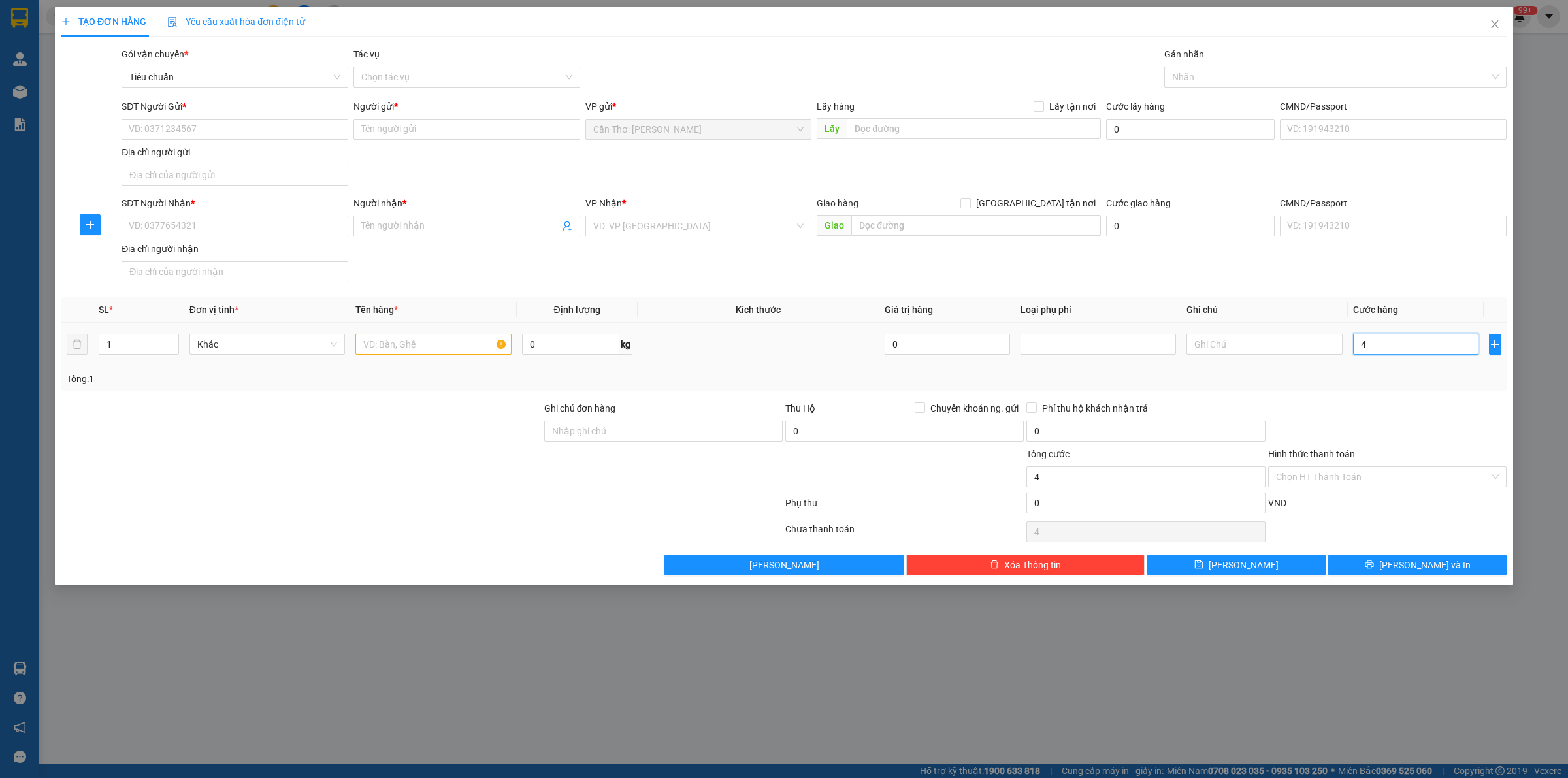
type input "47"
type input "470"
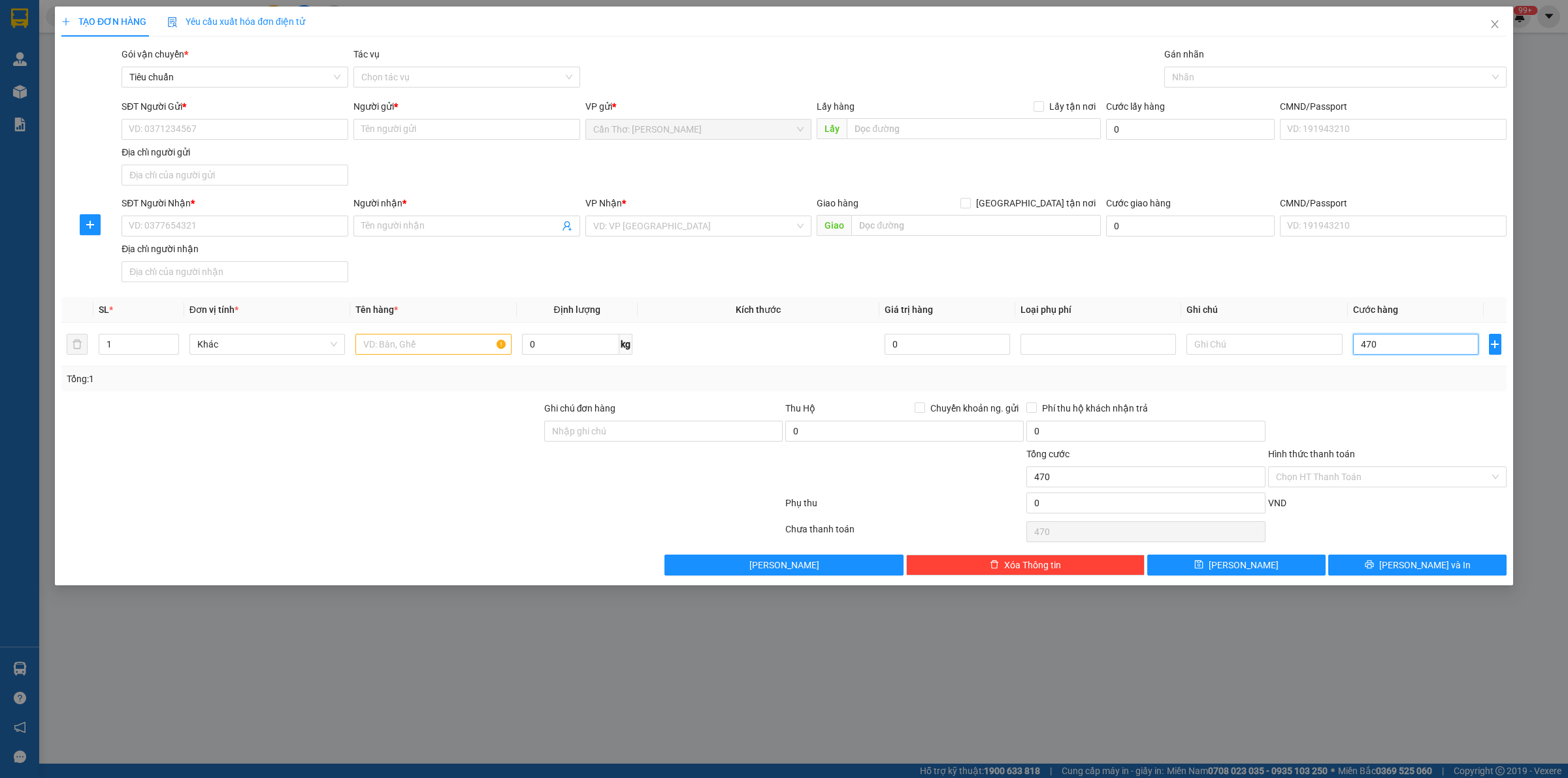
type input "4.700"
type input "47.000"
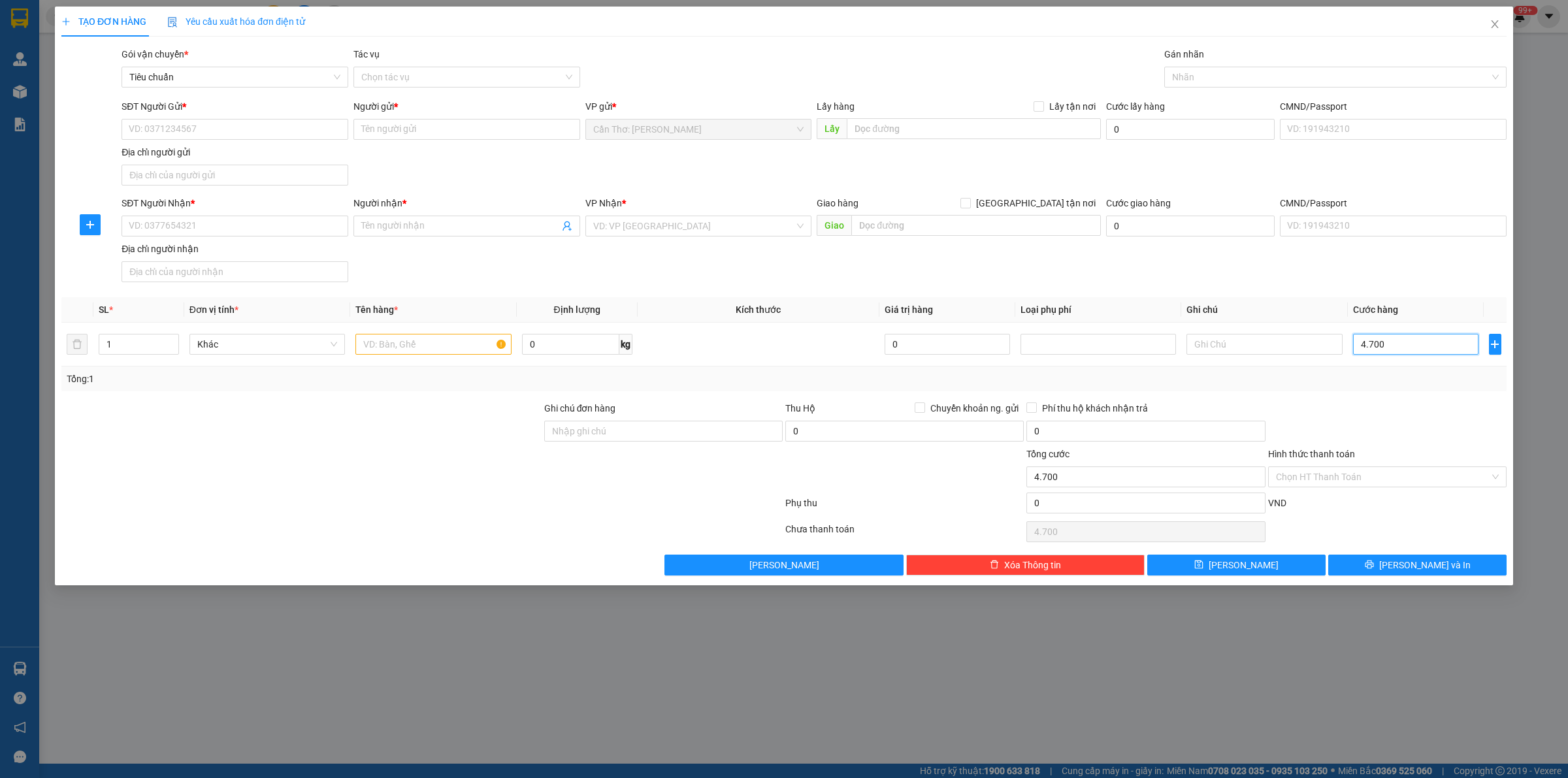
type input "47.000"
type input "470.000"
click at [1219, 73] on div at bounding box center [1329, 77] width 323 height 16
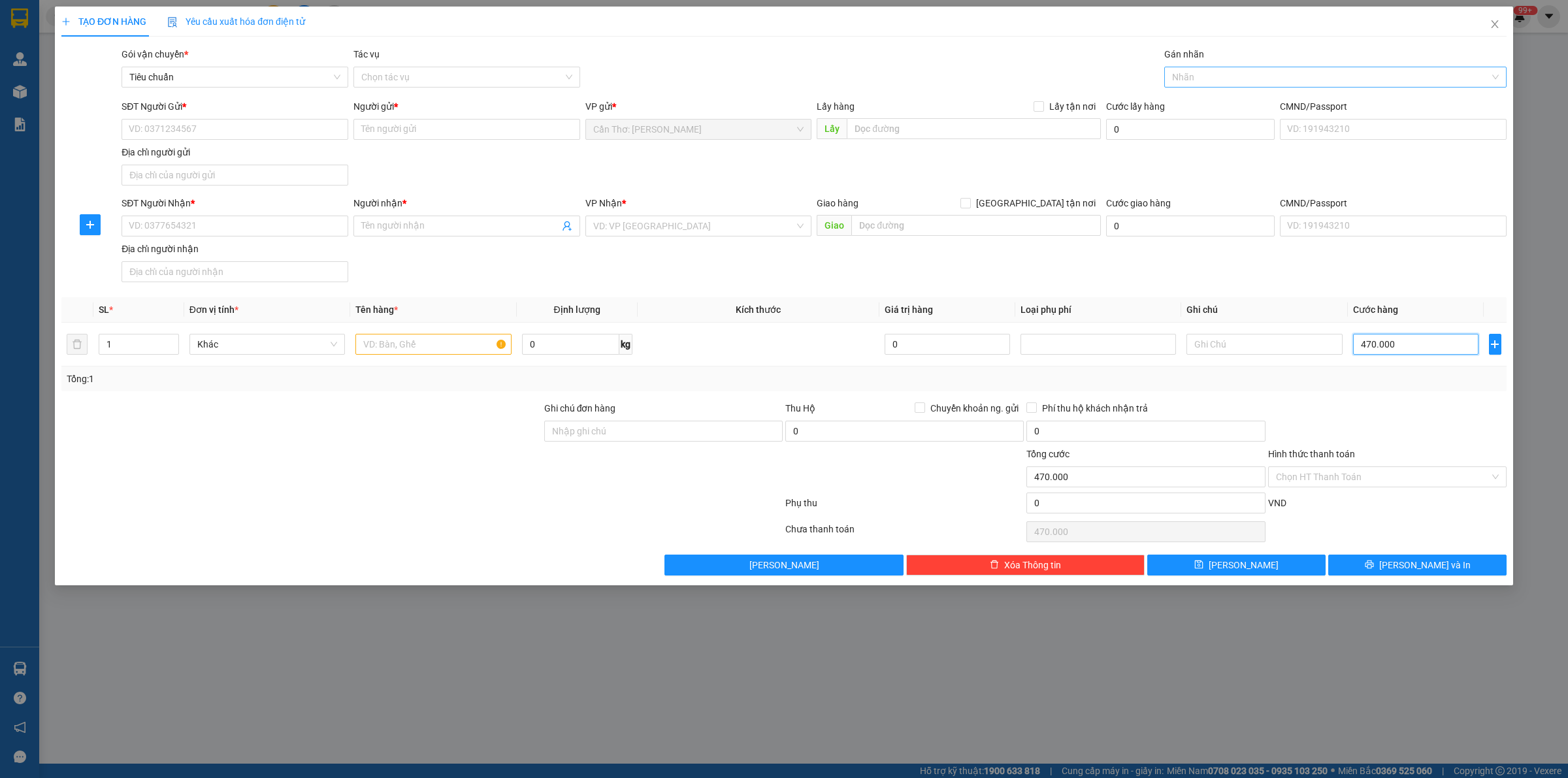
type input "470.000"
type input "xe"
drag, startPoint x: 1209, startPoint y: 101, endPoint x: 858, endPoint y: 112, distance: 351.2
click at [1207, 102] on div "Xe máy" at bounding box center [1336, 103] width 326 height 15
click at [207, 125] on input "SĐT Người Gửi *" at bounding box center [235, 129] width 227 height 21
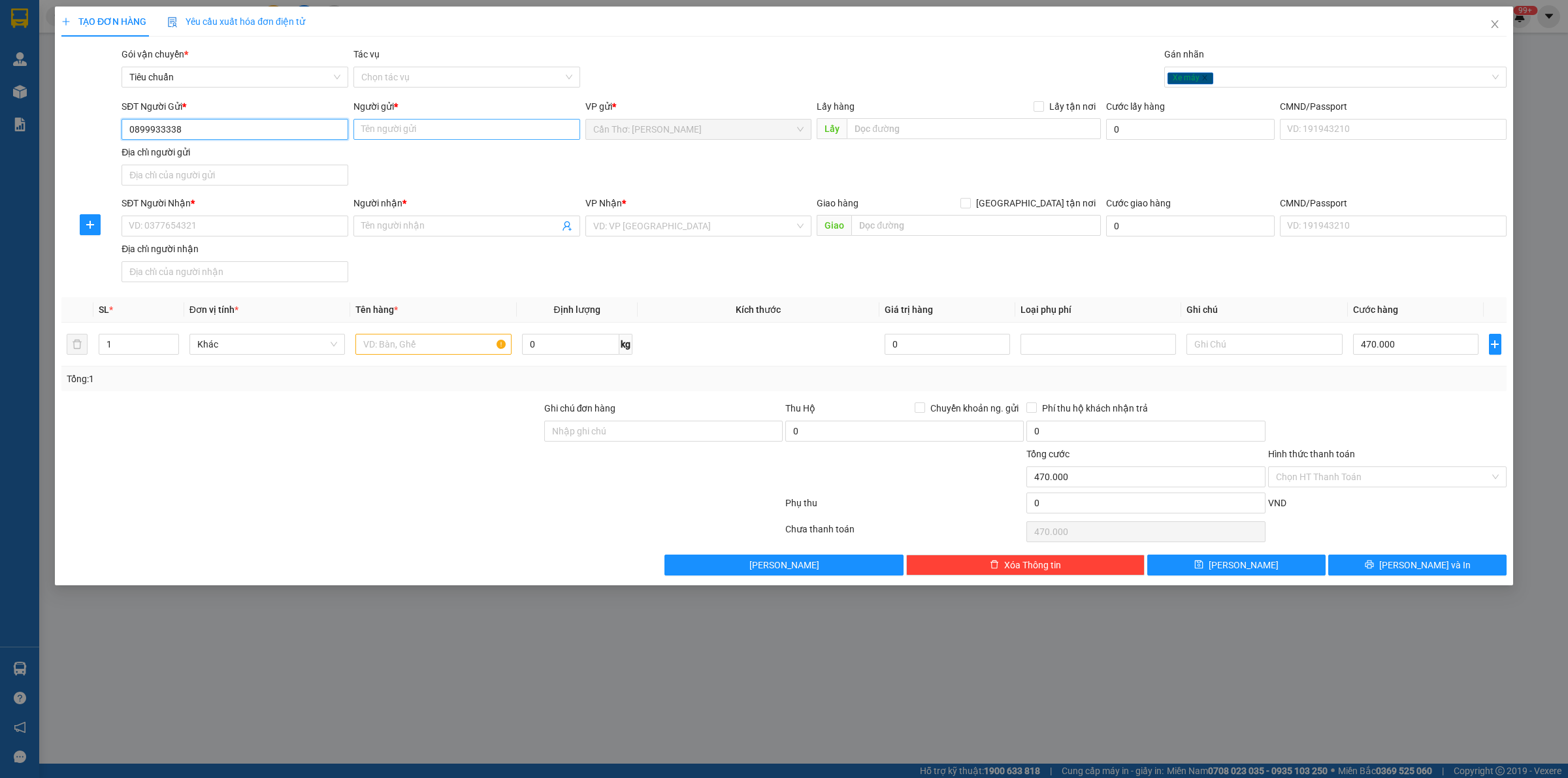
type input "0899933338"
click at [434, 124] on input "Người gửi *" at bounding box center [467, 129] width 227 height 21
type input "a"
type input "ANH HOÀNG"
click at [187, 230] on input "SĐT Người Nhận *" at bounding box center [235, 226] width 227 height 21
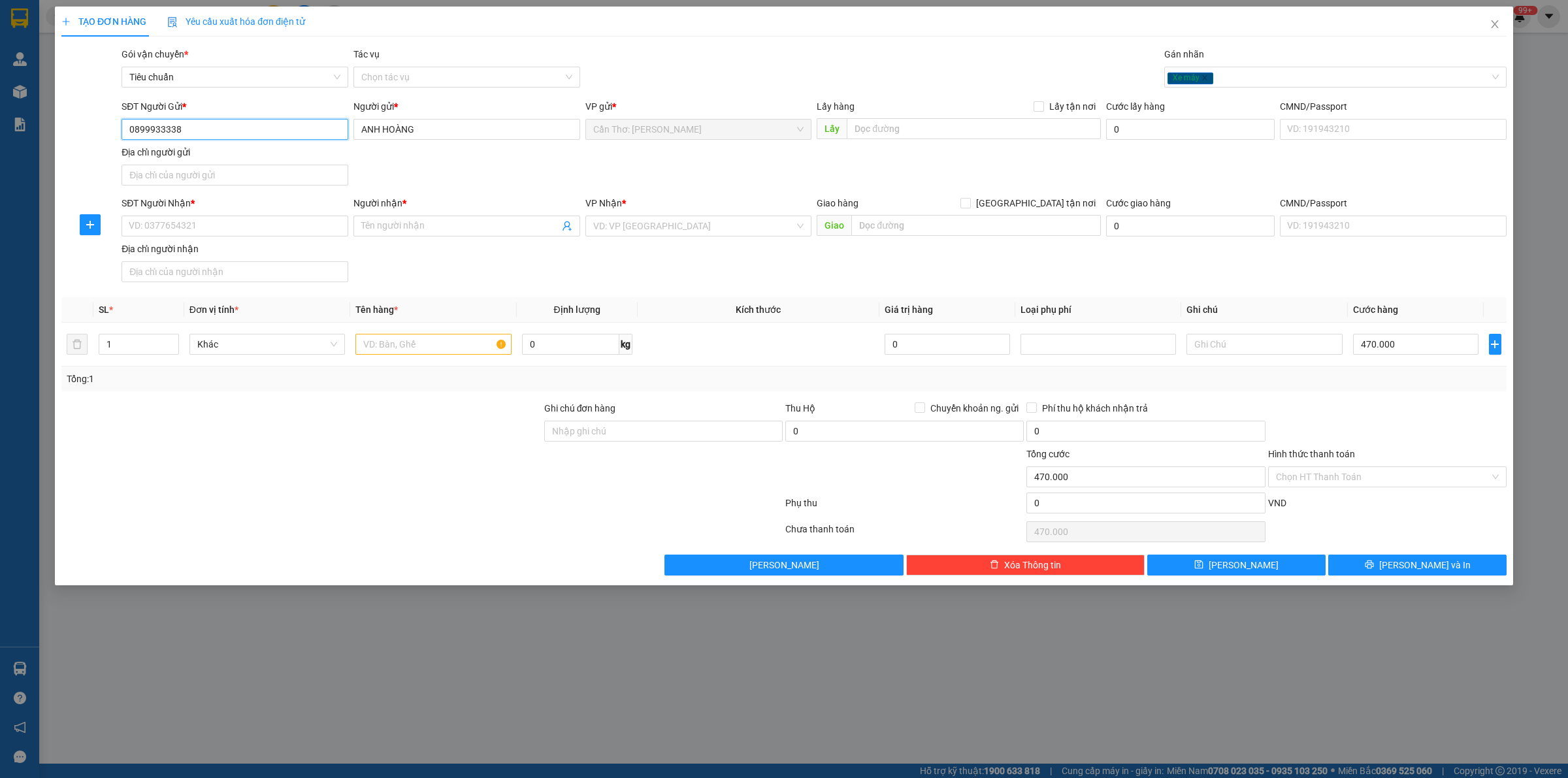
click at [230, 131] on input "0899933338" at bounding box center [235, 129] width 227 height 21
click at [212, 232] on input "SĐT Người Nhận *" at bounding box center [235, 226] width 227 height 21
paste input "0899933338"
type input "0899933338"
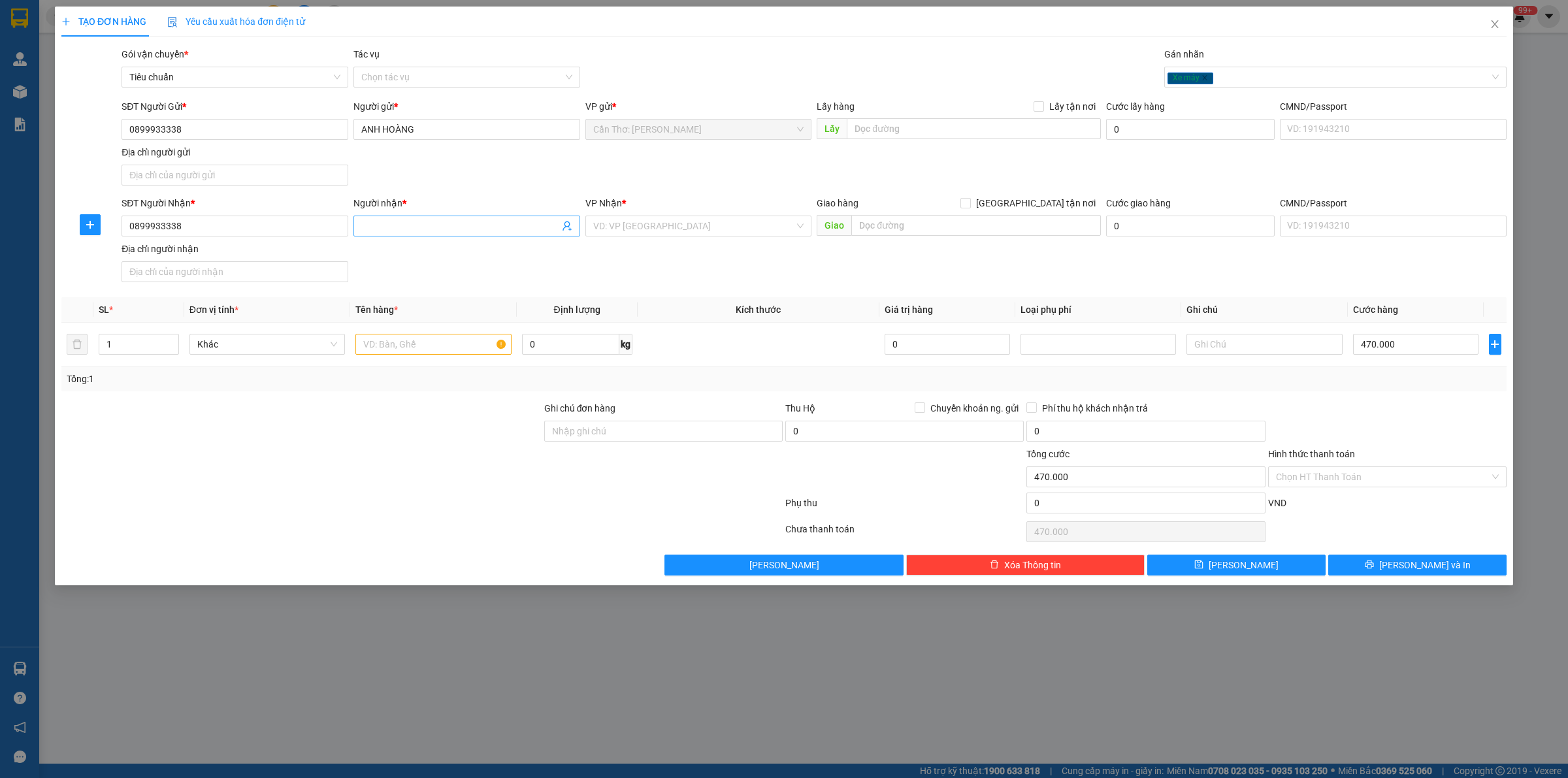
click at [446, 226] on input "Người nhận *" at bounding box center [460, 225] width 198 height 15
type input "ANH HOÀNG"
click at [126, 230] on input "0899933338" at bounding box center [235, 226] width 227 height 21
click at [730, 226] on input "search" at bounding box center [694, 226] width 202 height 19
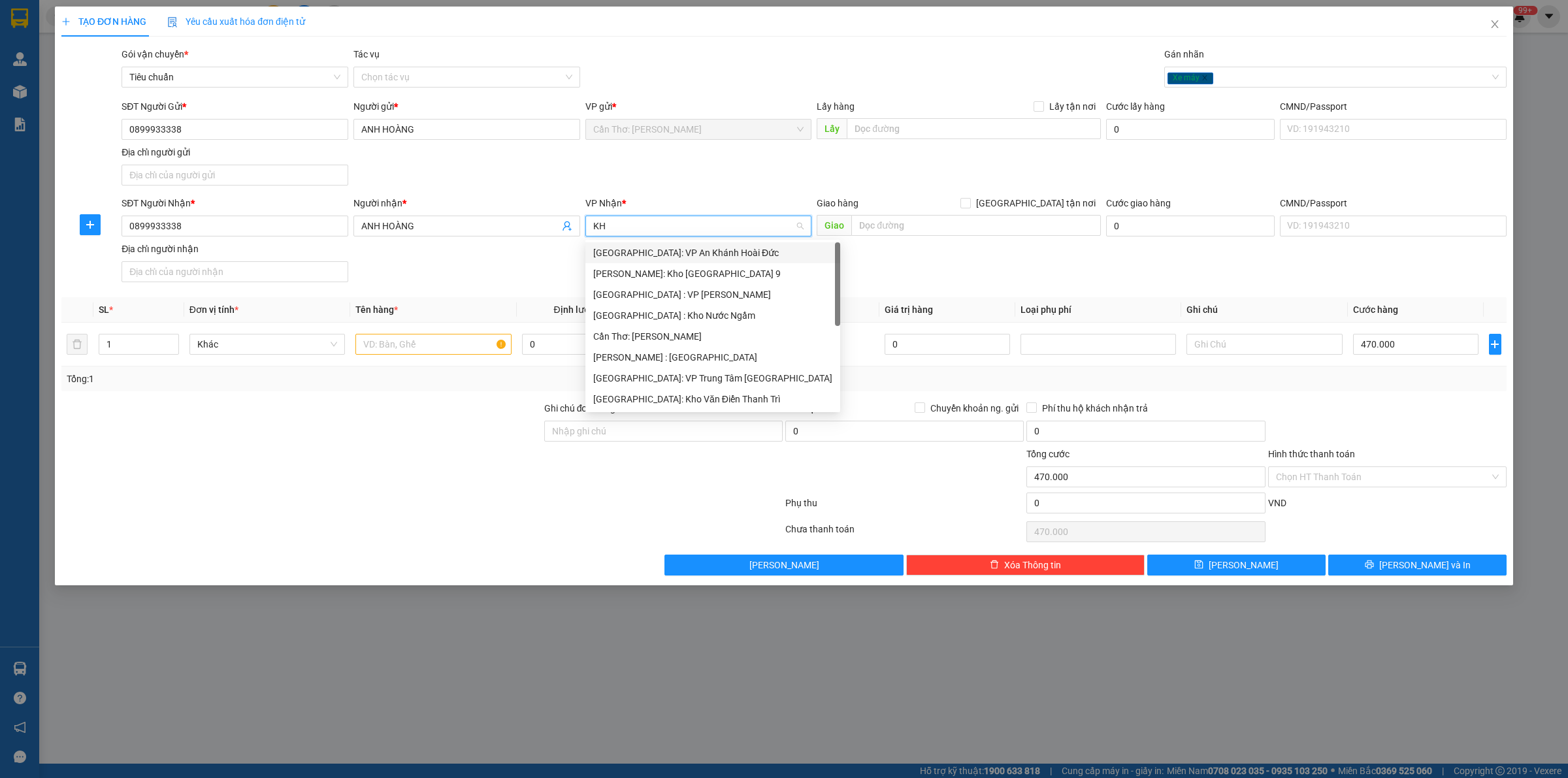
type input "KHO"
click at [706, 317] on div "[PERSON_NAME] : [GEOGRAPHIC_DATA]" at bounding box center [699, 315] width 211 height 15
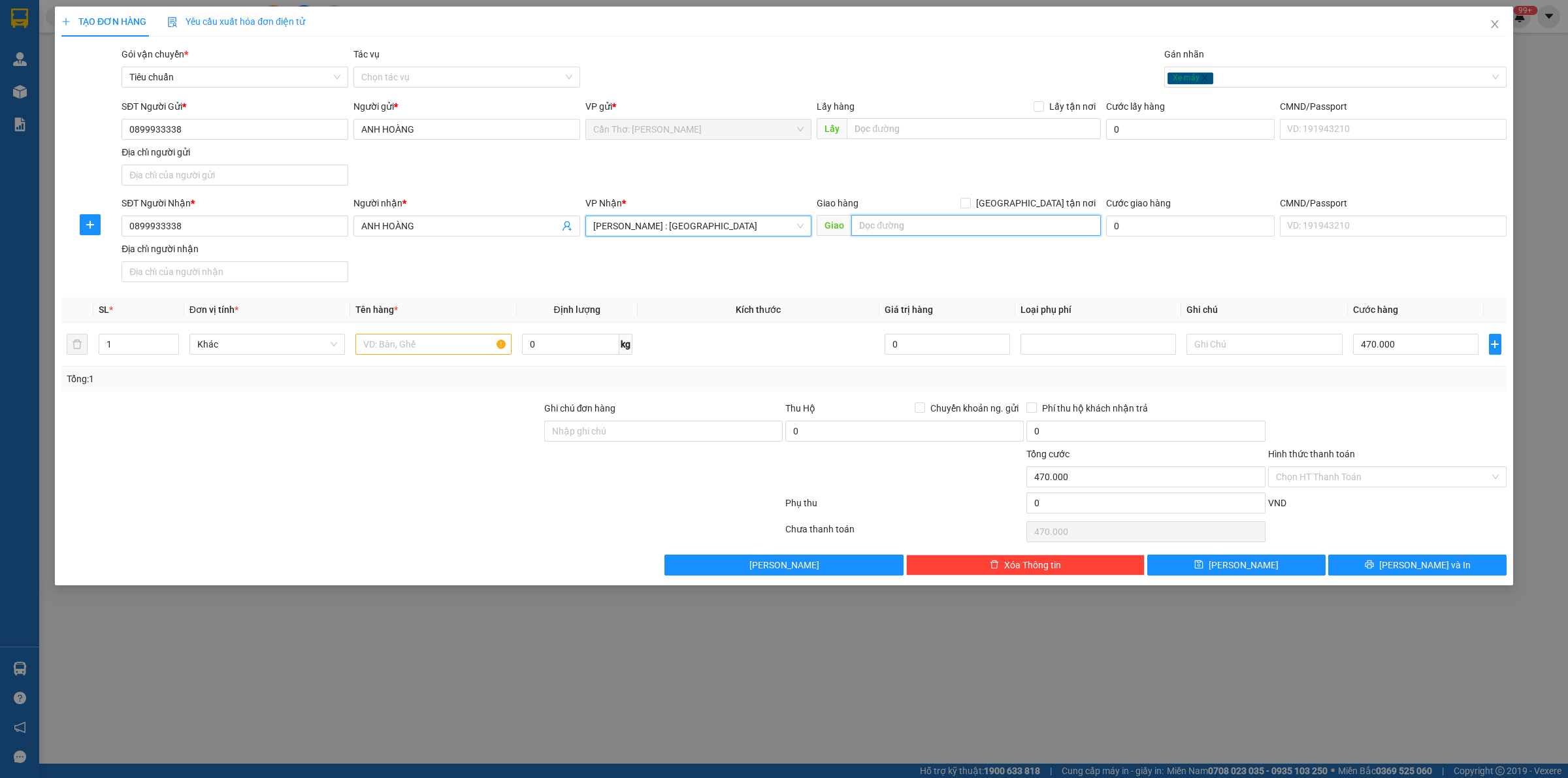
click at [932, 223] on input "text" at bounding box center [976, 225] width 250 height 21
click at [1044, 203] on span "[GEOGRAPHIC_DATA] tận nơi" at bounding box center [1036, 203] width 130 height 15
click at [970, 203] on input "[GEOGRAPHIC_DATA] tận nơi" at bounding box center [965, 202] width 9 height 9
checkbox input "true"
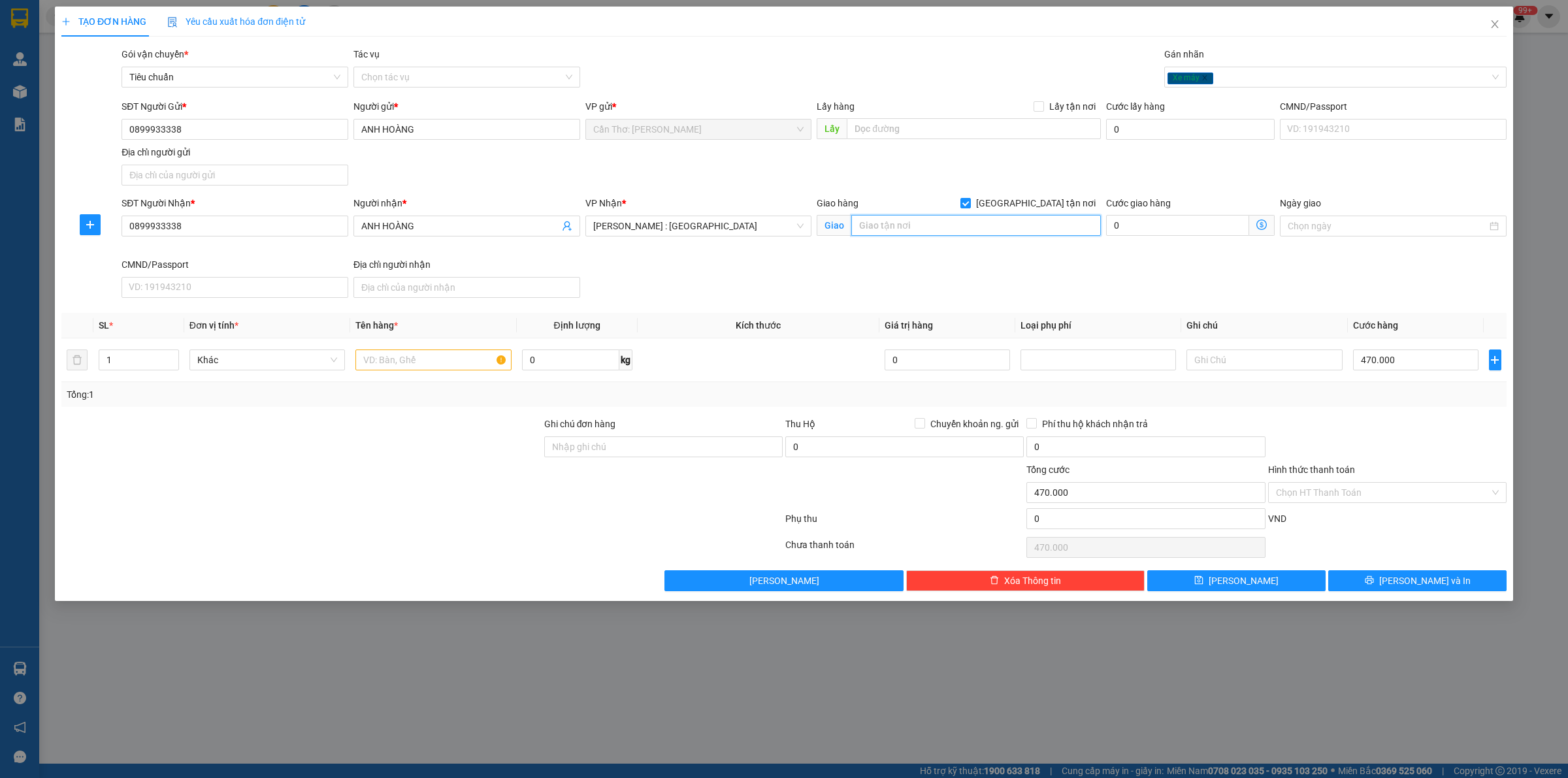
click at [1021, 228] on input "text" at bounding box center [976, 225] width 250 height 21
type input "HẺM 43 THÀNH THÁI, QUẬN 10, HCM"
click at [458, 360] on input "text" at bounding box center [433, 360] width 156 height 21
type input "1 XE SH MORE 65-B1 403.44"
click at [577, 456] on input "Ghi chú đơn hàng" at bounding box center [663, 447] width 239 height 21
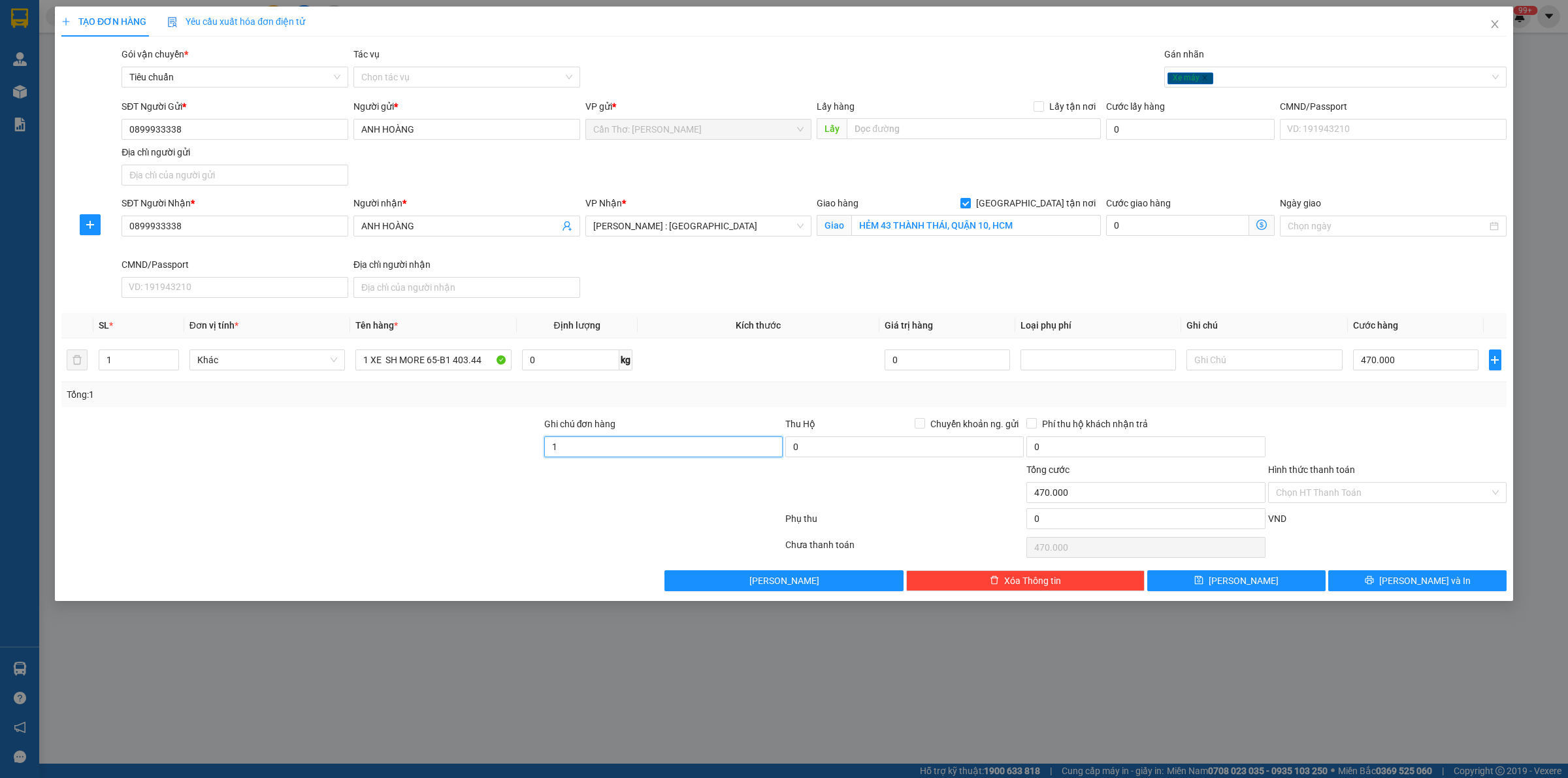
type input "1 CHÌA KHÓA"
drag, startPoint x: 1371, startPoint y: 589, endPoint x: 1206, endPoint y: 10, distance: 602.1
click at [1197, 0] on html "Kết quả tìm kiếm ( 1 ) Bộ lọc Mã ĐH Trạng thái Món hàng Thu hộ Tổng cước Chưa c…" at bounding box center [784, 389] width 1568 height 778
click at [1229, 78] on div "Xe máy" at bounding box center [1329, 77] width 323 height 16
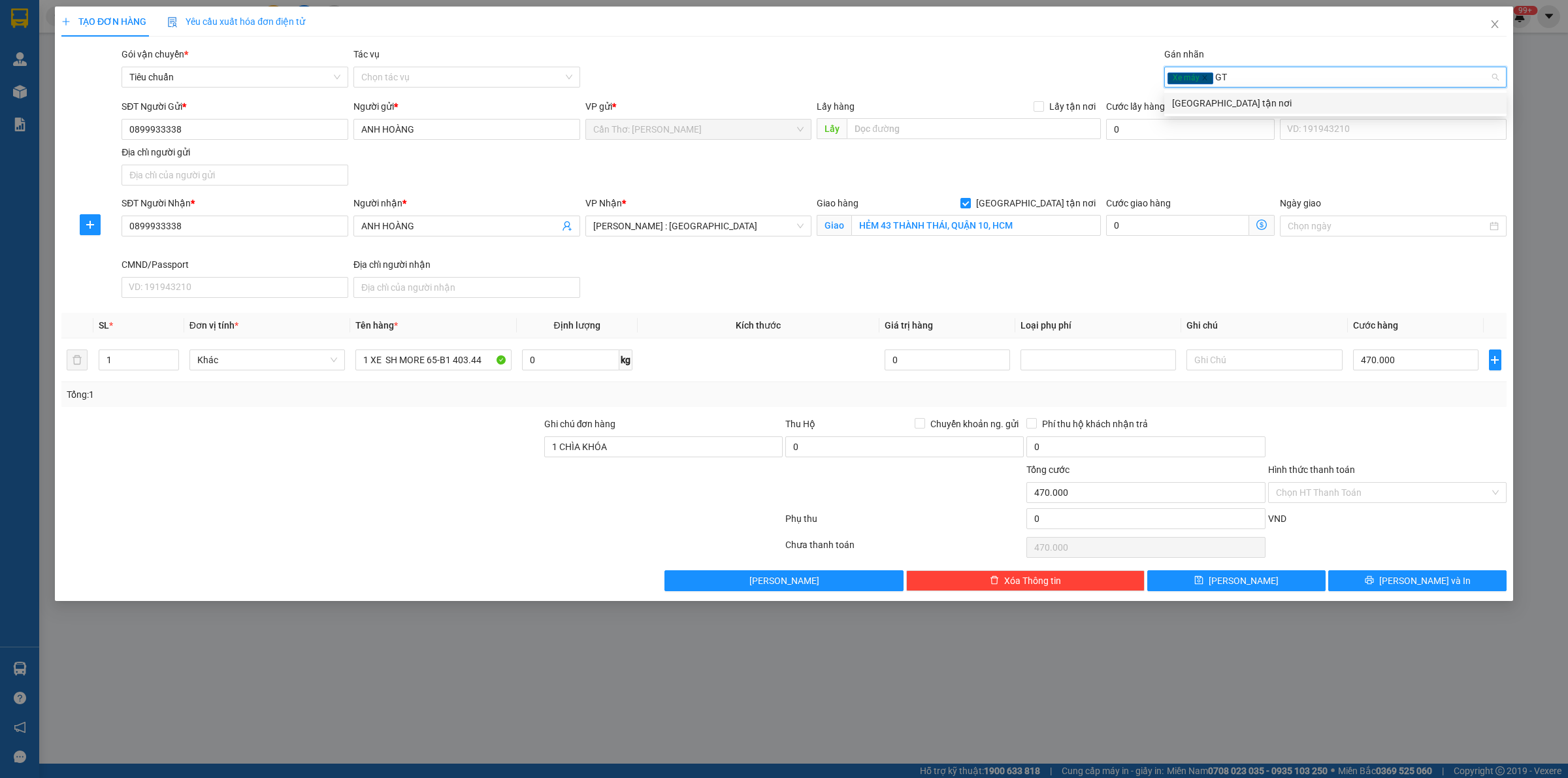
type input "GTN"
click at [1240, 101] on div "[GEOGRAPHIC_DATA] tận nơi" at bounding box center [1336, 103] width 326 height 15
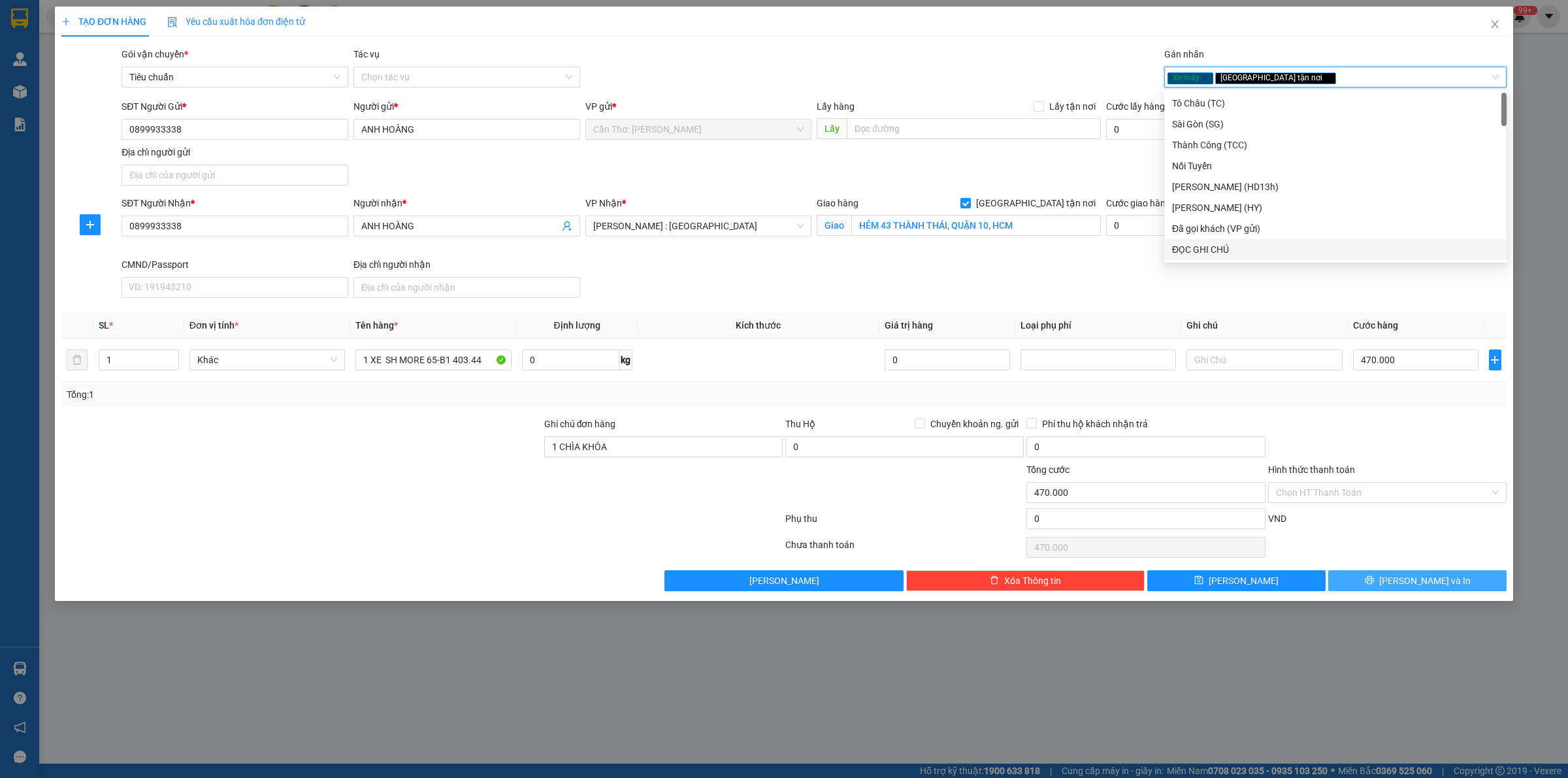
click at [1369, 583] on button "[PERSON_NAME] và In" at bounding box center [1418, 581] width 178 height 21
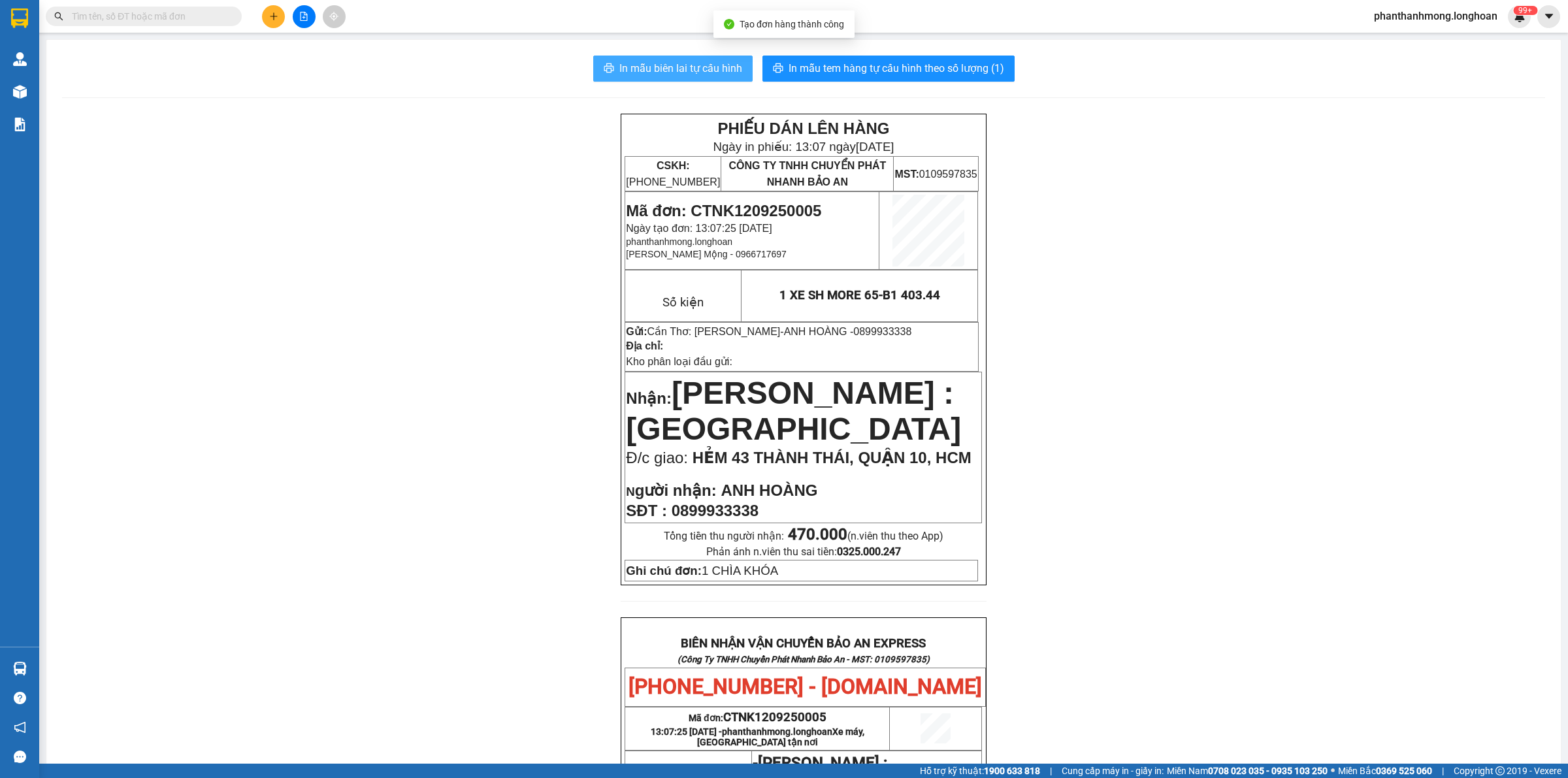
click at [665, 68] on span "In mẫu biên lai tự cấu hình" at bounding box center [681, 68] width 123 height 17
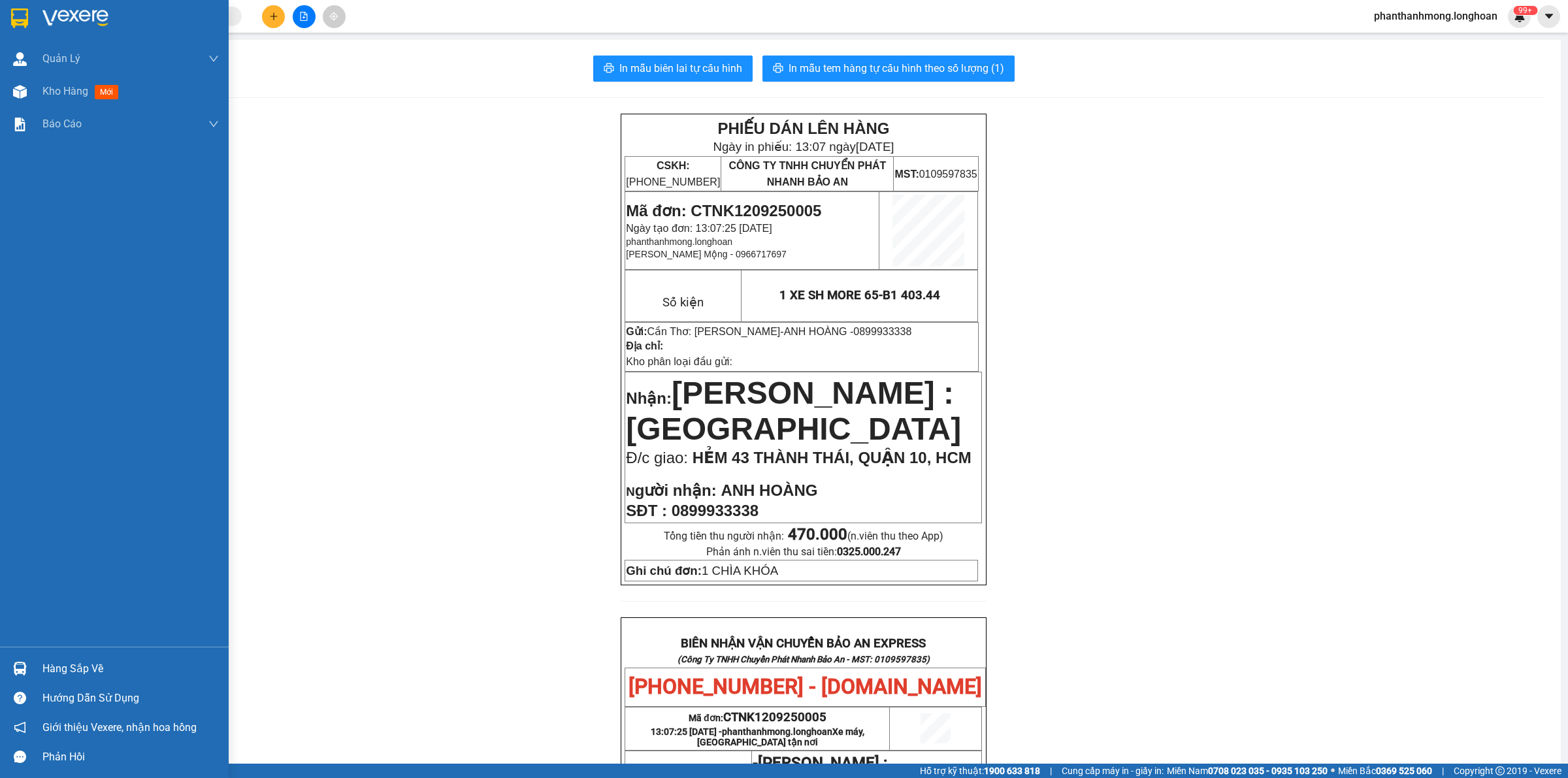
click at [8, 24] on div at bounding box center [19, 17] width 23 height 23
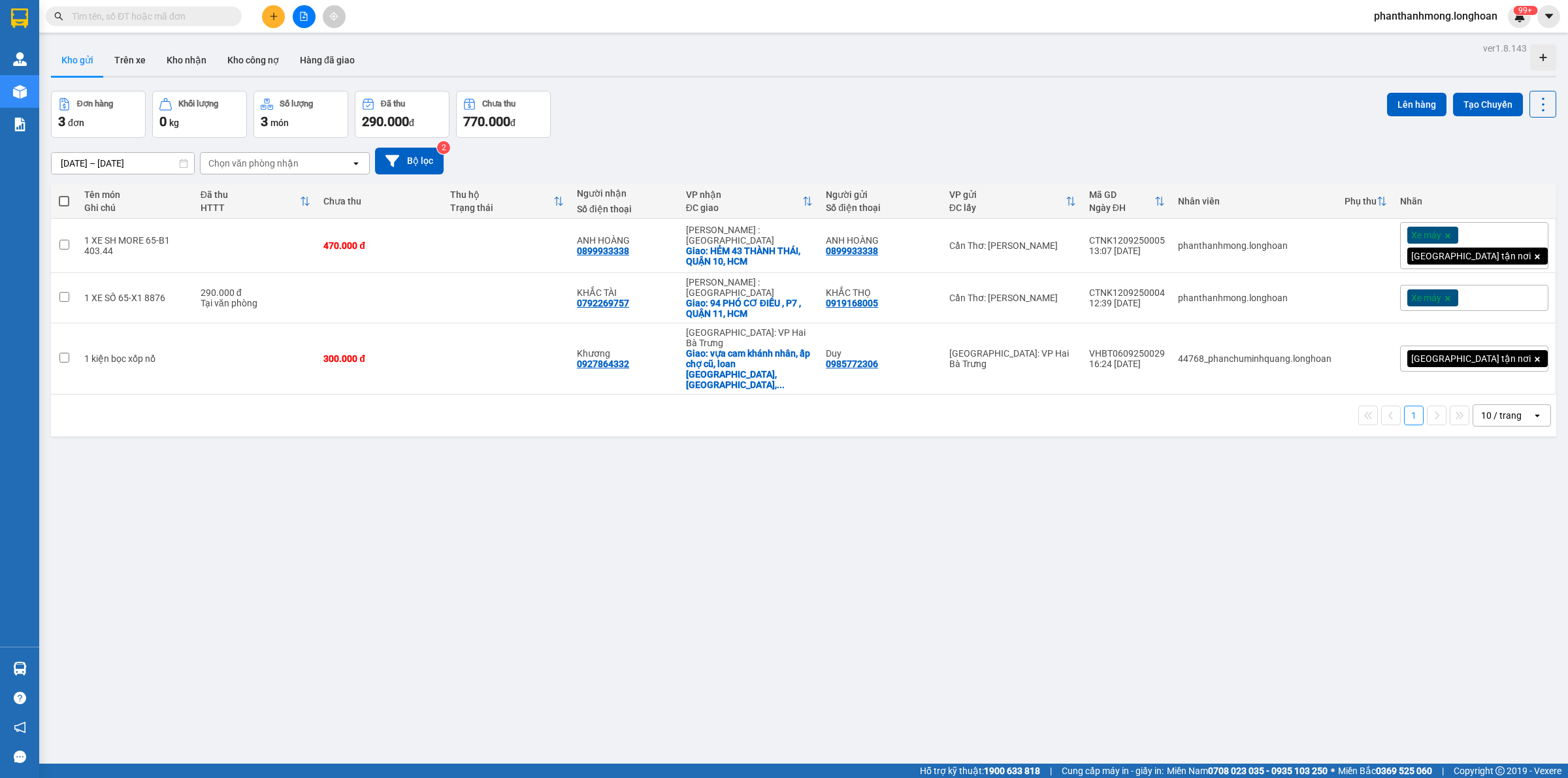
click at [275, 20] on button at bounding box center [273, 17] width 23 height 23
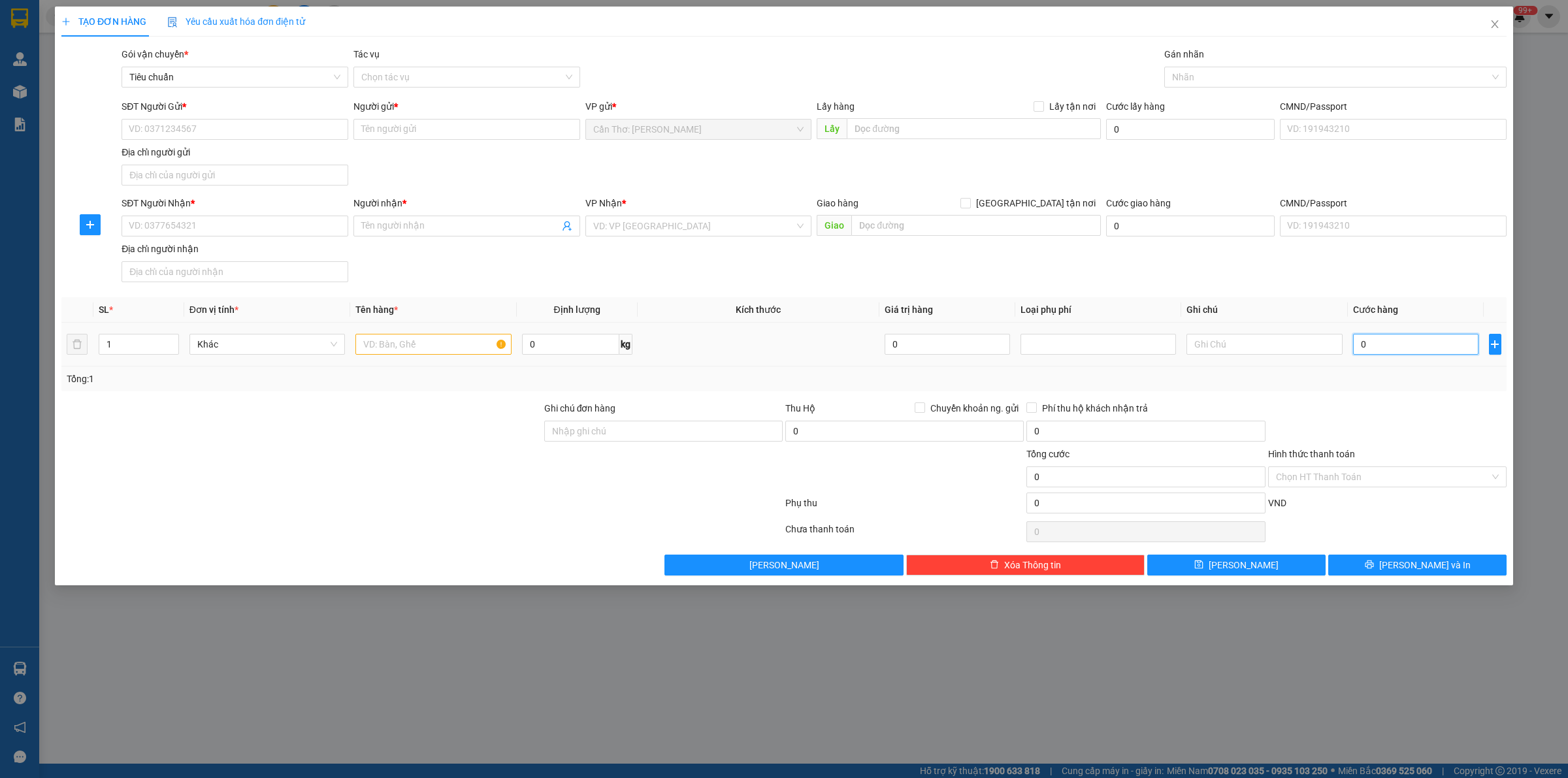
click at [1412, 344] on input "0" at bounding box center [1416, 344] width 125 height 21
type input "3"
type input "32"
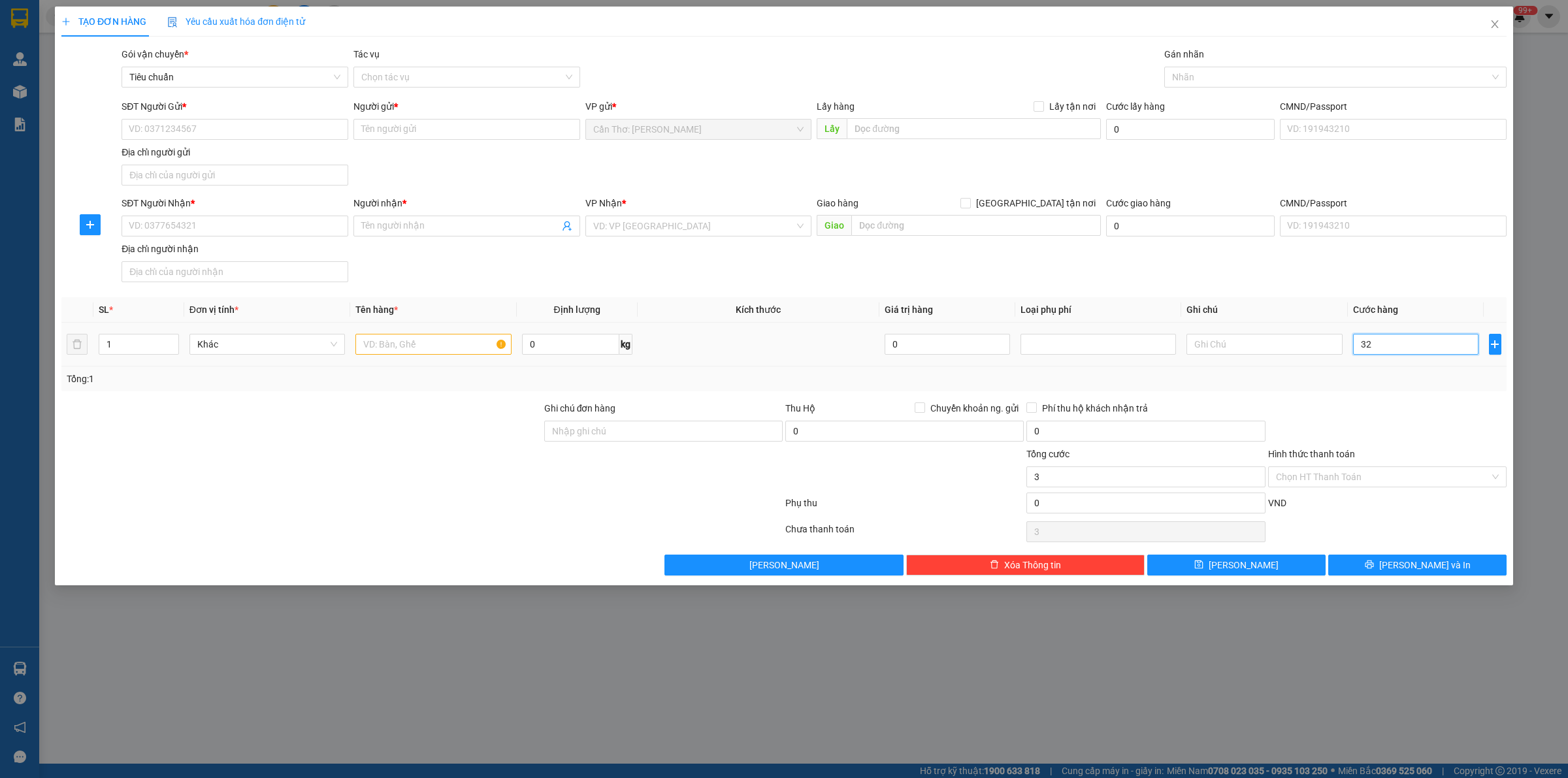
type input "32"
type input "320"
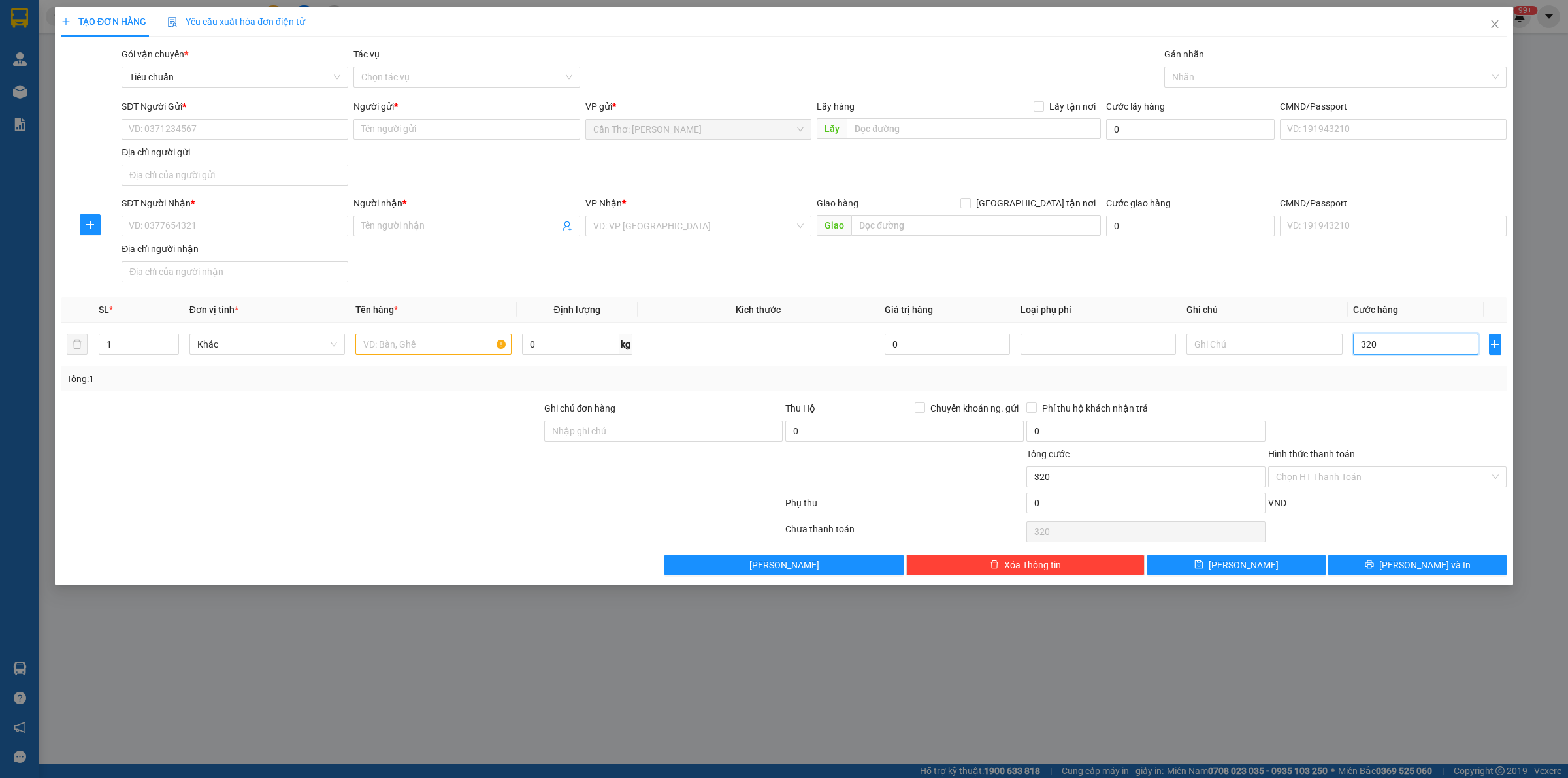
type input "3.200"
type input "32.000"
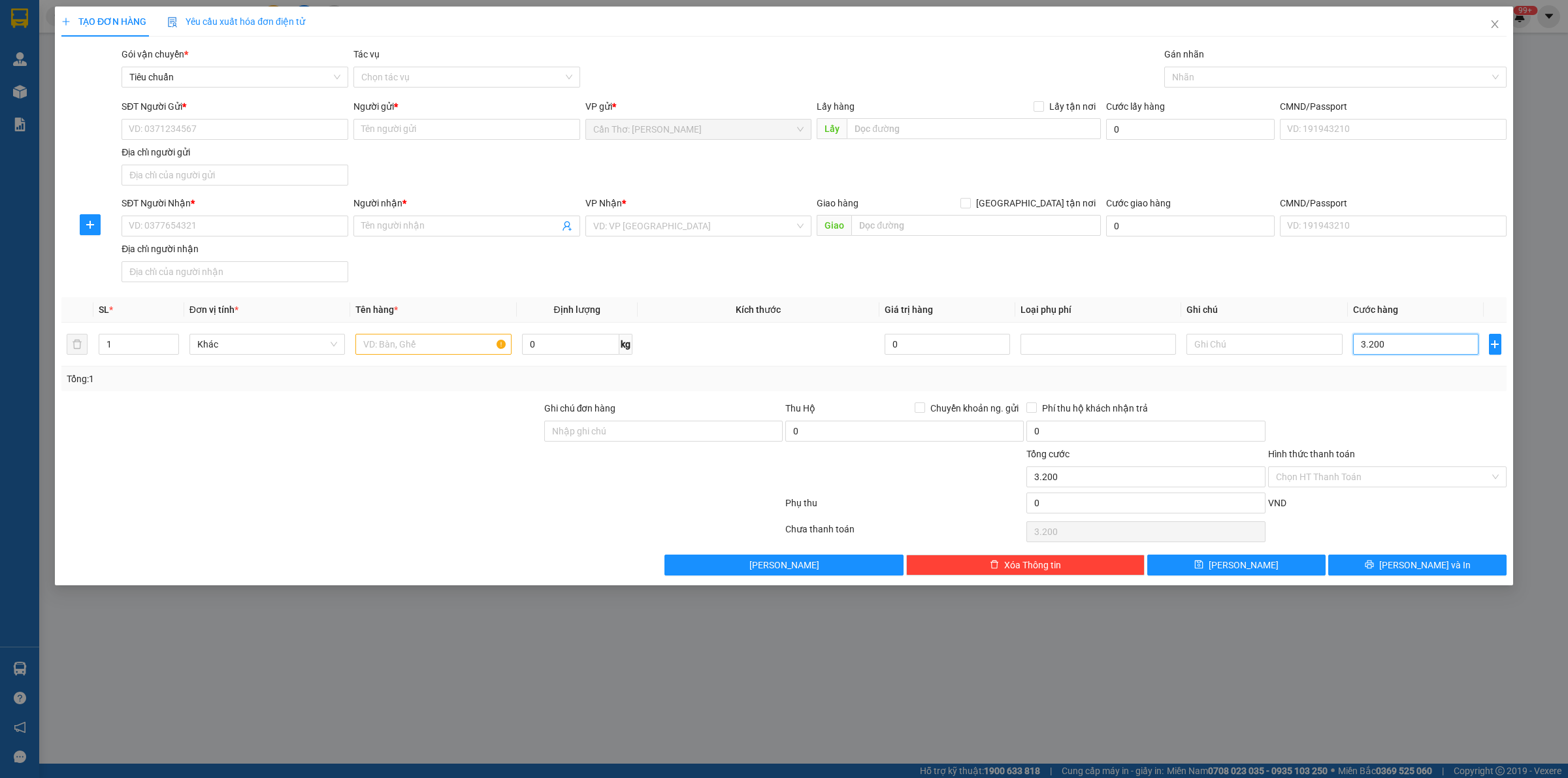
type input "32.000"
type input "320.000"
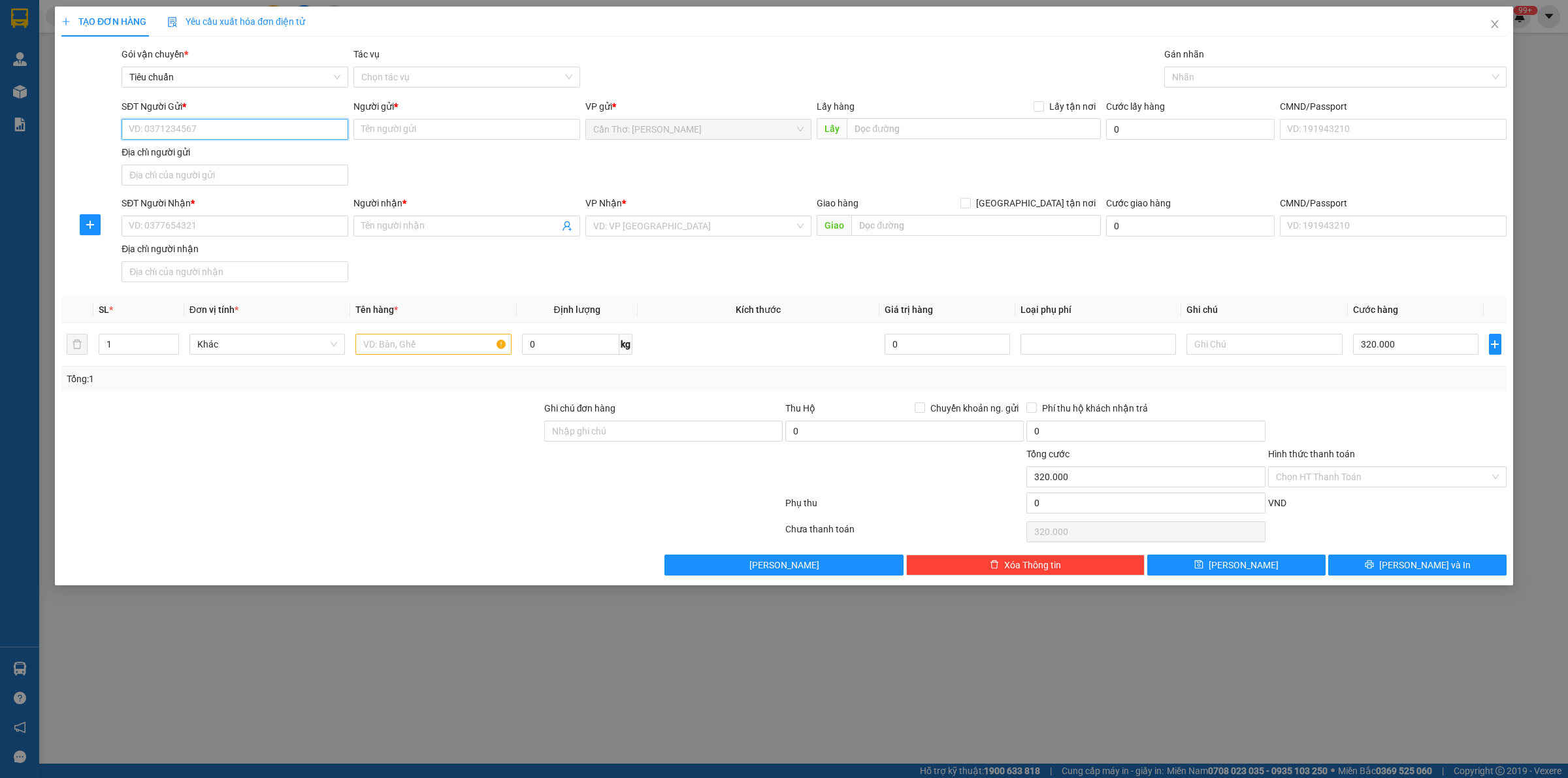
click at [198, 131] on input "SĐT Người Gửi *" at bounding box center [235, 129] width 227 height 21
type input "0848004004"
click at [422, 137] on input "Người gửi *" at bounding box center [467, 129] width 227 height 21
type input "A"
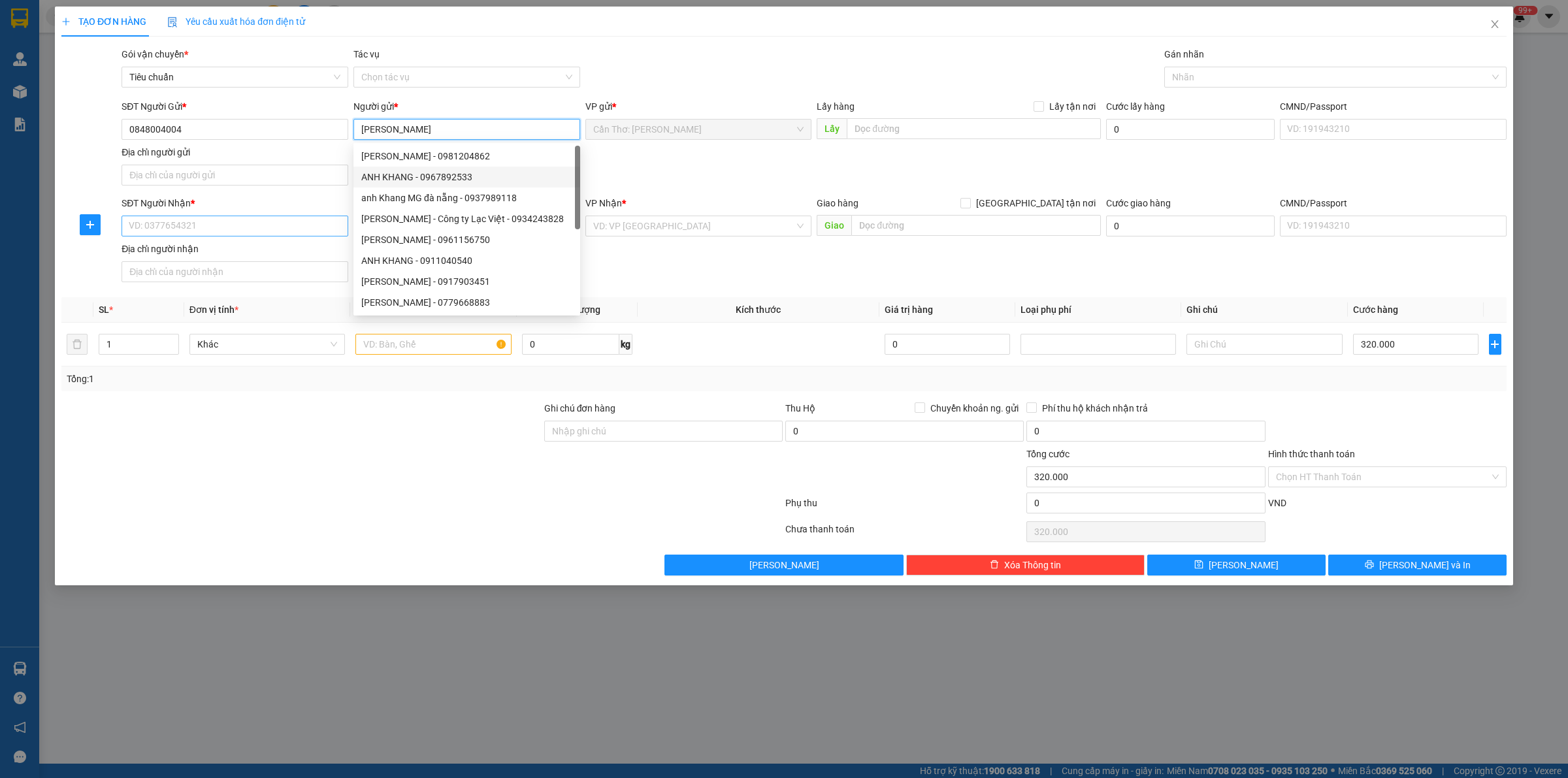
type input "[PERSON_NAME]"
click at [262, 222] on input "SĐT Người Nhận *" at bounding box center [235, 226] width 227 height 21
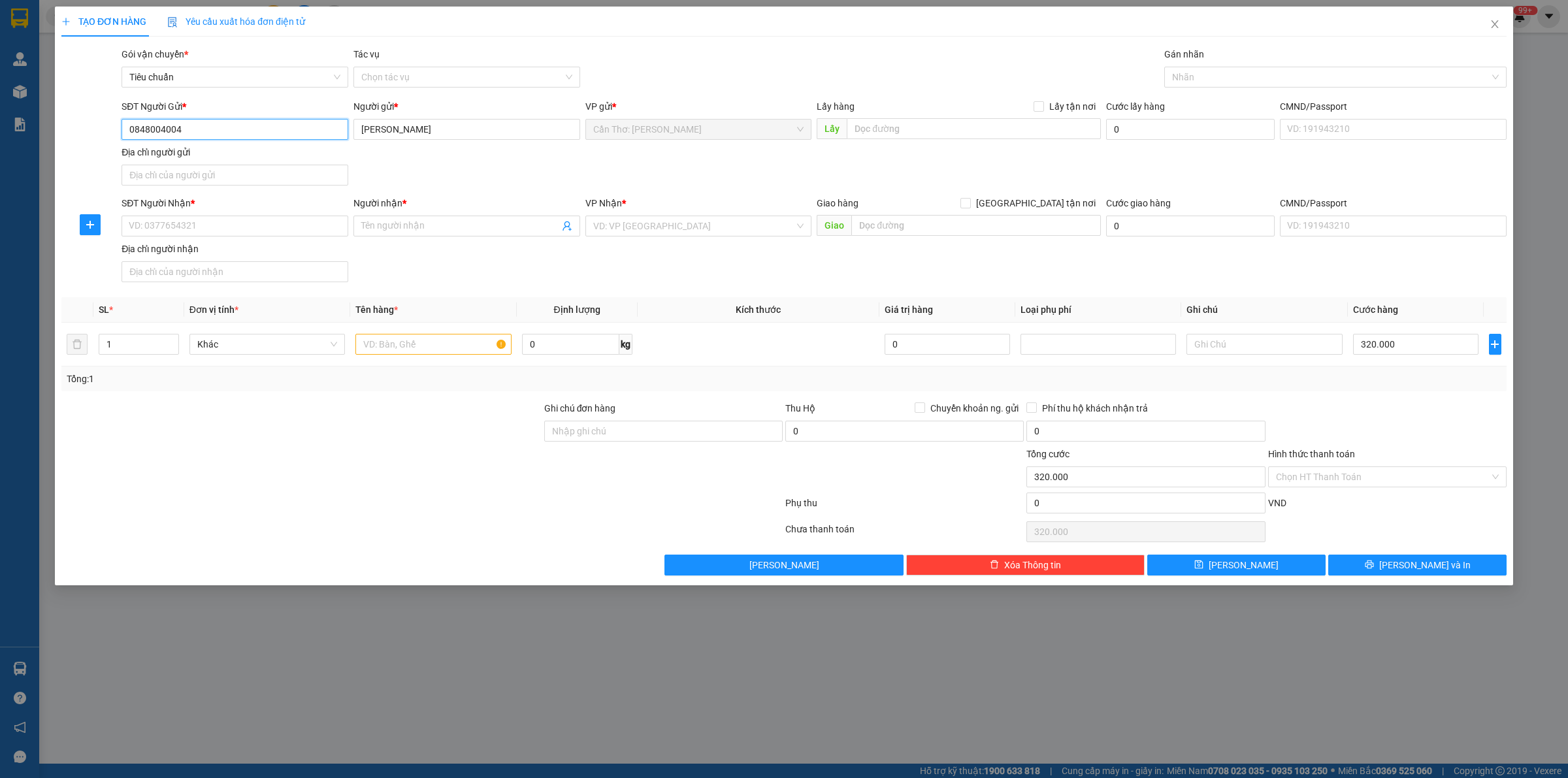
click at [203, 136] on input "0848004004" at bounding box center [235, 129] width 227 height 21
click at [253, 240] on div "SĐT Người Nhận * VD: 0377654321" at bounding box center [235, 219] width 227 height 46
click at [266, 232] on input "SĐT Người Nhận *" at bounding box center [235, 226] width 227 height 21
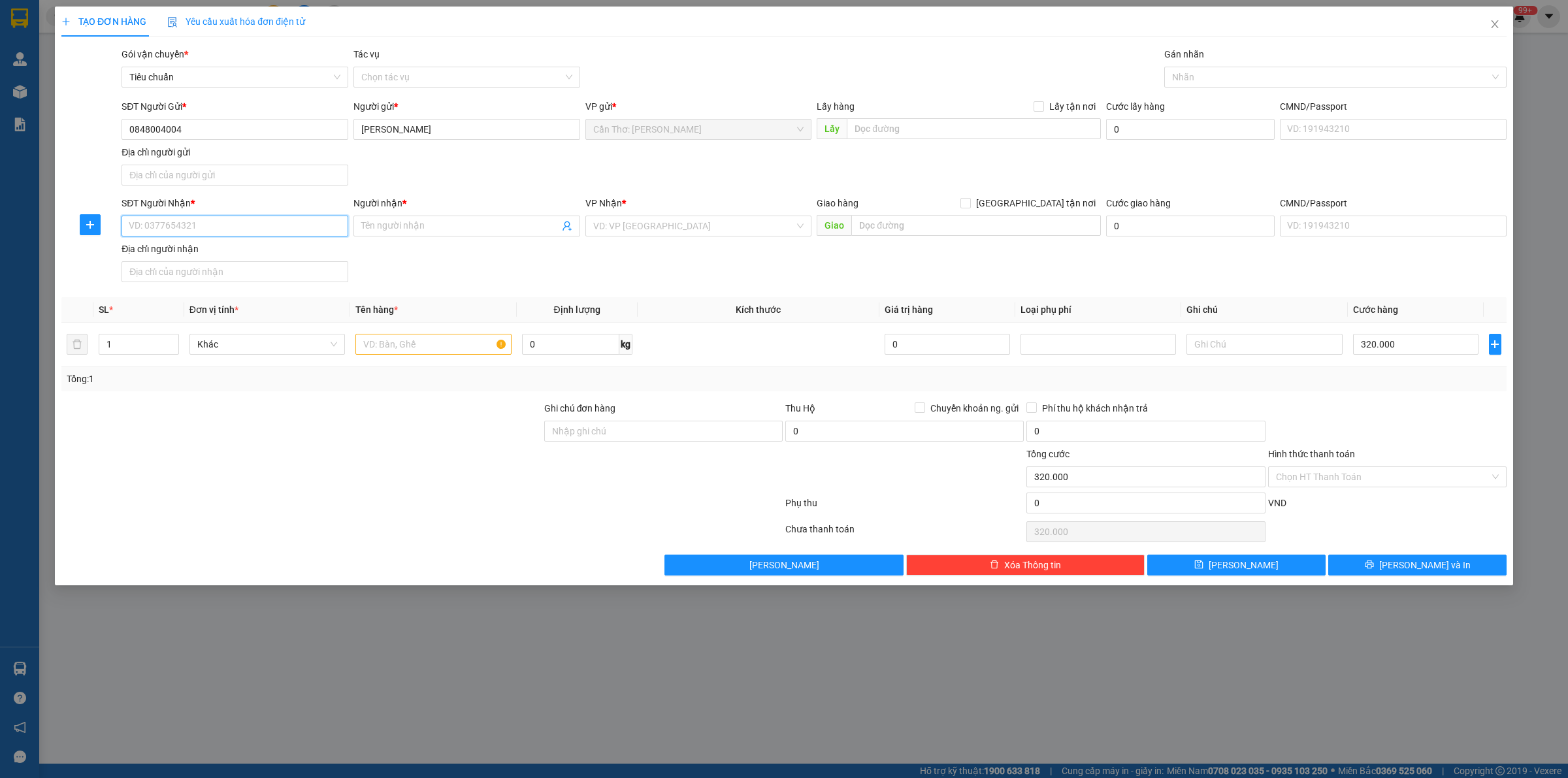
paste input "0848004004"
type input "0848004004"
click at [399, 230] on input "Người nhận *" at bounding box center [460, 225] width 198 height 15
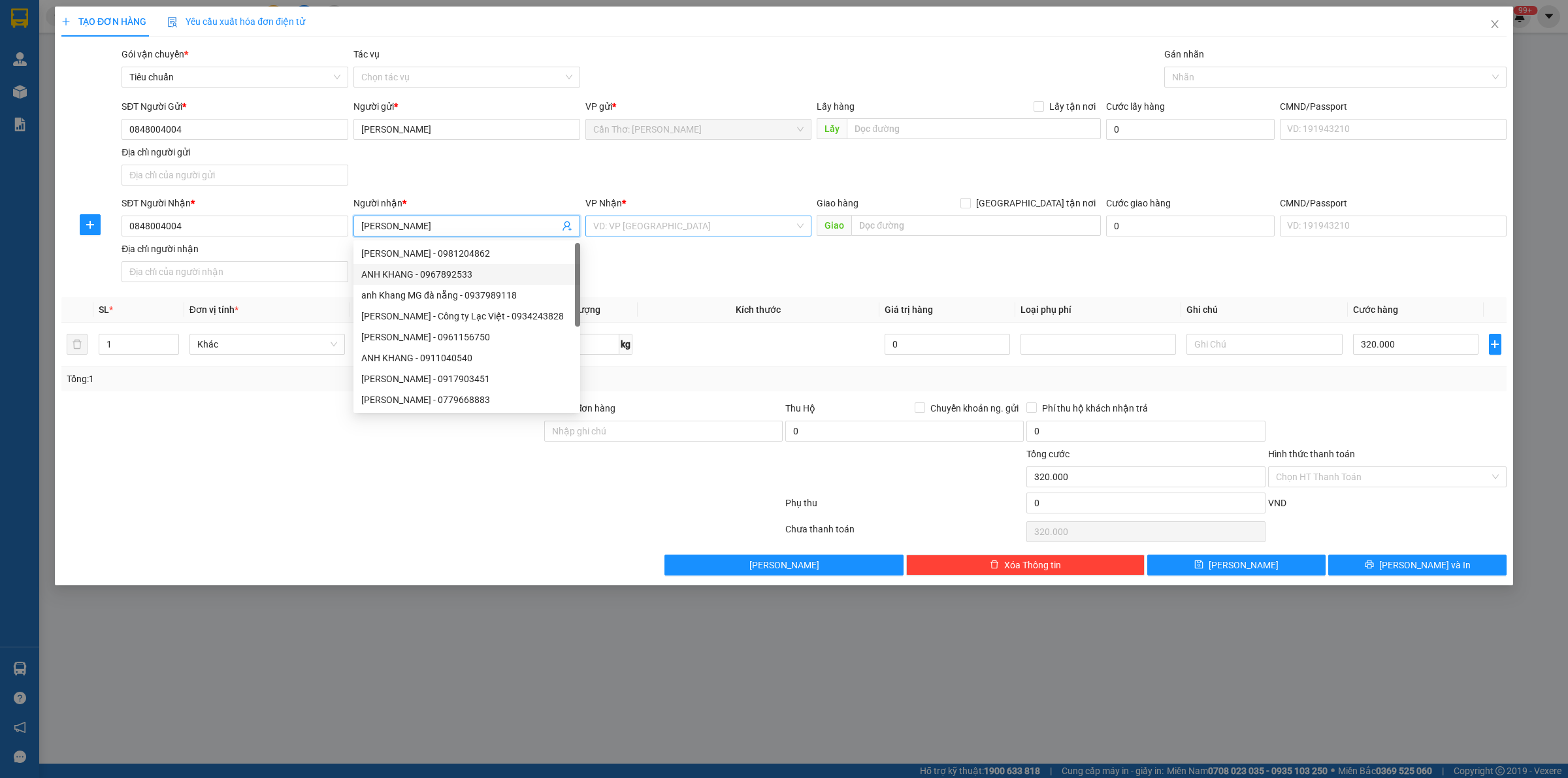
type input "[PERSON_NAME]"
click at [703, 232] on input "search" at bounding box center [694, 226] width 202 height 19
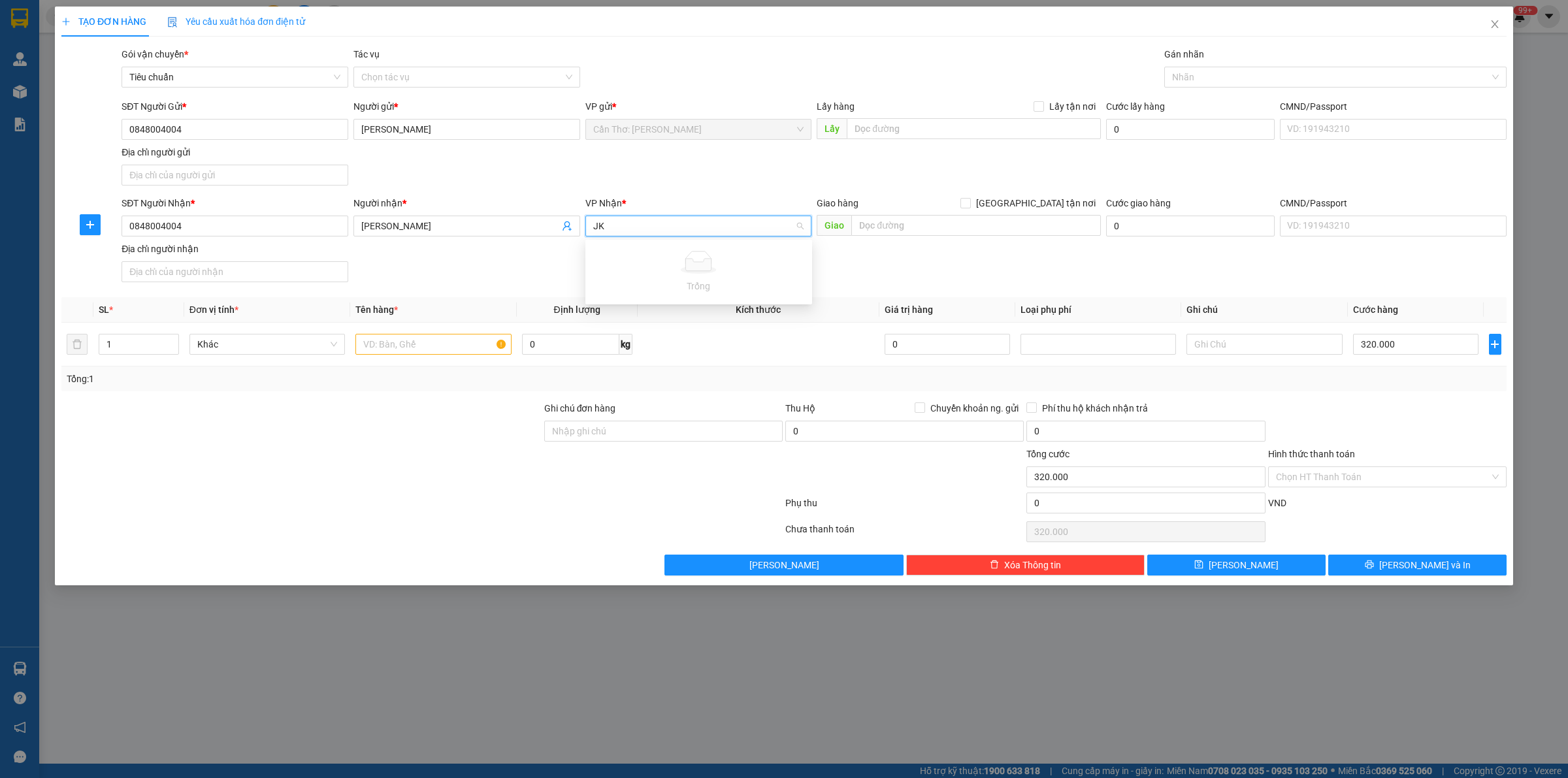
type input "J"
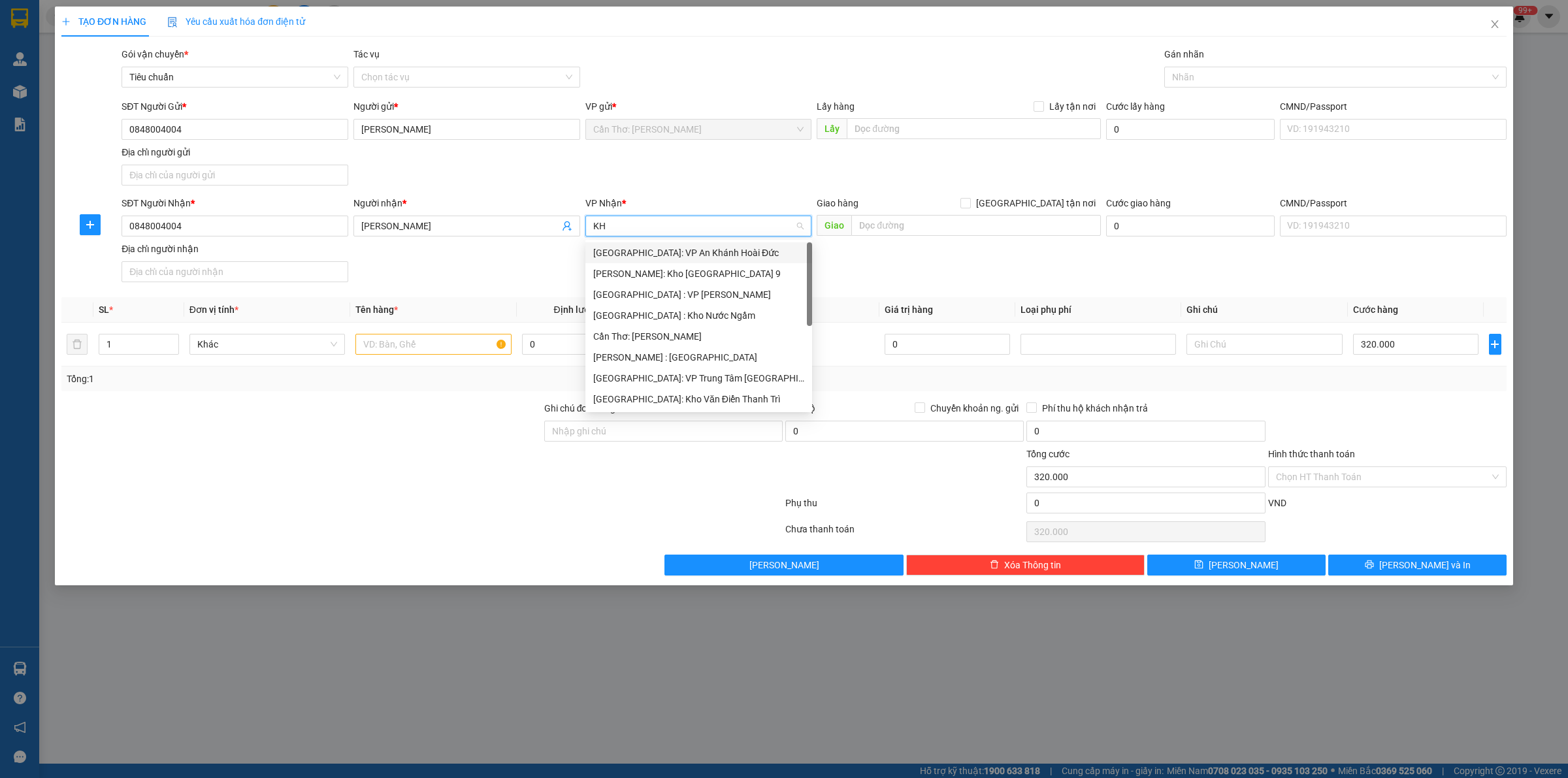
type input "KHO"
click at [683, 315] on div "[PERSON_NAME] : [GEOGRAPHIC_DATA]" at bounding box center [699, 315] width 211 height 15
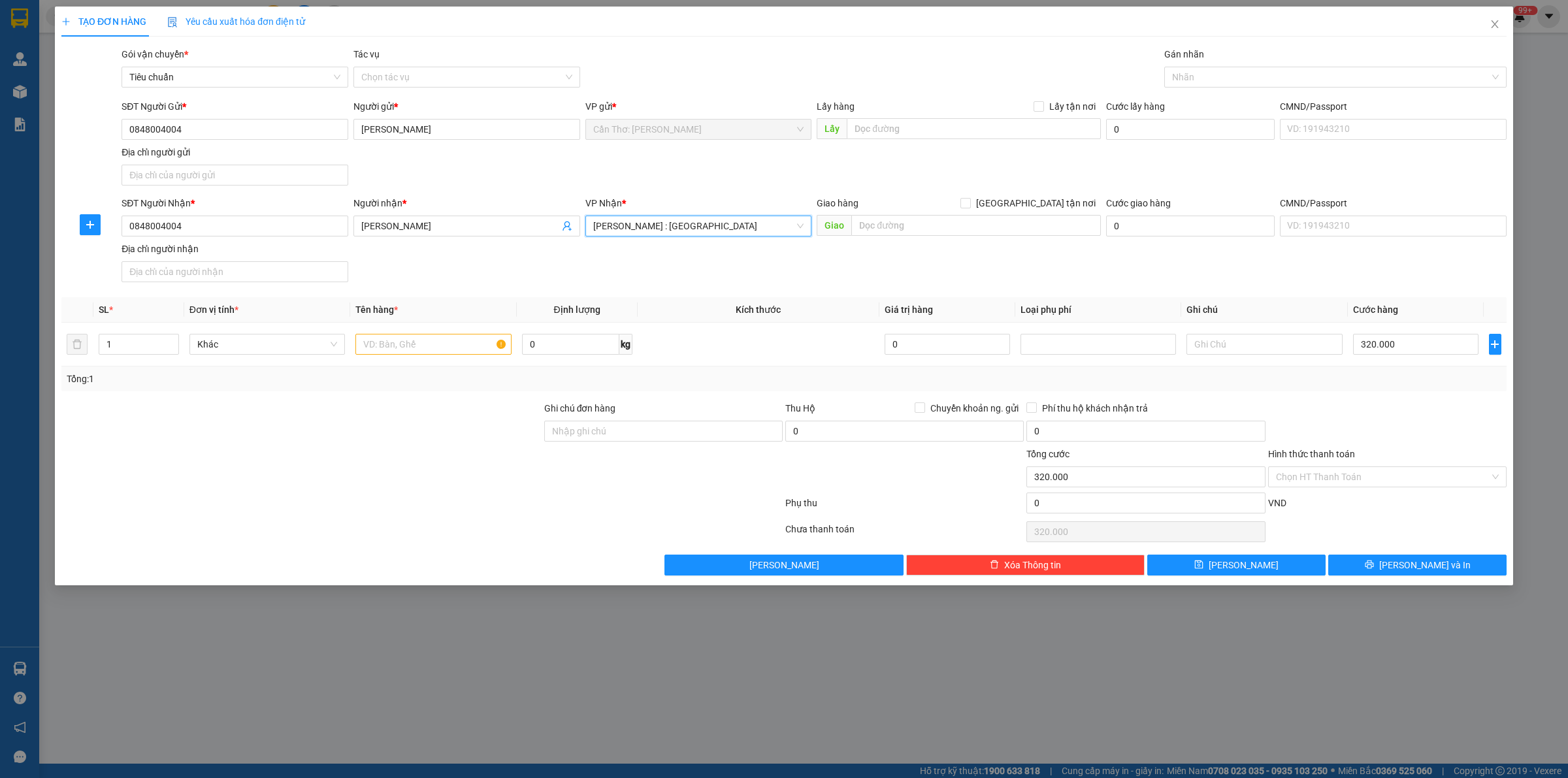
click at [1042, 199] on span "[GEOGRAPHIC_DATA] tận nơi" at bounding box center [1036, 203] width 130 height 15
click at [970, 199] on input "[GEOGRAPHIC_DATA] tận nơi" at bounding box center [965, 202] width 9 height 9
checkbox input "true"
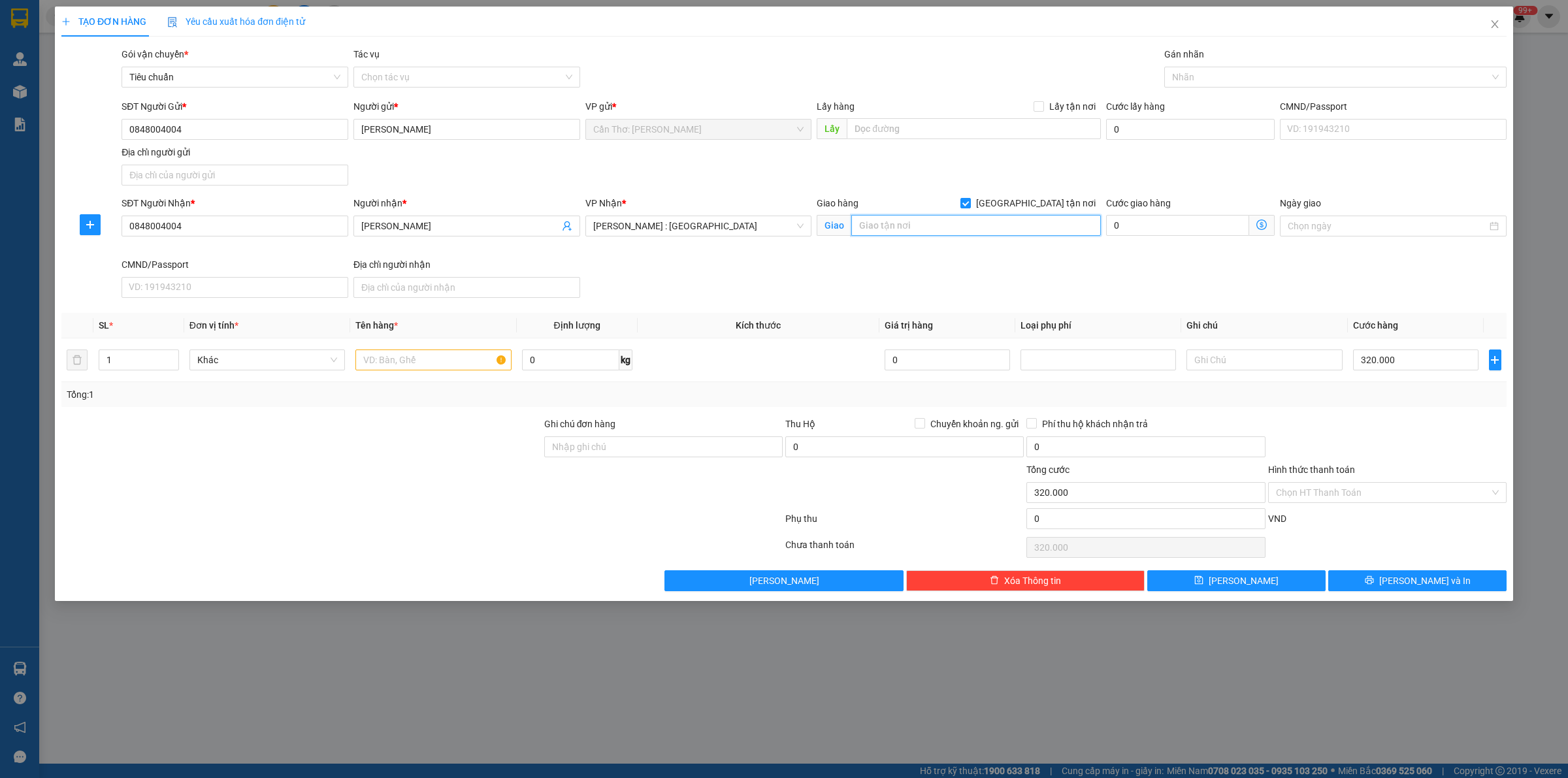
click at [1011, 224] on input "text" at bounding box center [976, 225] width 250 height 21
type input "332/42 [PERSON_NAME],"
click at [418, 364] on input "text" at bounding box center [433, 360] width 156 height 21
type input "1 XE GA"
click at [1010, 230] on input "332/42 [PERSON_NAME]," at bounding box center [976, 225] width 250 height 21
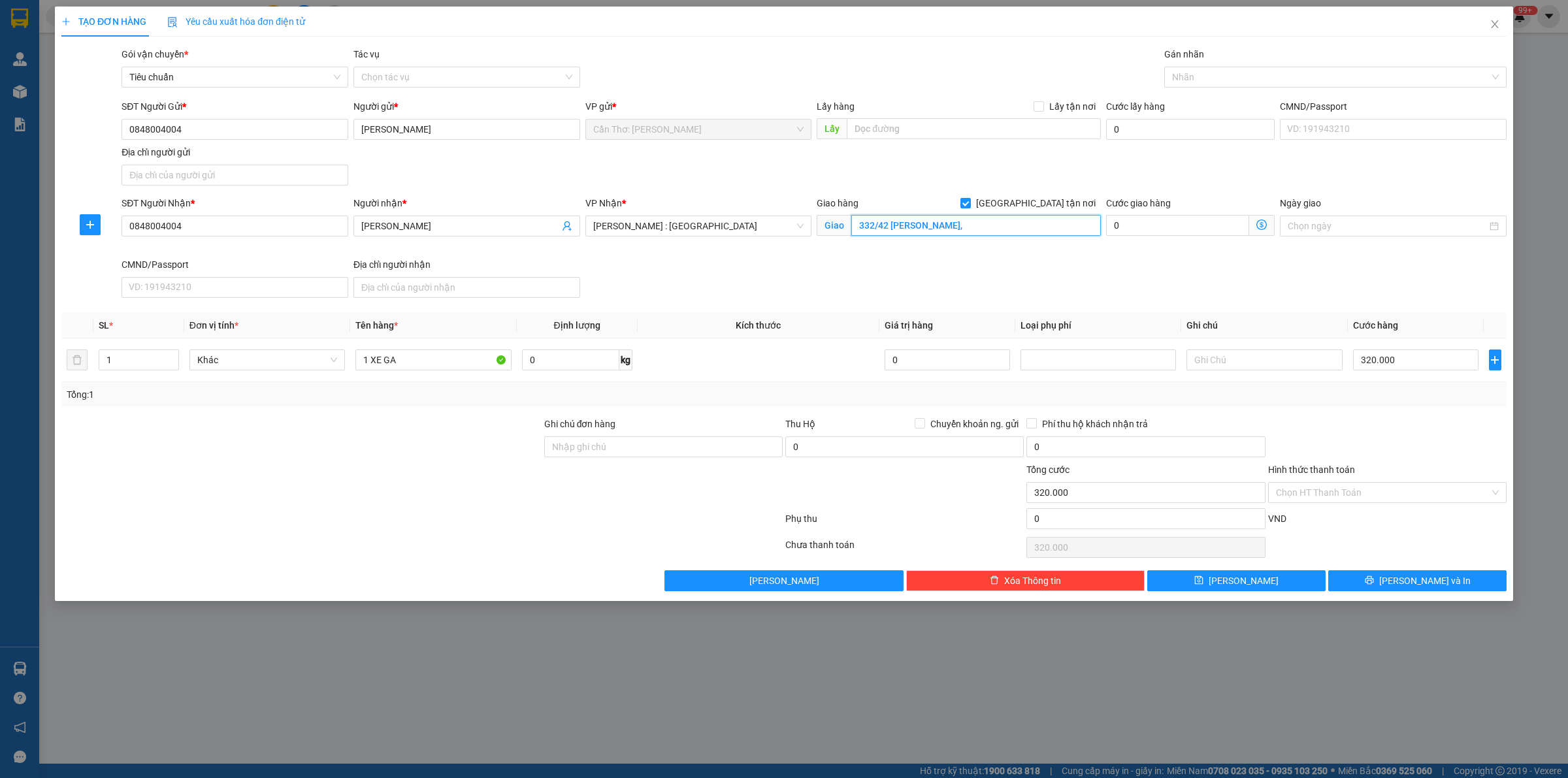
click at [1010, 230] on input "332/42 [PERSON_NAME]," at bounding box center [976, 225] width 250 height 21
click at [1219, 72] on div at bounding box center [1329, 77] width 323 height 16
type input "332/42 [PERSON_NAME], P11 , BÌNH THẠNH . HCM"
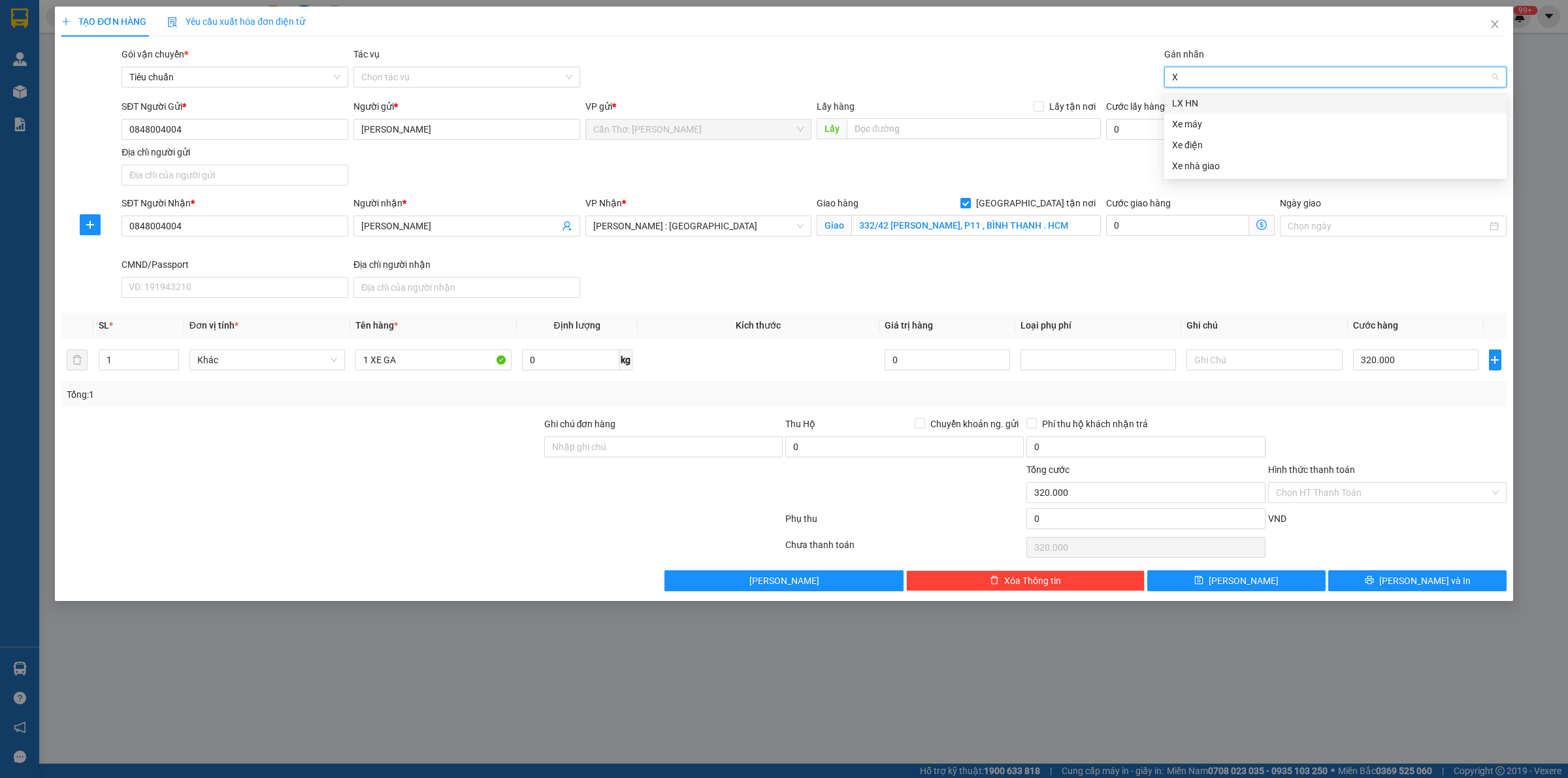
type input "XE"
click at [1206, 106] on div "Xe máy" at bounding box center [1336, 103] width 326 height 15
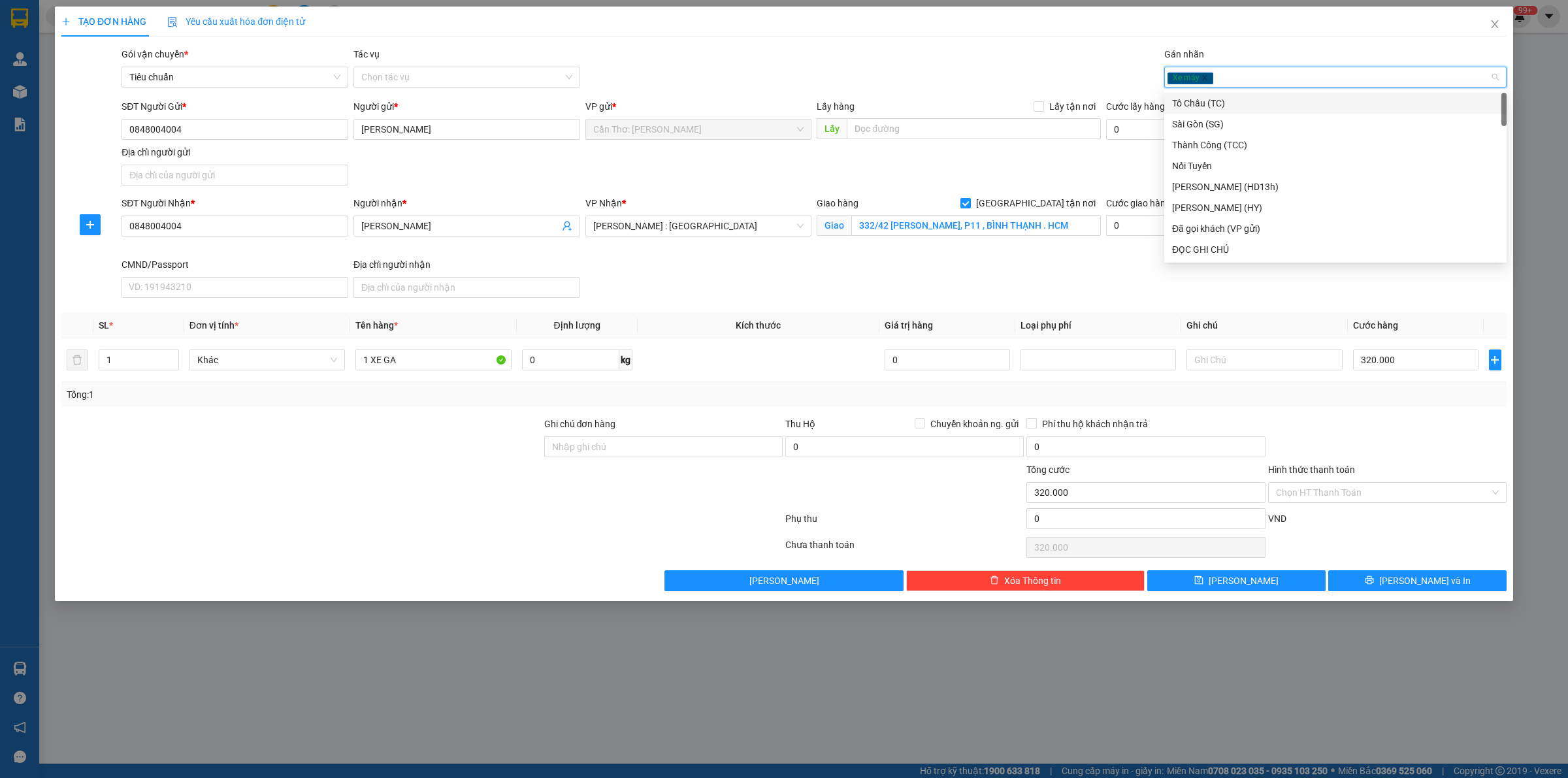
click at [1248, 75] on div "Xe máy" at bounding box center [1329, 77] width 323 height 16
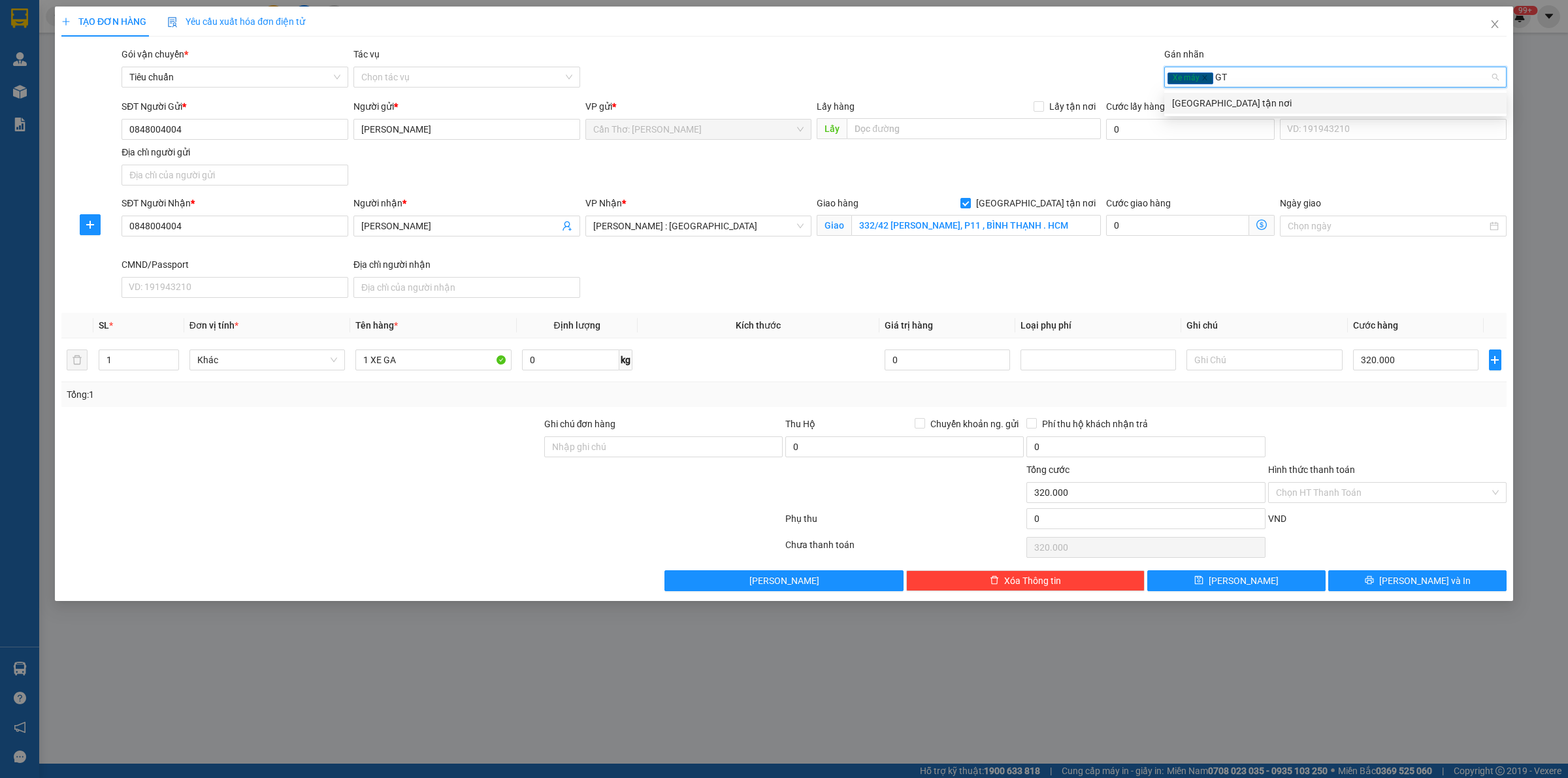
type input "GTN"
click at [1252, 97] on div "[GEOGRAPHIC_DATA] tận nơi" at bounding box center [1336, 103] width 326 height 15
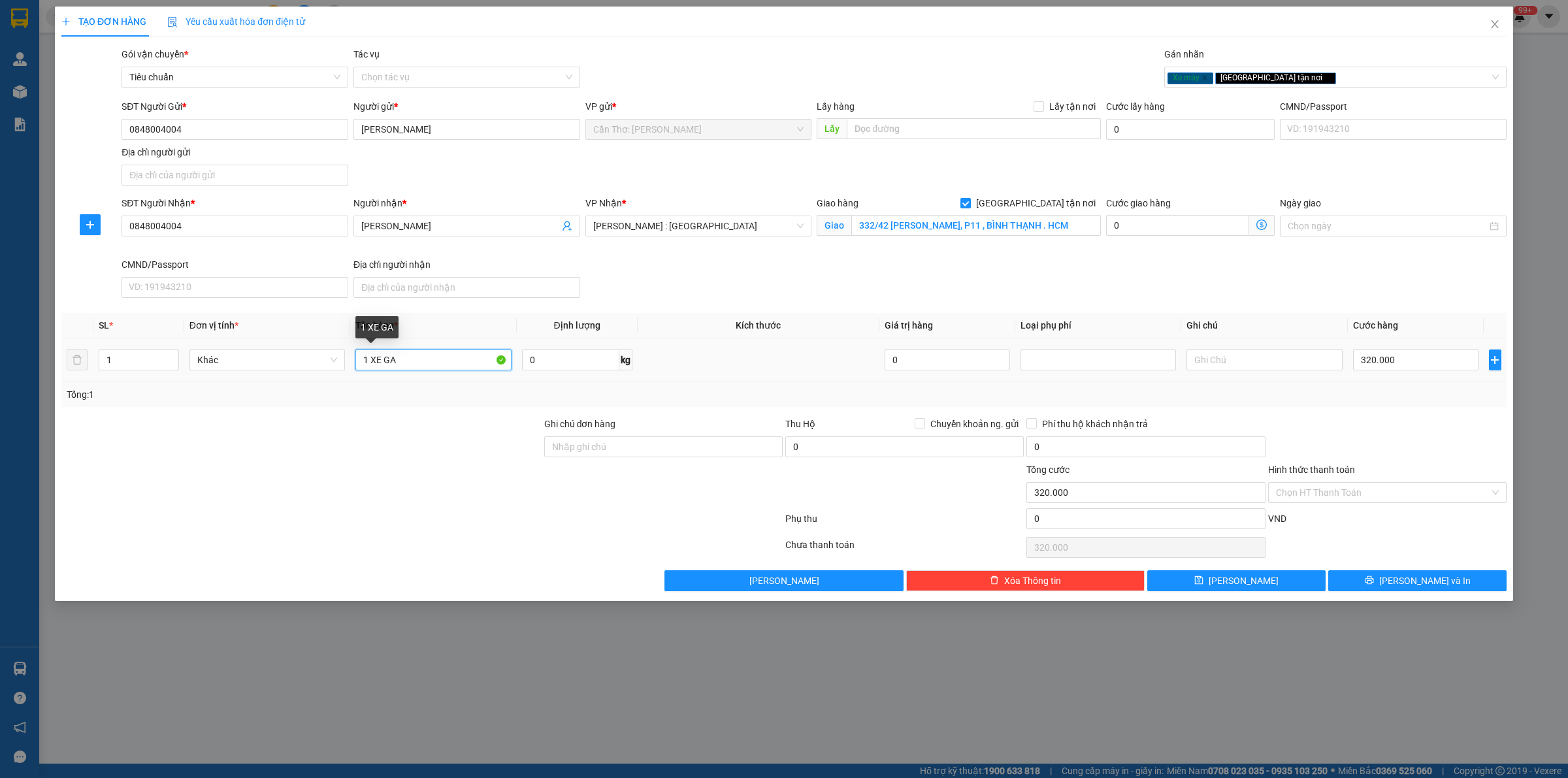
click at [432, 354] on input "1 XE GA" at bounding box center [433, 360] width 156 height 21
type input "1 XE GA 65-AA 087.27"
click at [670, 455] on input "Ghi chú đơn hàng" at bounding box center [663, 447] width 239 height 21
type input "1 CHÌA KHÓA"
click at [1389, 578] on button "[PERSON_NAME] và In" at bounding box center [1418, 581] width 178 height 21
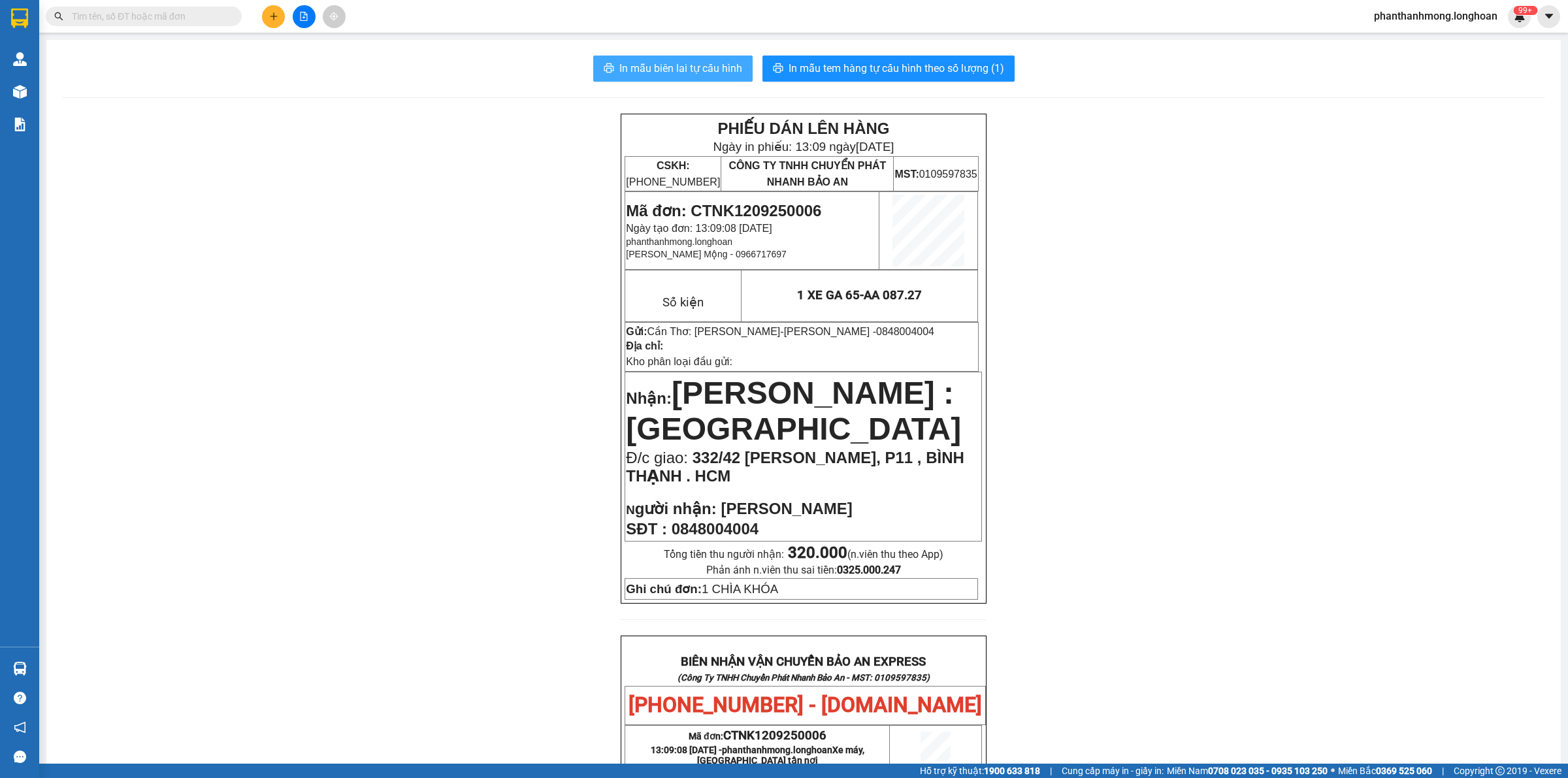
click at [611, 70] on button "In mẫu biên lai tự cấu hình" at bounding box center [673, 68] width 160 height 26
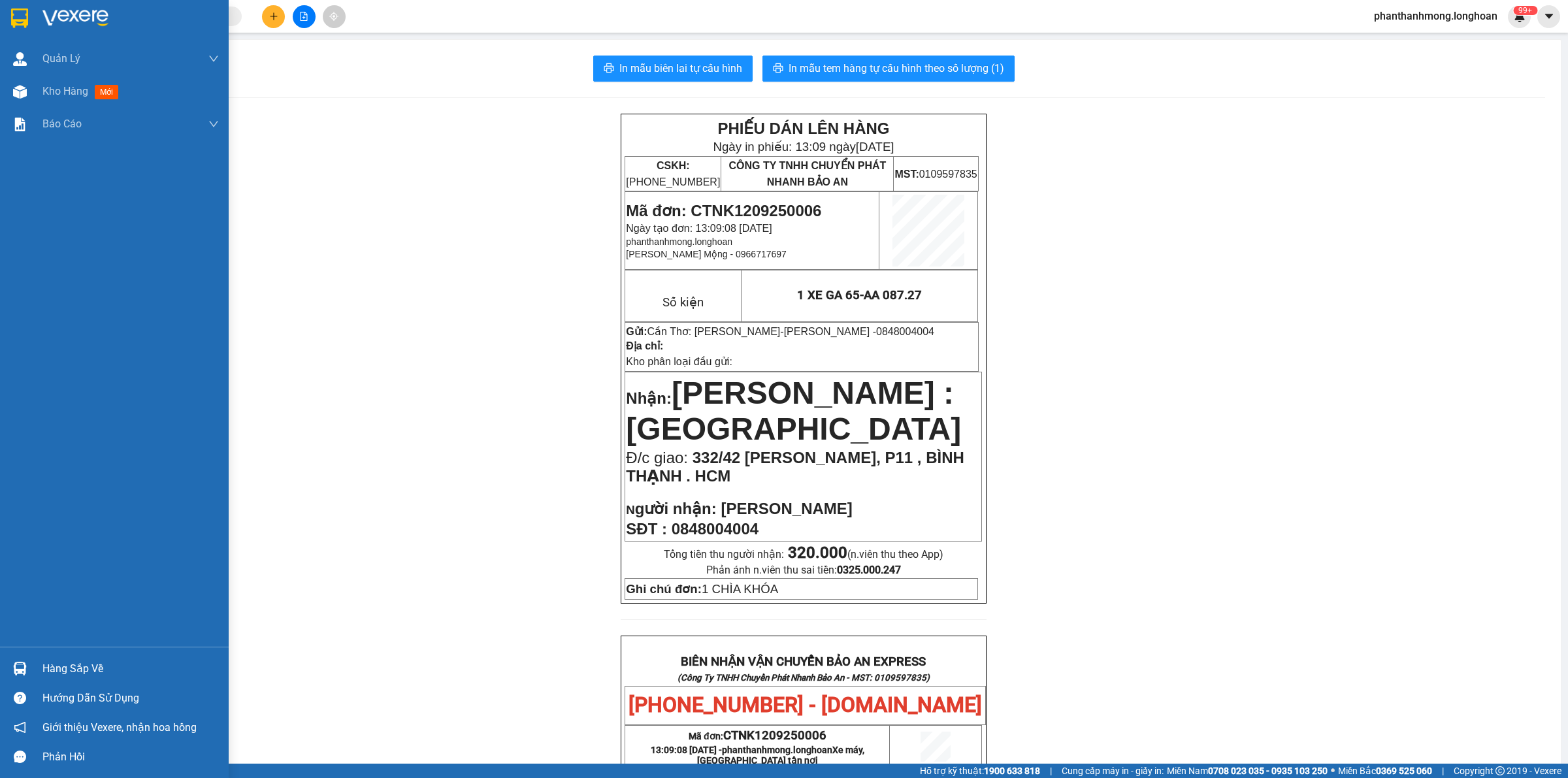
click at [15, 20] on img at bounding box center [19, 18] width 17 height 19
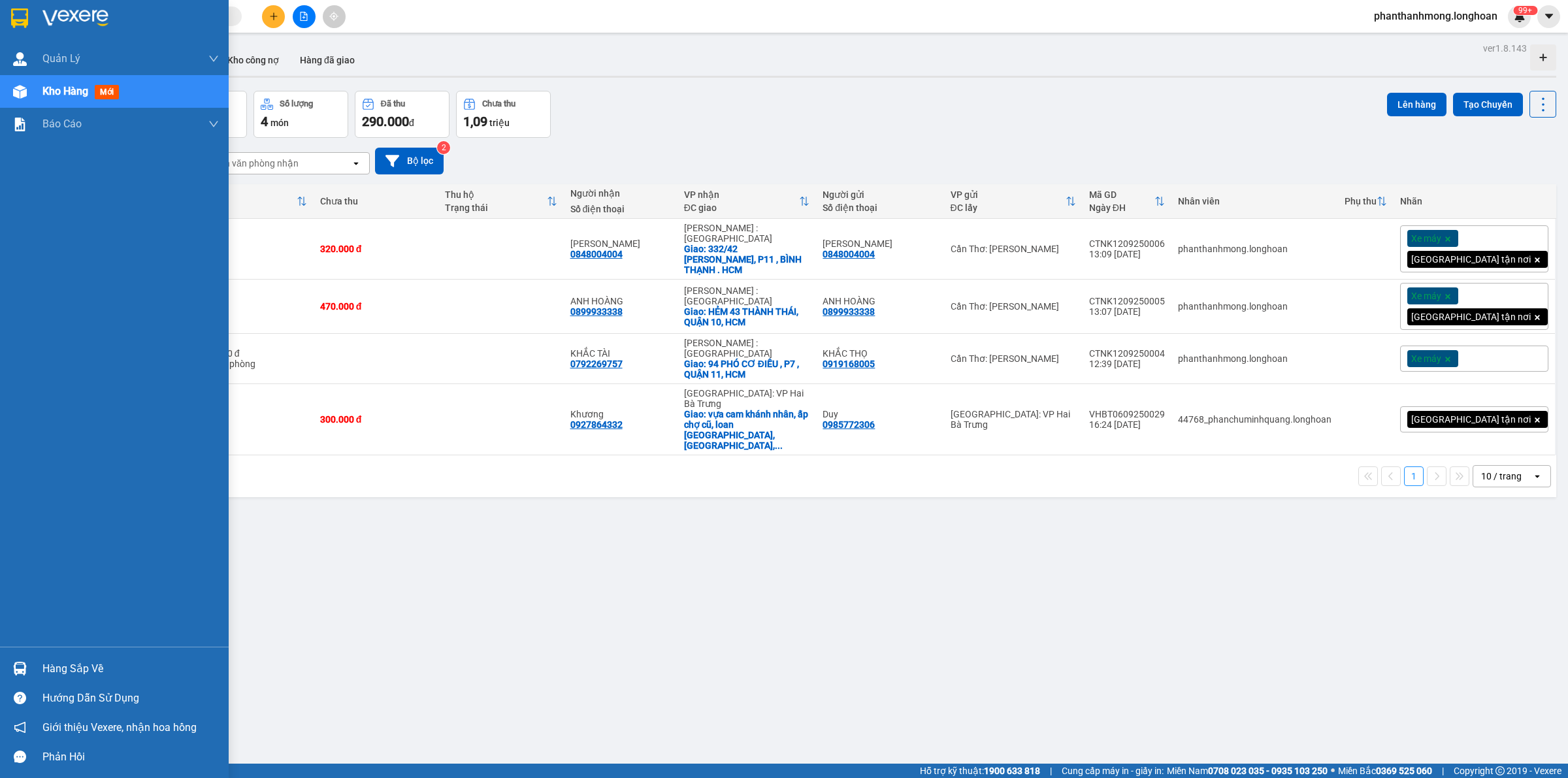
click at [21, 21] on img at bounding box center [19, 18] width 17 height 19
click at [14, 13] on img at bounding box center [19, 18] width 17 height 19
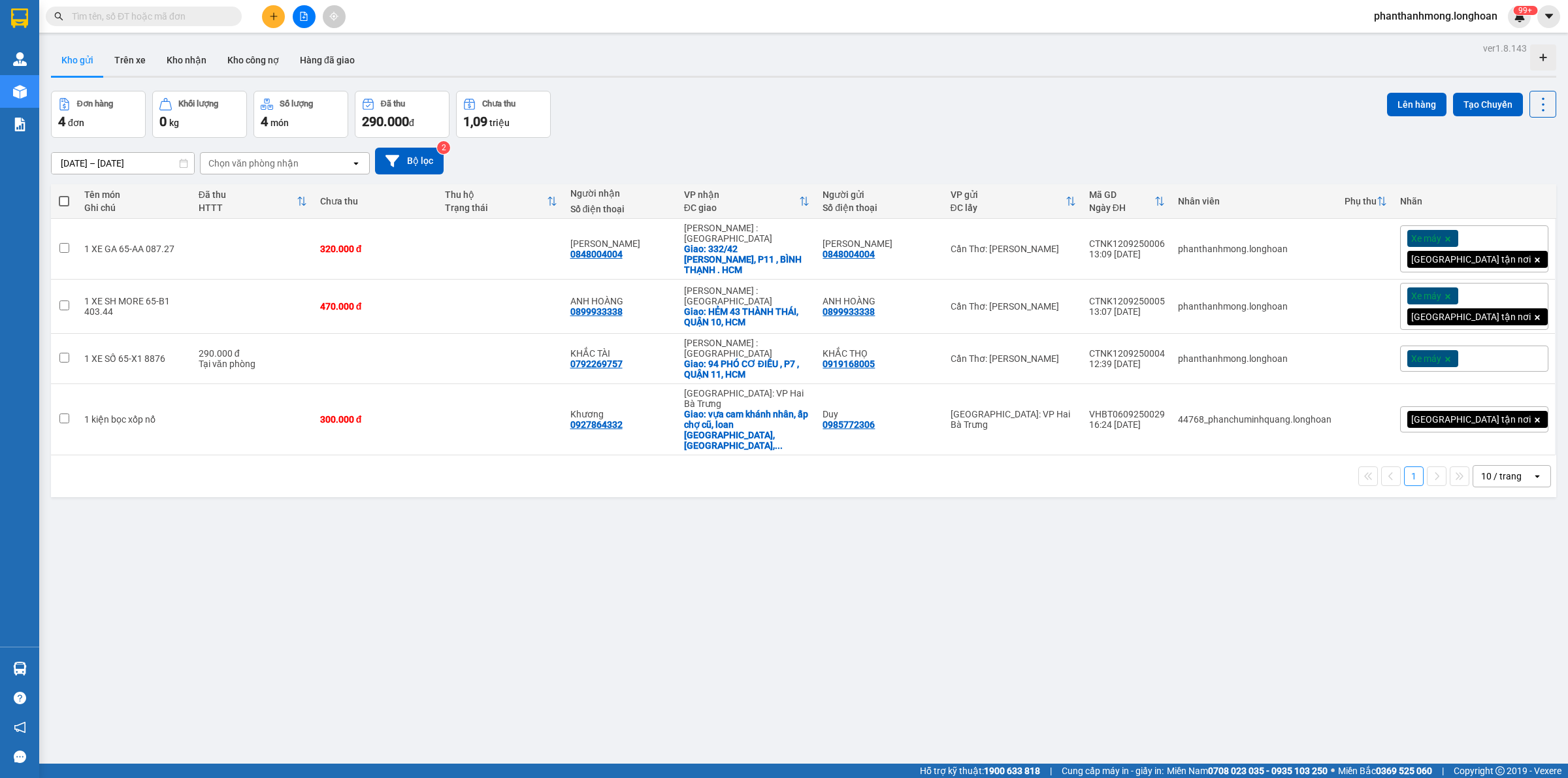
click at [1491, 470] on div "10 / trang" at bounding box center [1502, 476] width 41 height 13
click at [1475, 575] on span "100 / trang" at bounding box center [1495, 575] width 47 height 13
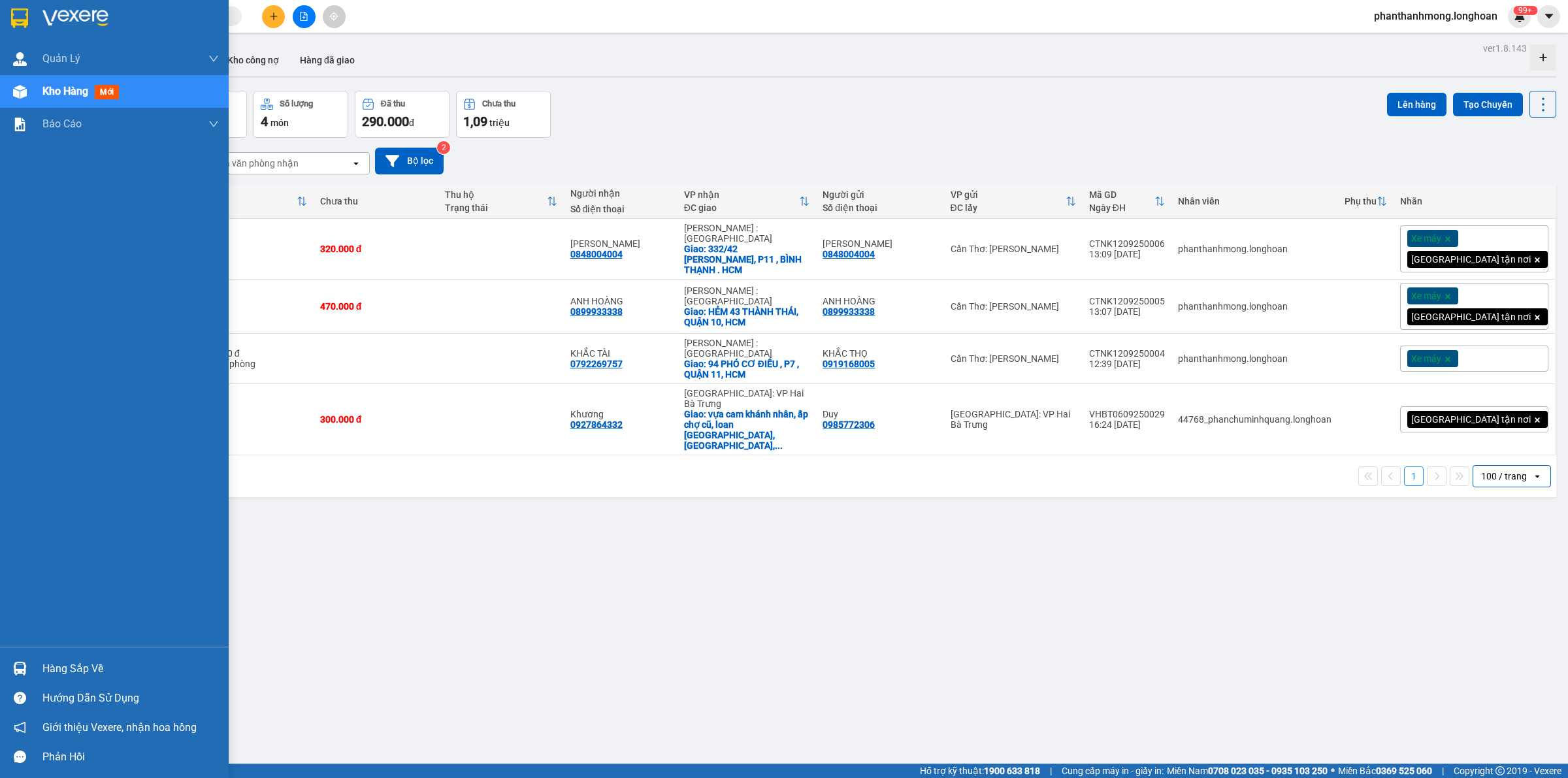
click at [18, 25] on img at bounding box center [19, 18] width 17 height 19
click at [24, 8] on img at bounding box center [19, 18] width 17 height 19
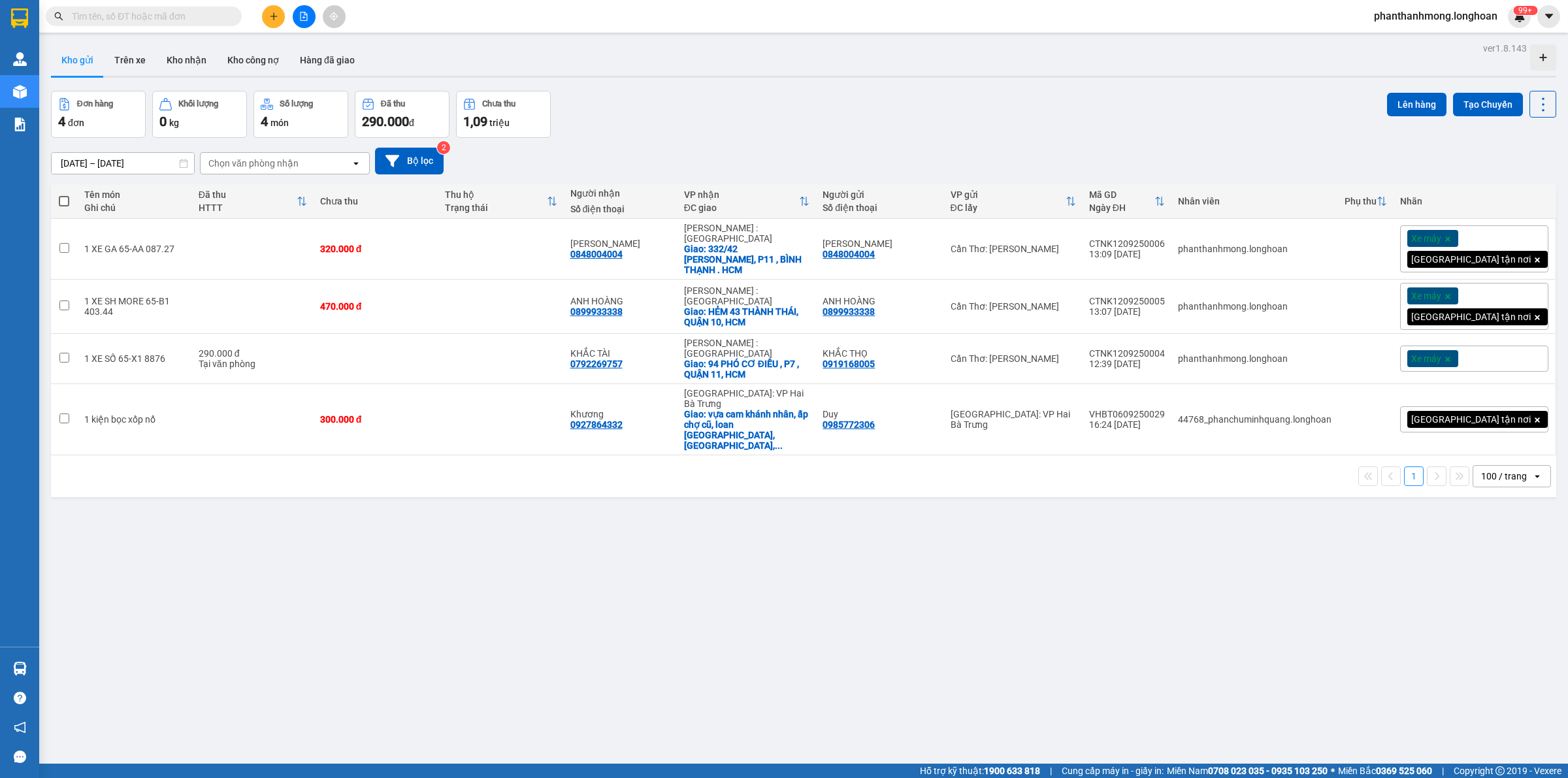
click at [167, 19] on input "text" at bounding box center [149, 16] width 154 height 15
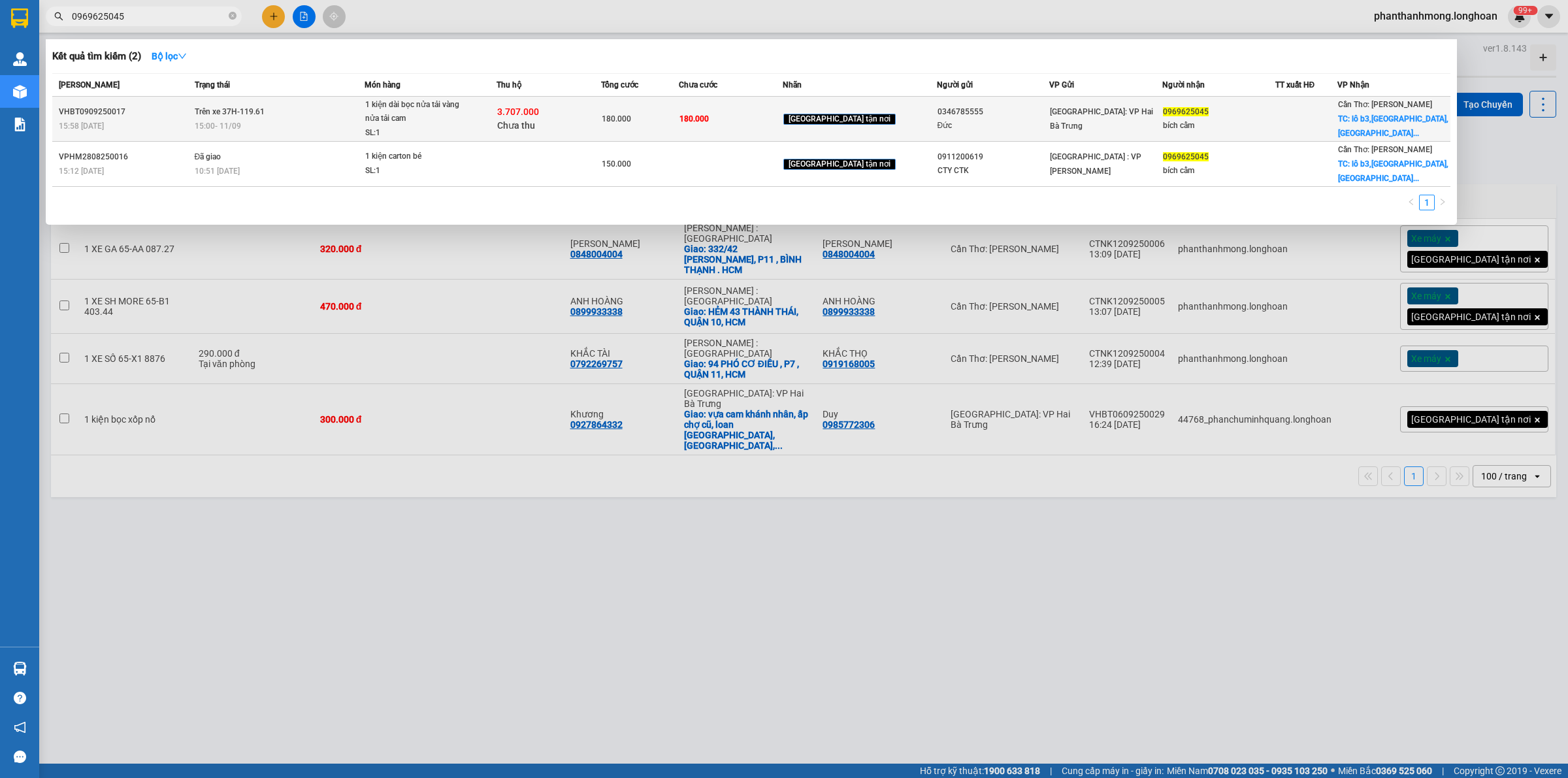
type input "0969625045"
click at [1279, 119] on div at bounding box center [1307, 119] width 62 height 14
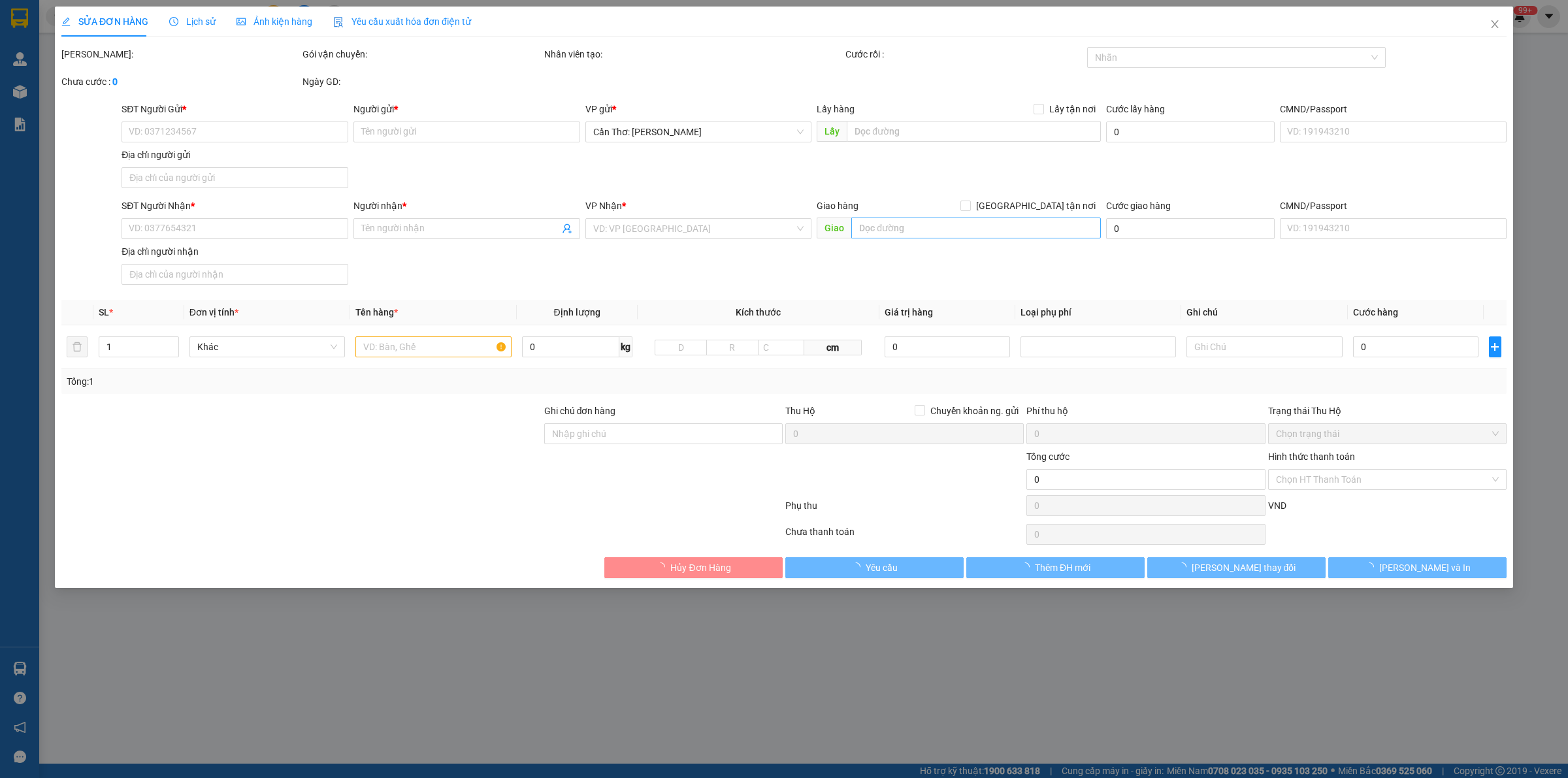
type input "0346785555"
type input "Đức"
type input "0969625045"
type input "bích cẩm"
checkbox input "true"
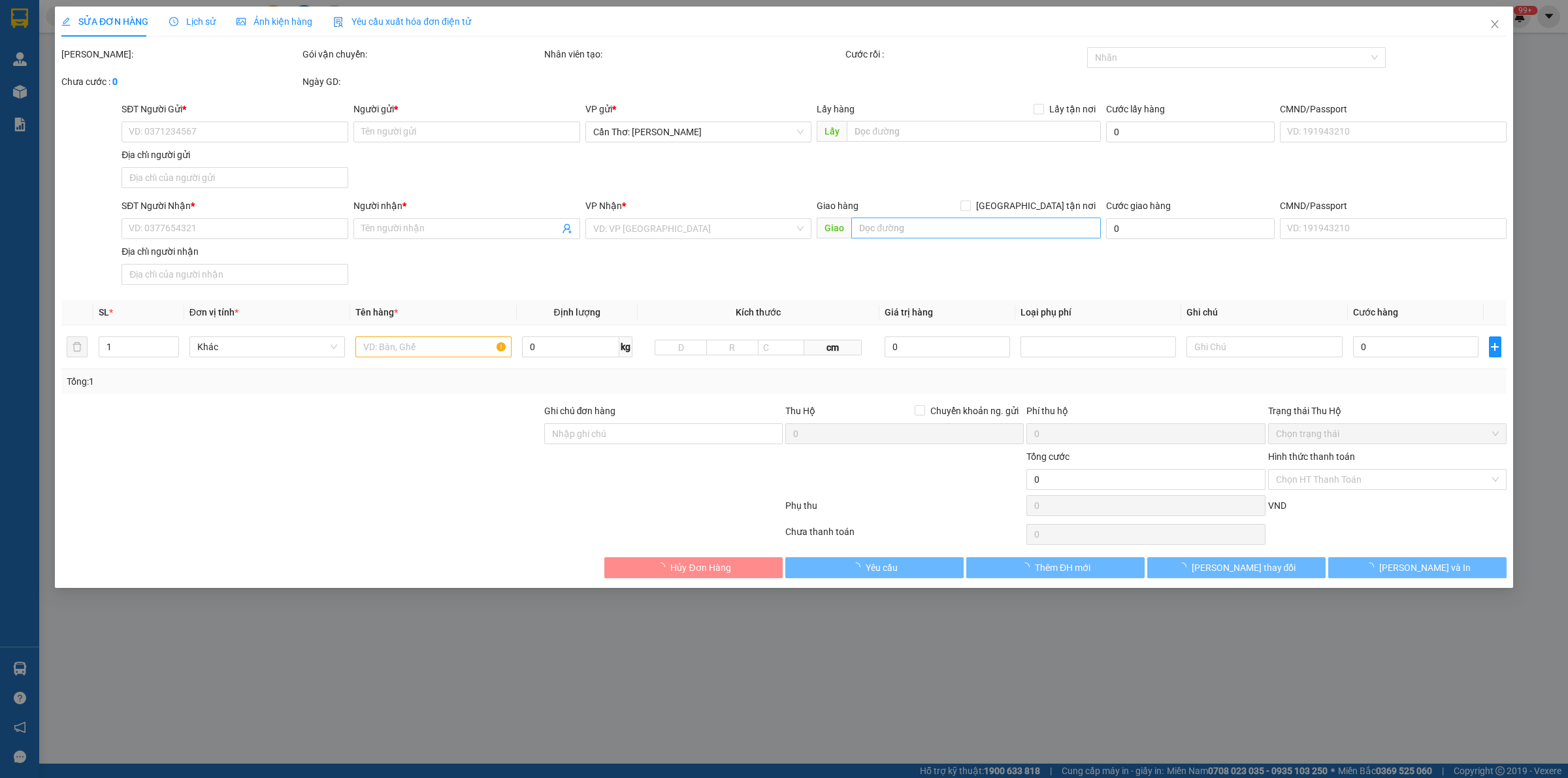
type input "lô b3,[GEOGRAPHIC_DATA],[GEOGRAPHIC_DATA],xã [GEOGRAPHIC_DATA],[GEOGRAPHIC_DATA…"
type input "180.000"
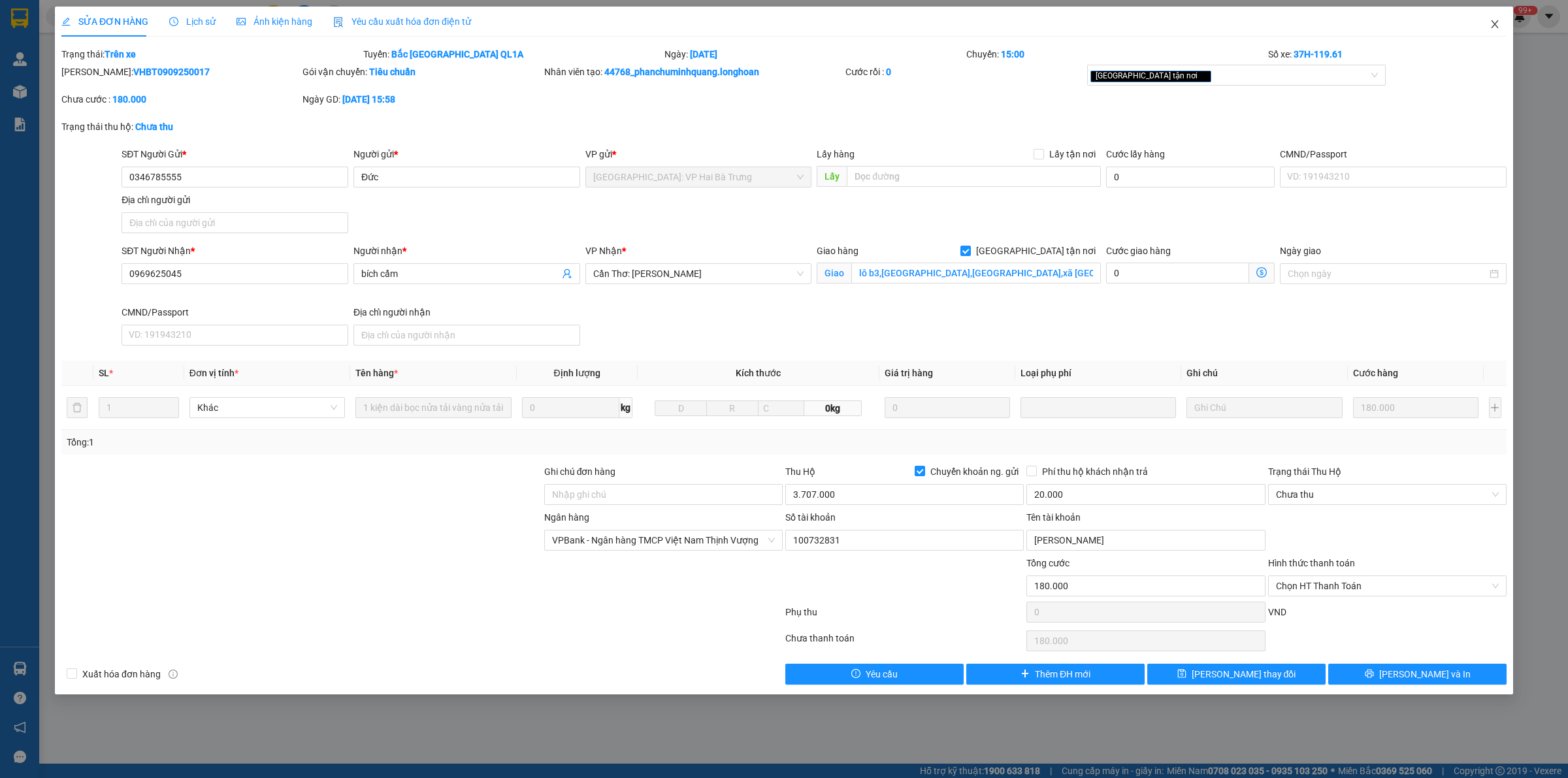
click at [1495, 30] on span "Close" at bounding box center [1495, 24] width 37 height 37
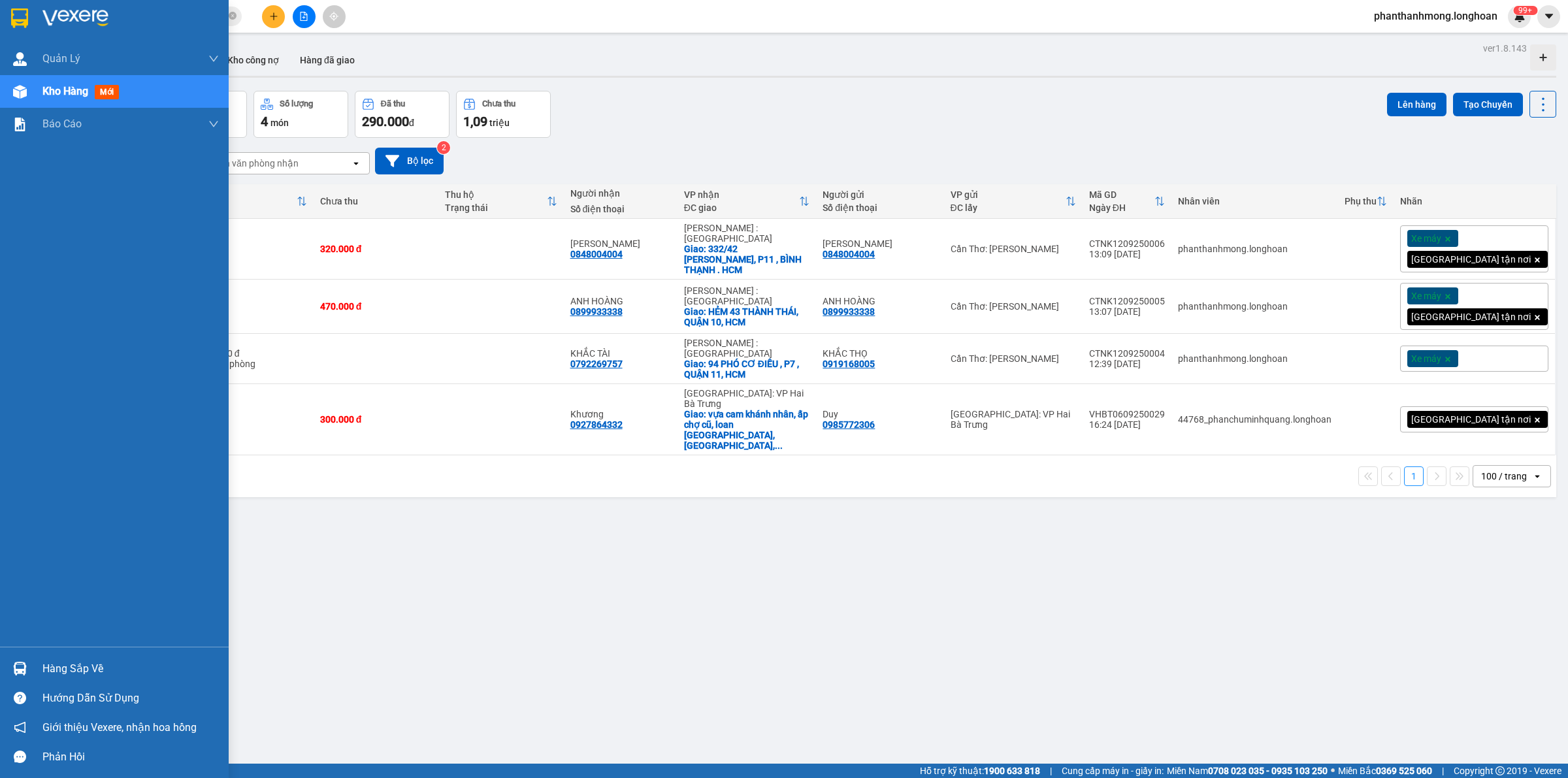
click at [20, 15] on img at bounding box center [19, 18] width 17 height 19
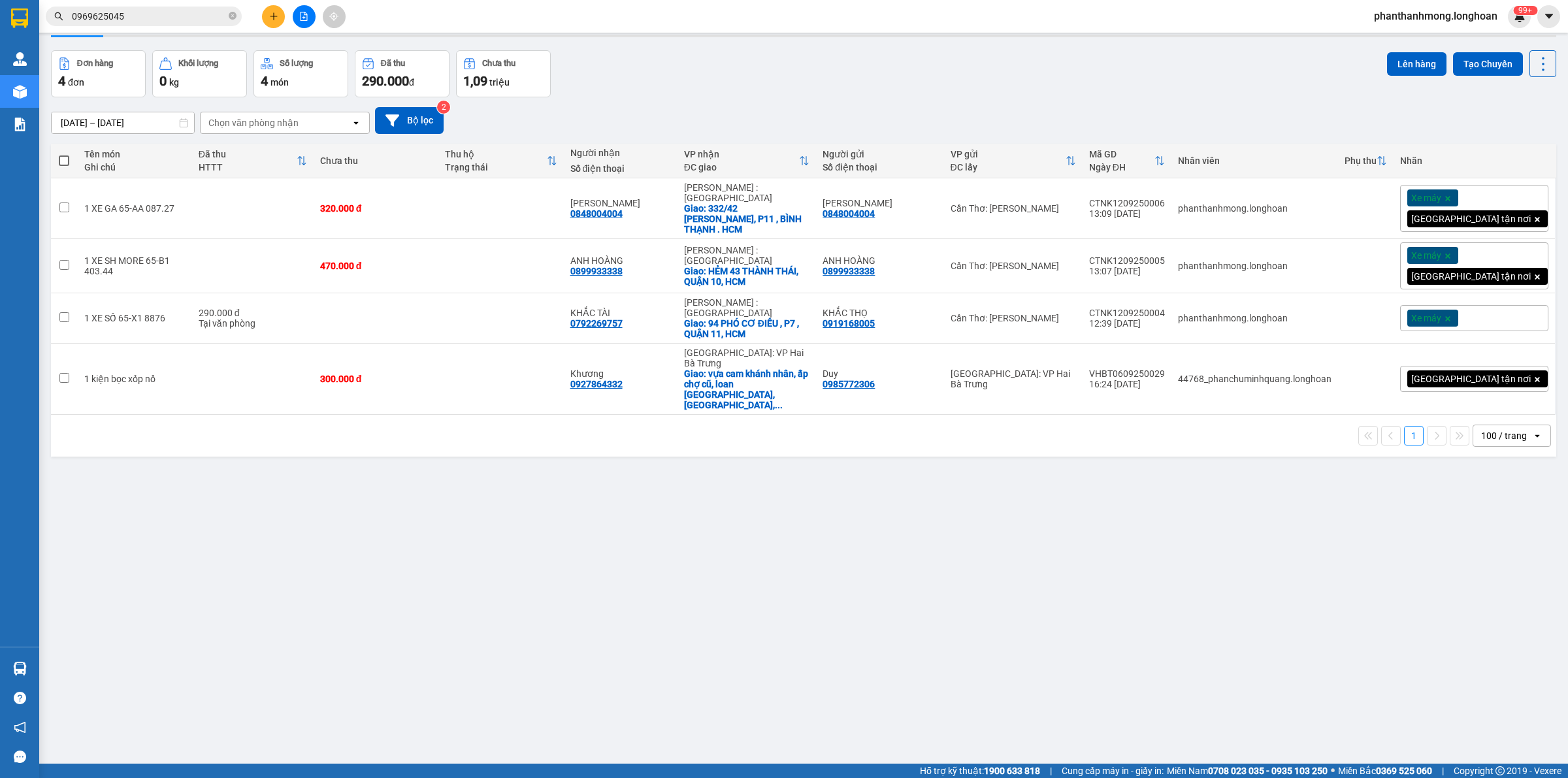
scroll to position [60, 0]
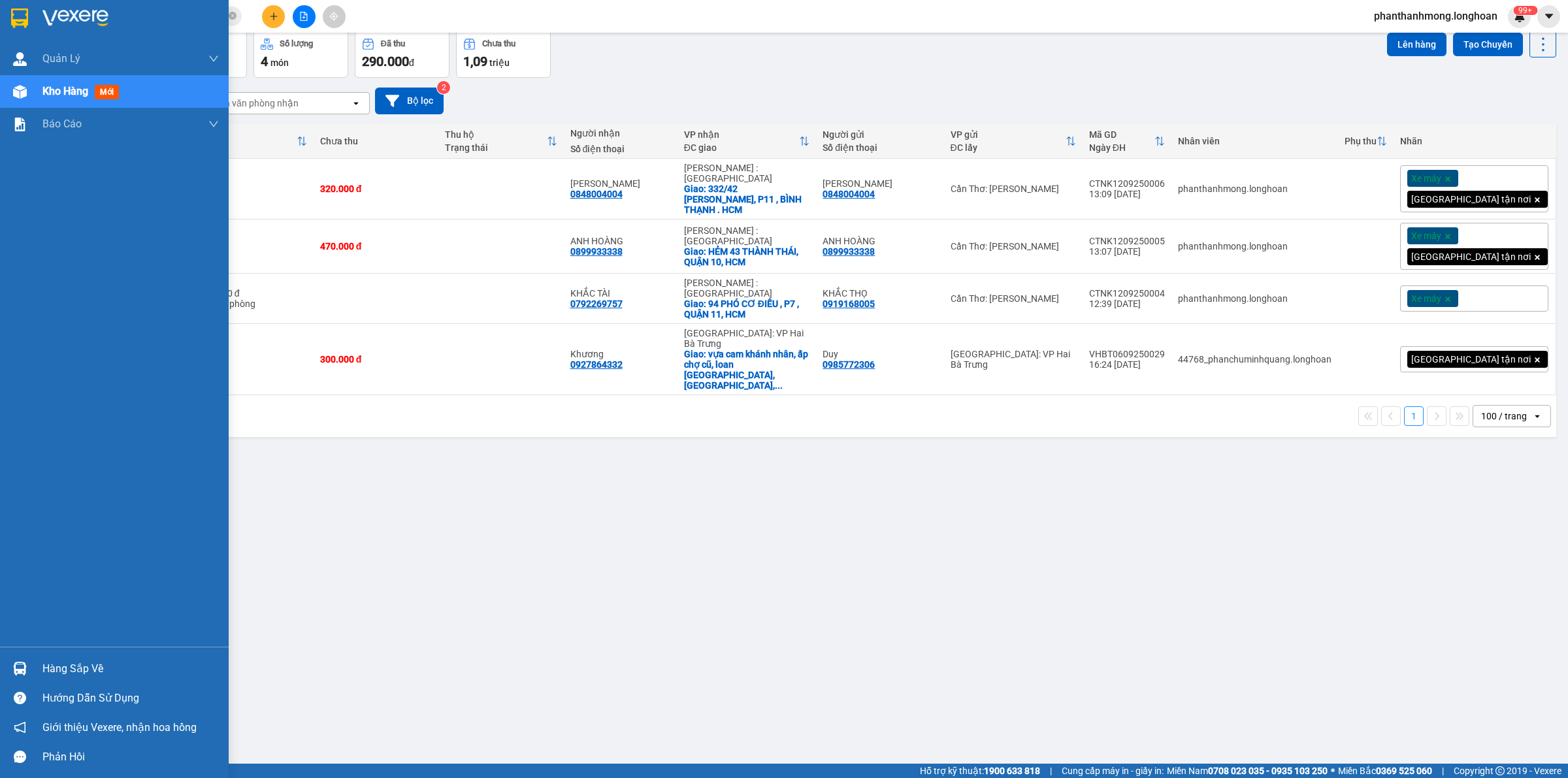
click at [24, 673] on img at bounding box center [20, 669] width 14 height 14
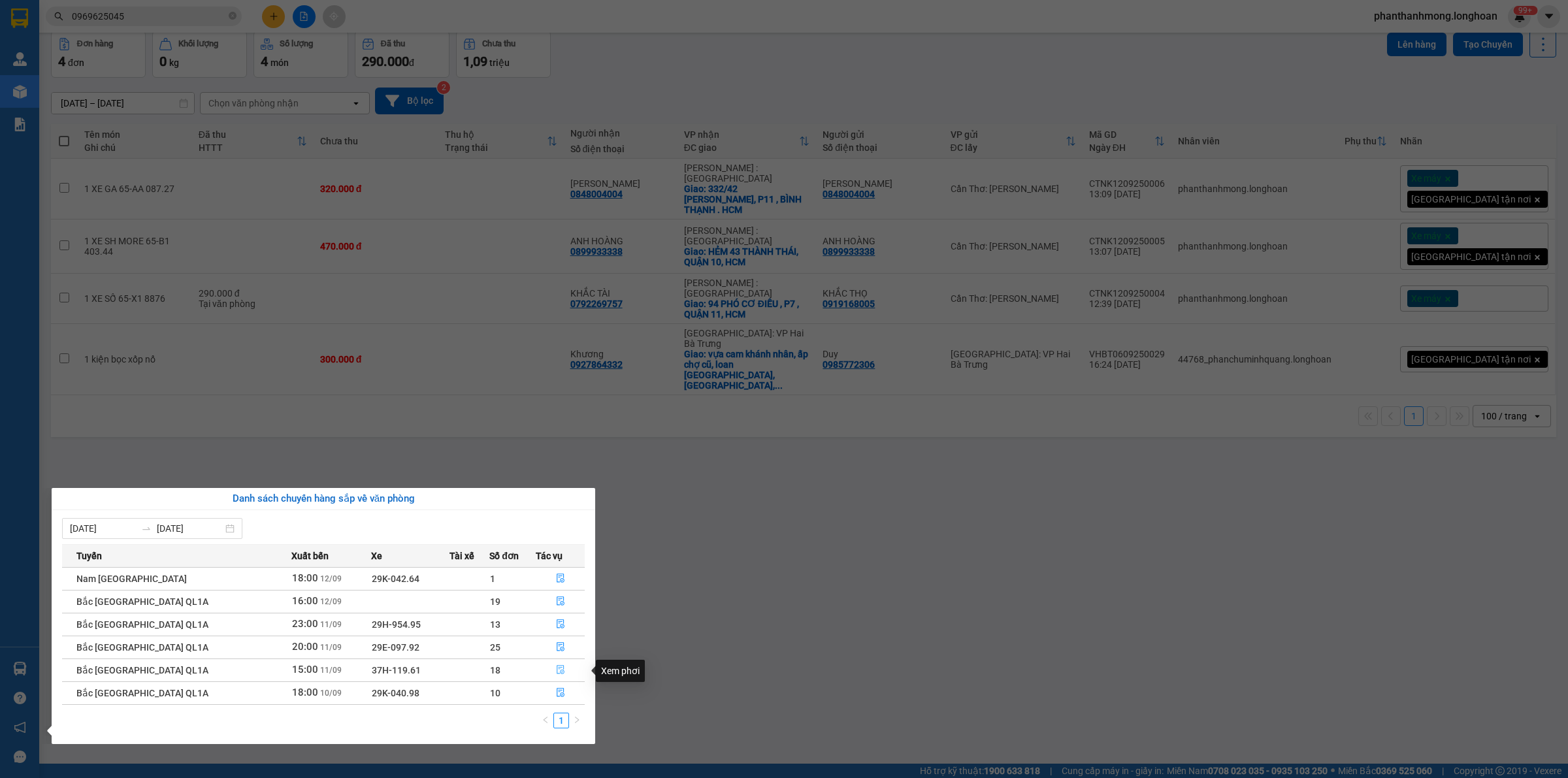
click at [556, 668] on icon "file-done" at bounding box center [560, 669] width 9 height 9
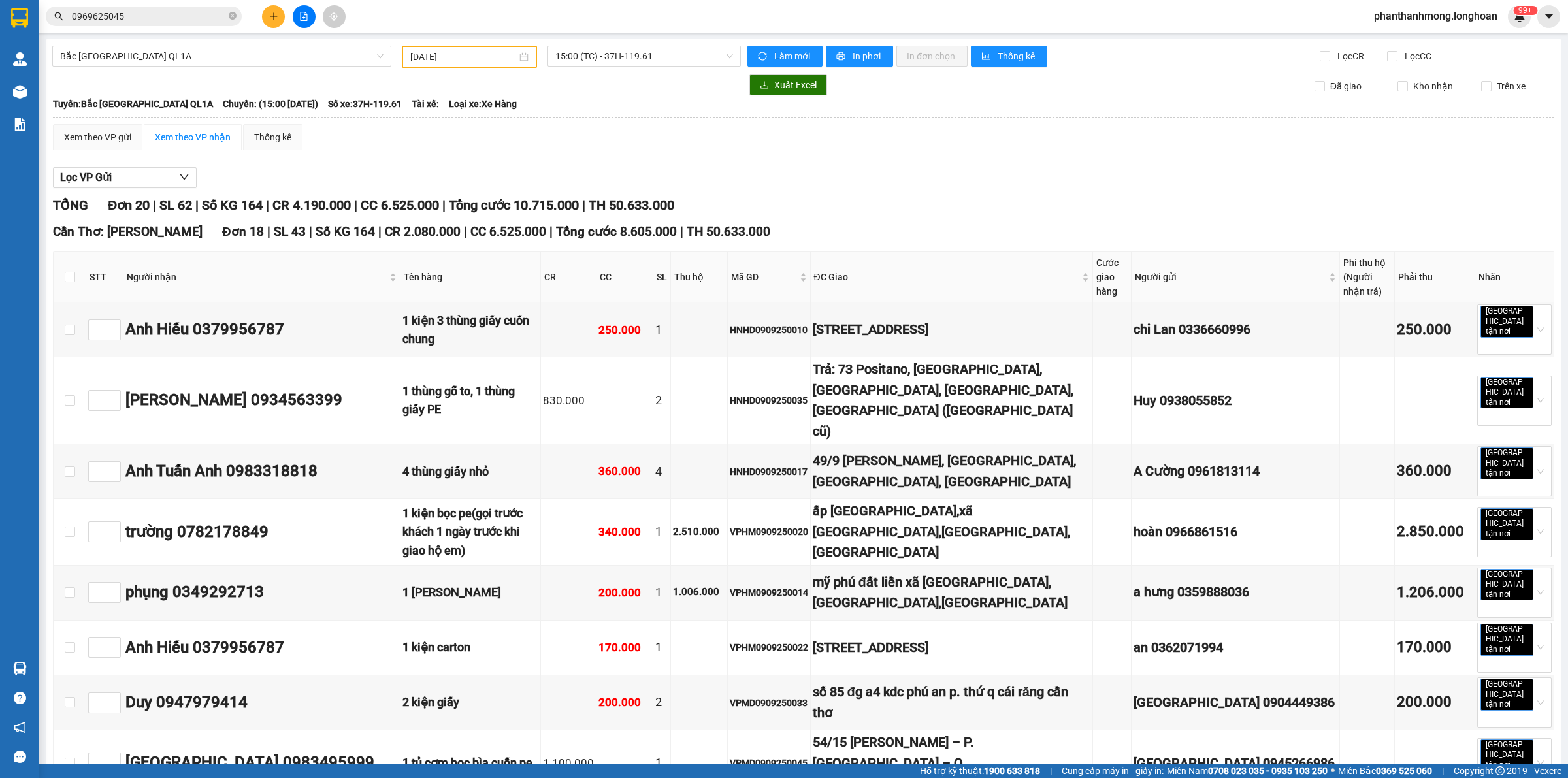
click at [465, 53] on input "[DATE]" at bounding box center [463, 57] width 107 height 15
click at [672, 136] on div "Xem theo VP gửi Xem theo VP nhận Thống kê" at bounding box center [804, 137] width 1502 height 26
click at [644, 56] on span "15:00 (TC) - 37H-119.61" at bounding box center [644, 56] width 178 height 19
click at [440, 59] on input "[DATE]" at bounding box center [463, 57] width 107 height 15
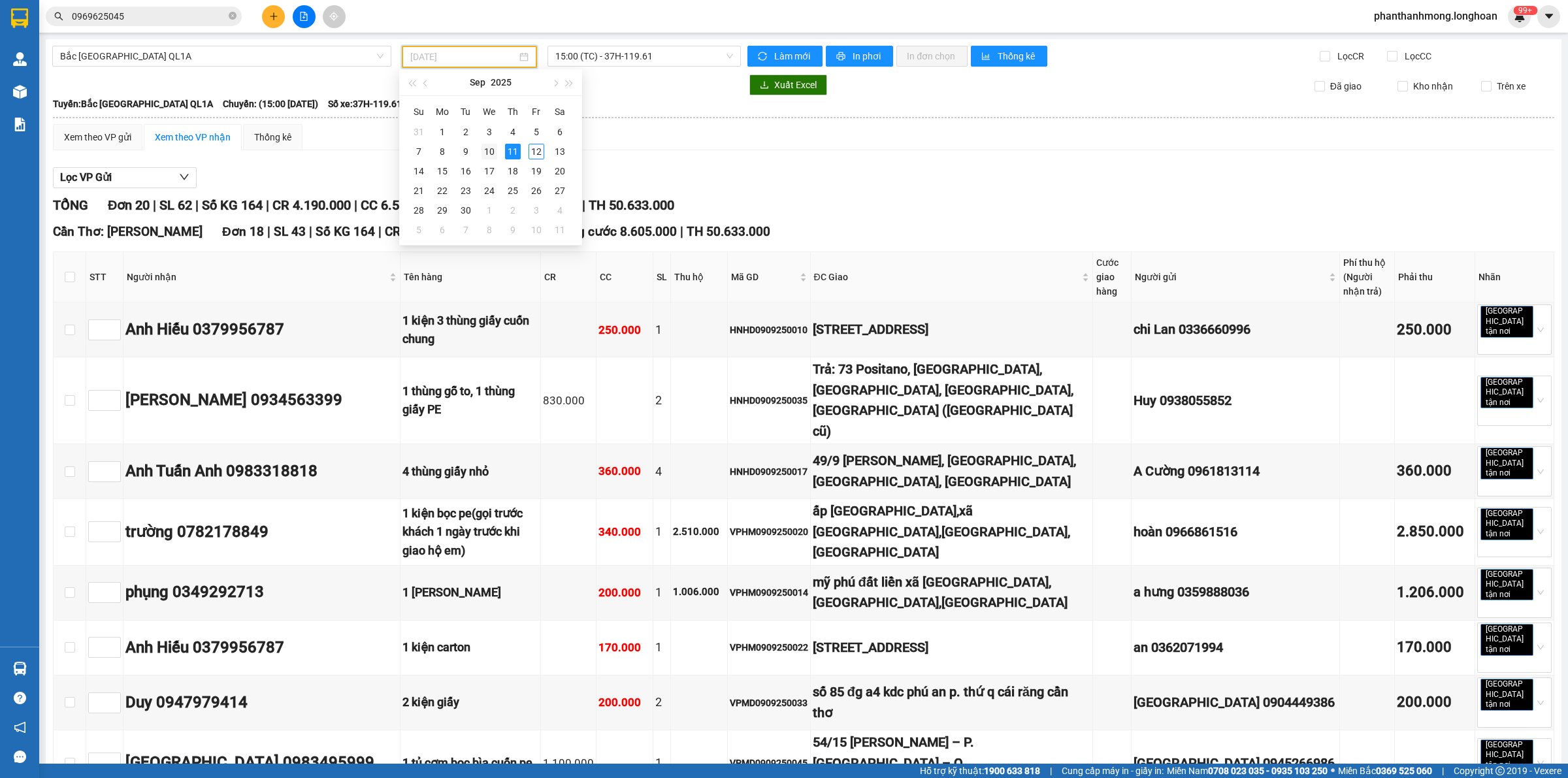
click at [489, 151] on div "10" at bounding box center [489, 151] width 16 height 16
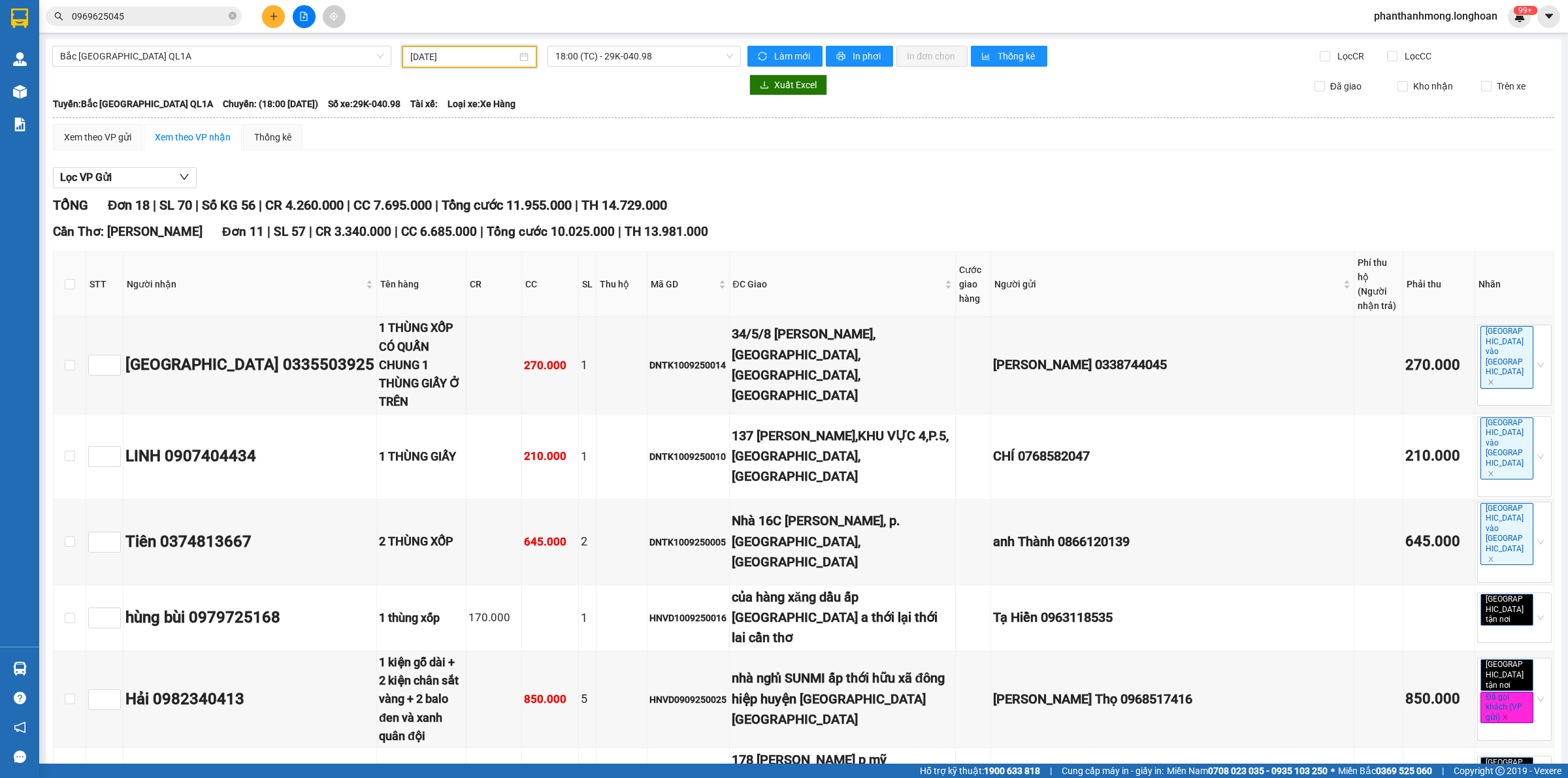
click at [474, 59] on input "[DATE]" at bounding box center [463, 57] width 107 height 15
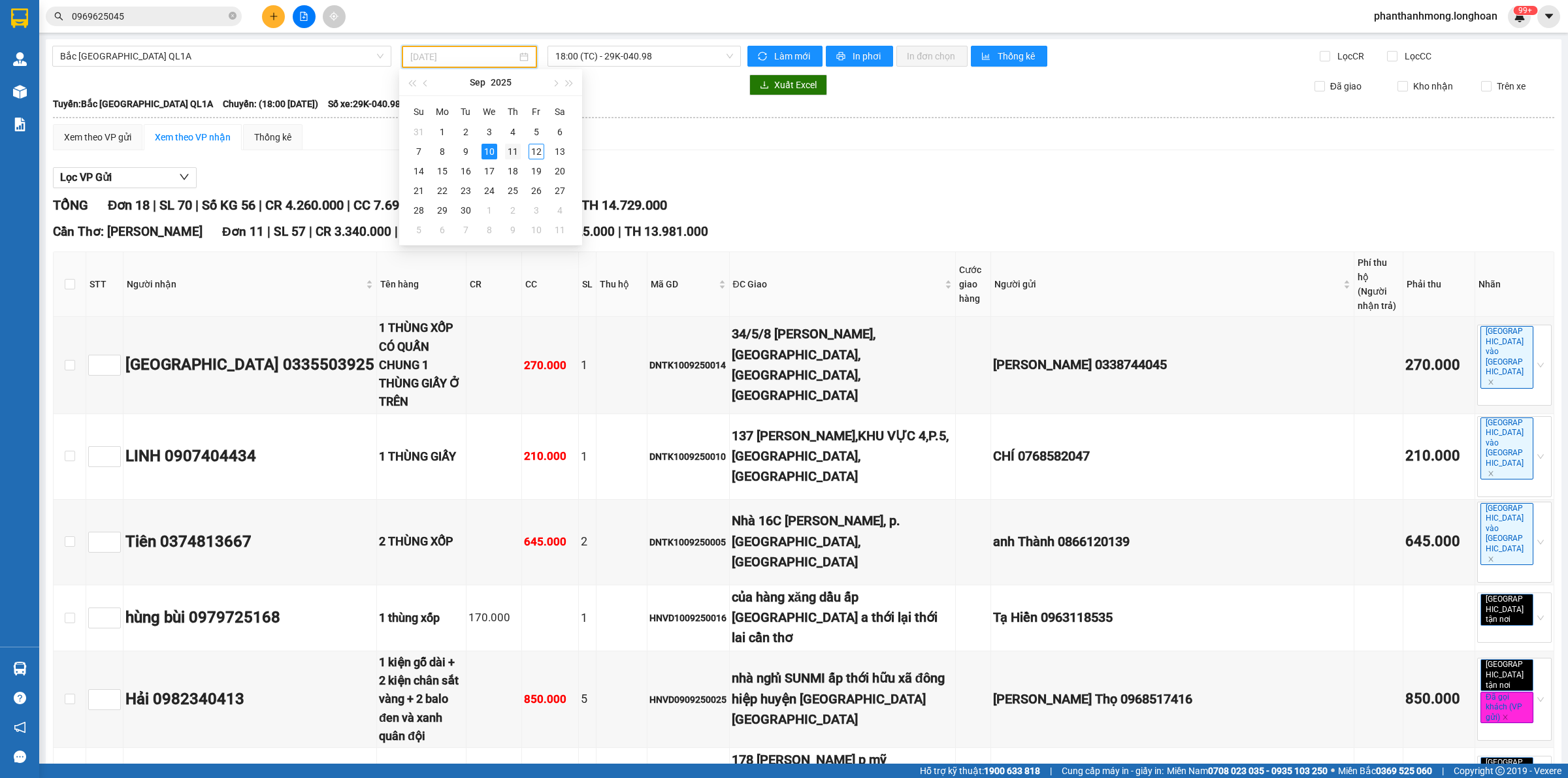
click at [510, 154] on div "11" at bounding box center [513, 151] width 16 height 16
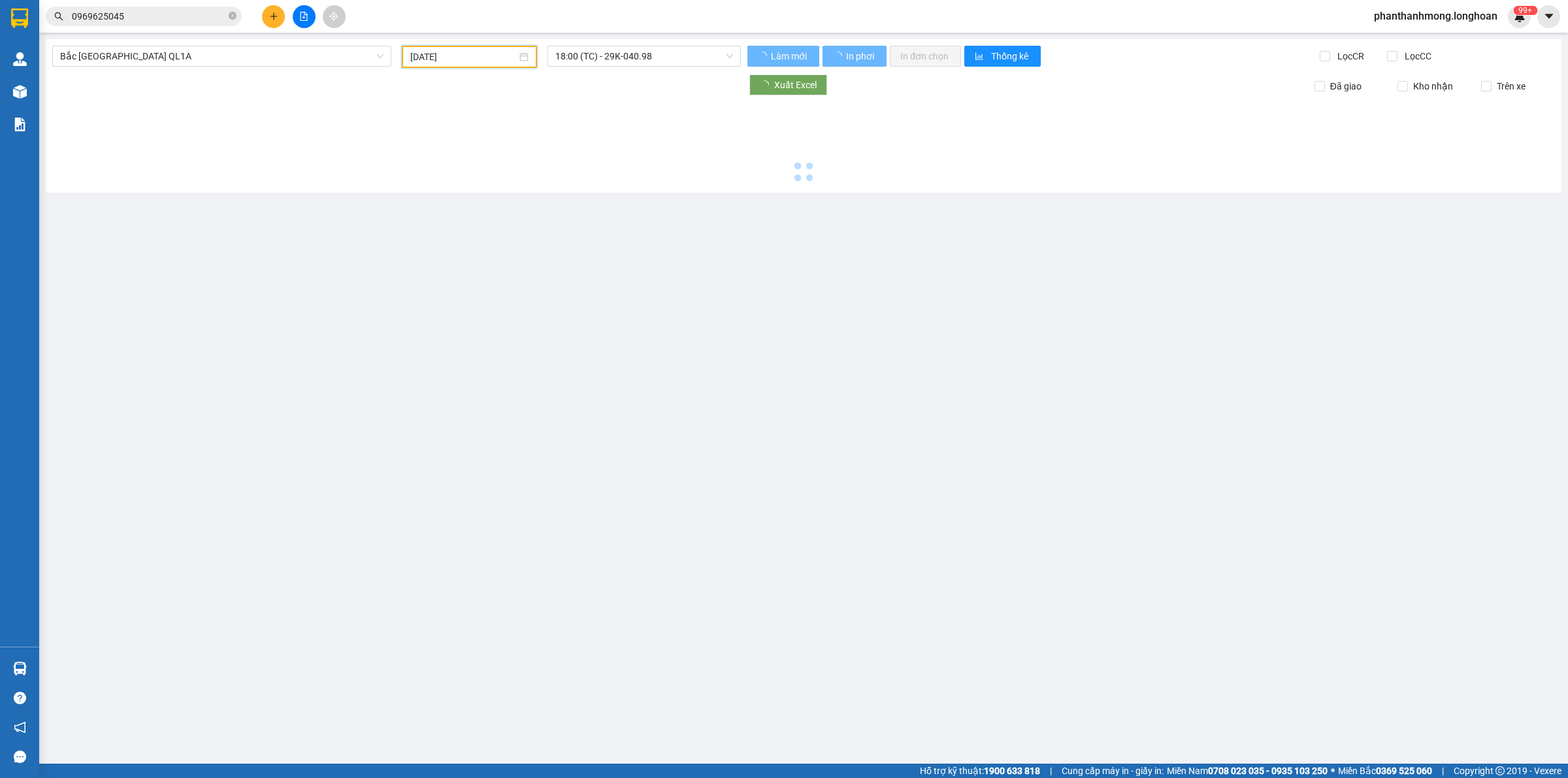
type input "[DATE]"
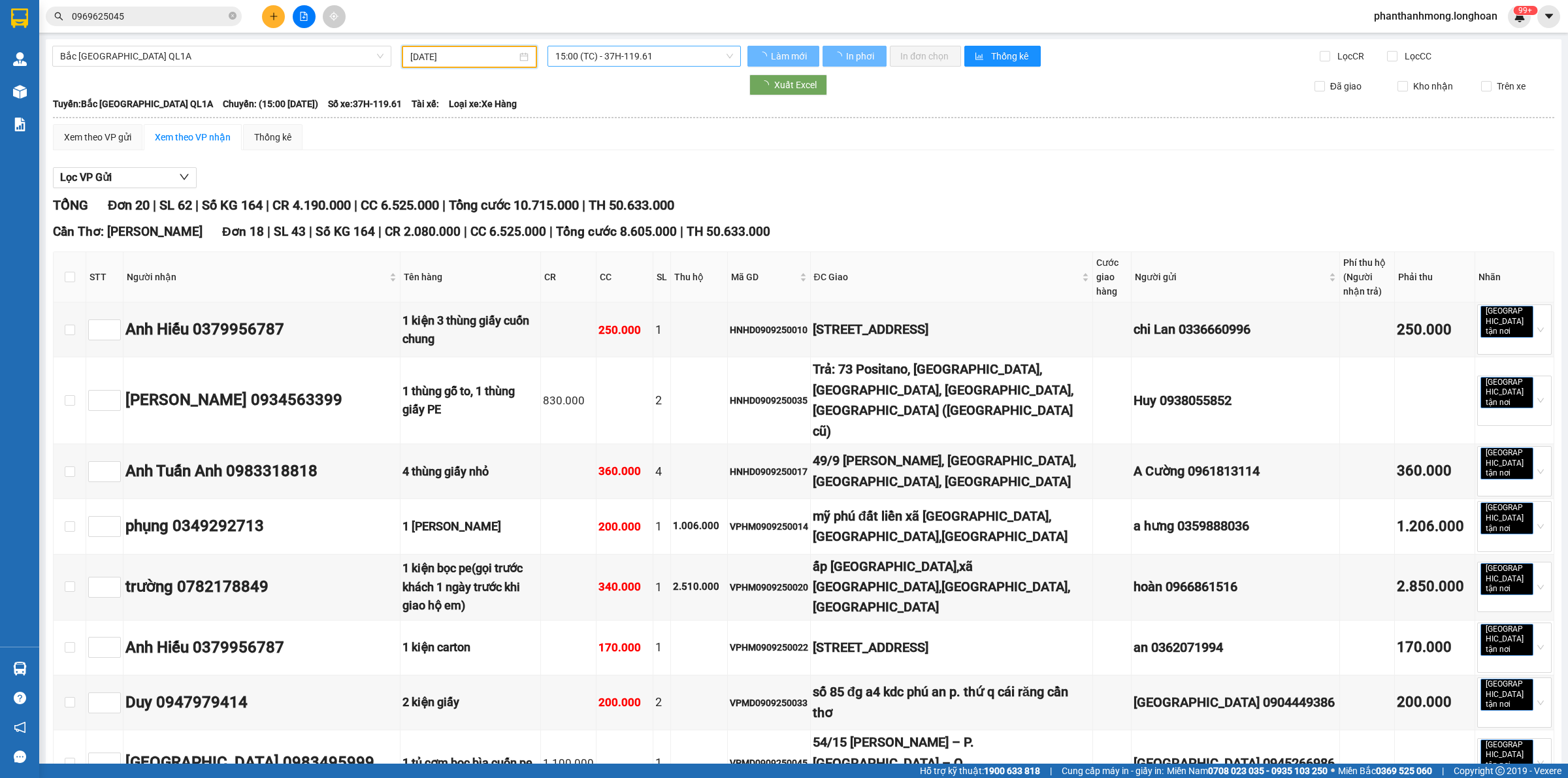
click at [652, 57] on span "15:00 (TC) - 37H-119.61" at bounding box center [644, 56] width 178 height 19
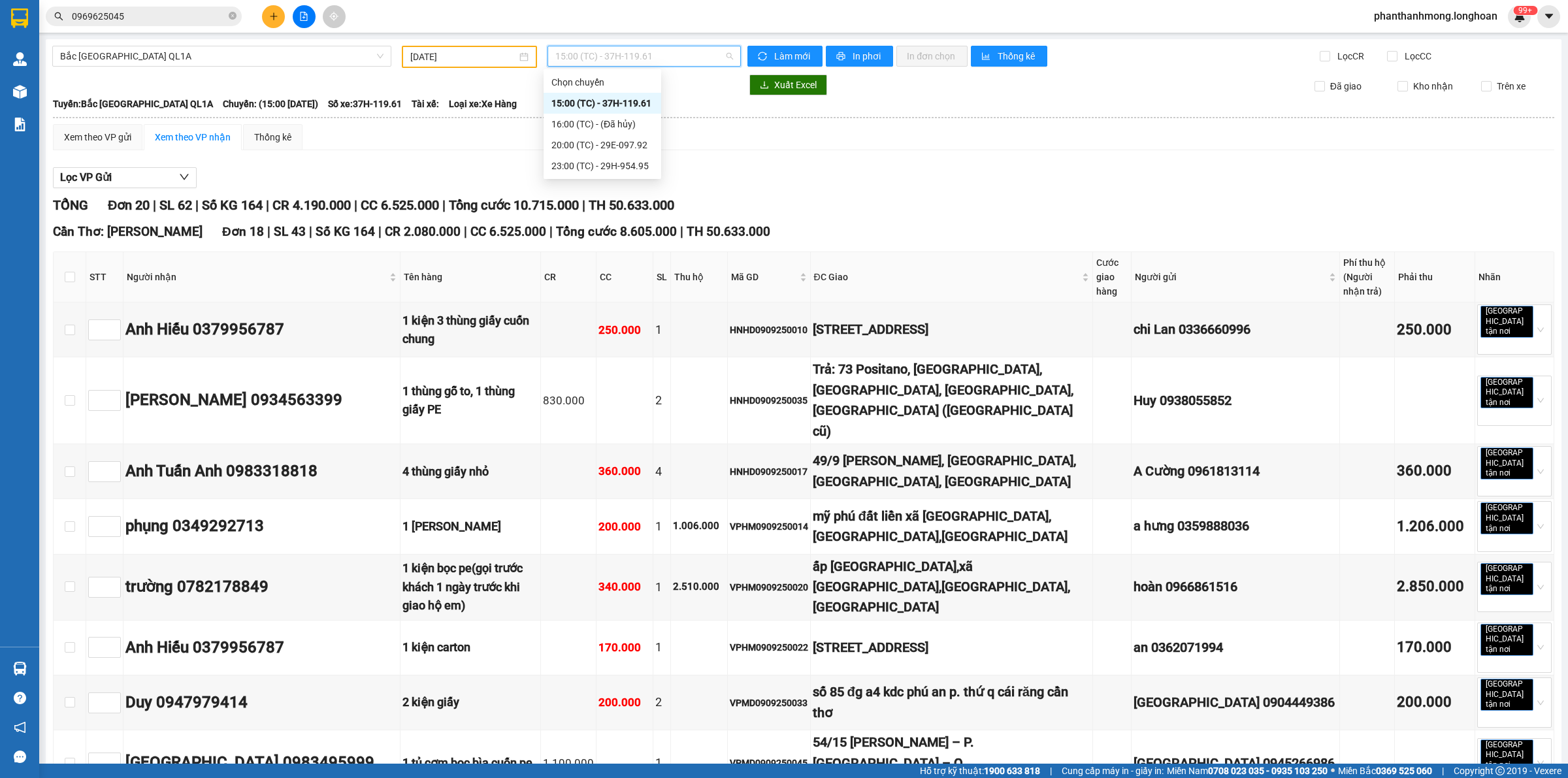
click at [643, 102] on div "15:00 (TC) - 37H-119.61" at bounding box center [602, 103] width 102 height 15
click at [644, 53] on span "15:00 (TC) - 37H-119.61" at bounding box center [644, 56] width 178 height 19
click at [620, 148] on div "20:00 (TC) - 29E-097.92" at bounding box center [602, 145] width 102 height 15
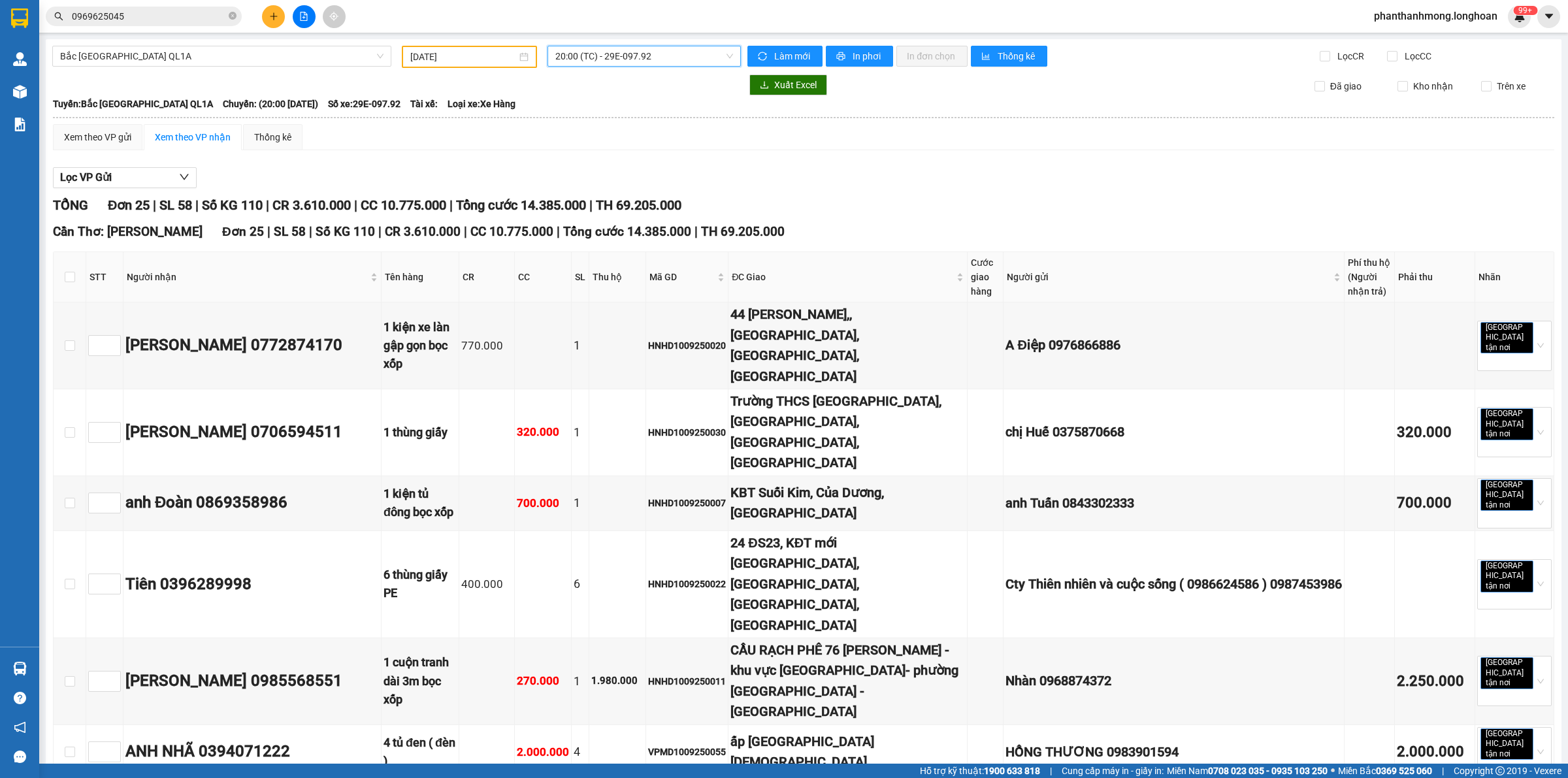
click at [658, 59] on span "20:00 (TC) - 29E-097.92" at bounding box center [644, 56] width 178 height 19
click at [624, 162] on div "23:00 (TC) - 29H-954.95" at bounding box center [602, 166] width 102 height 15
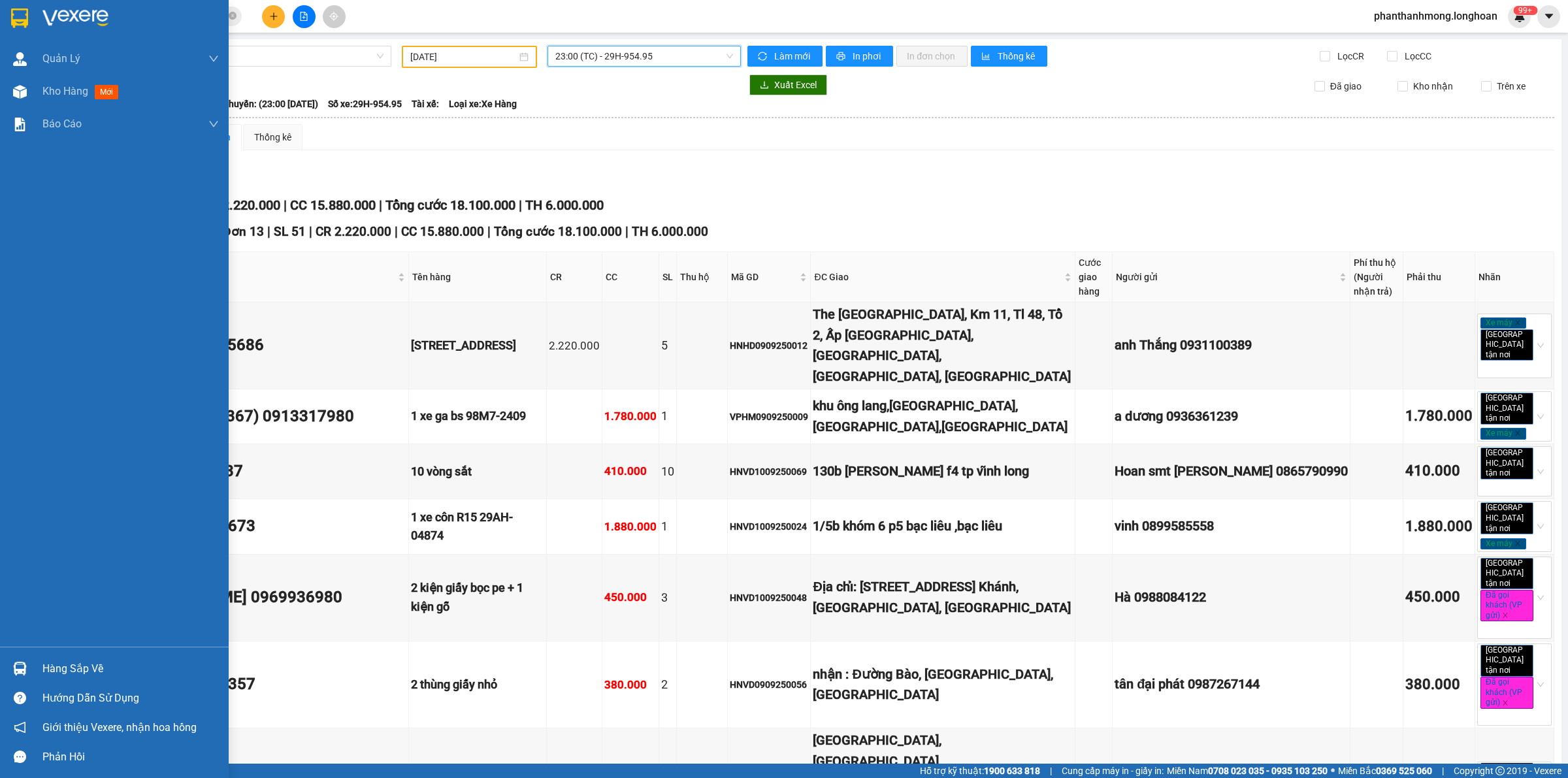
click at [30, 21] on div at bounding box center [114, 21] width 229 height 42
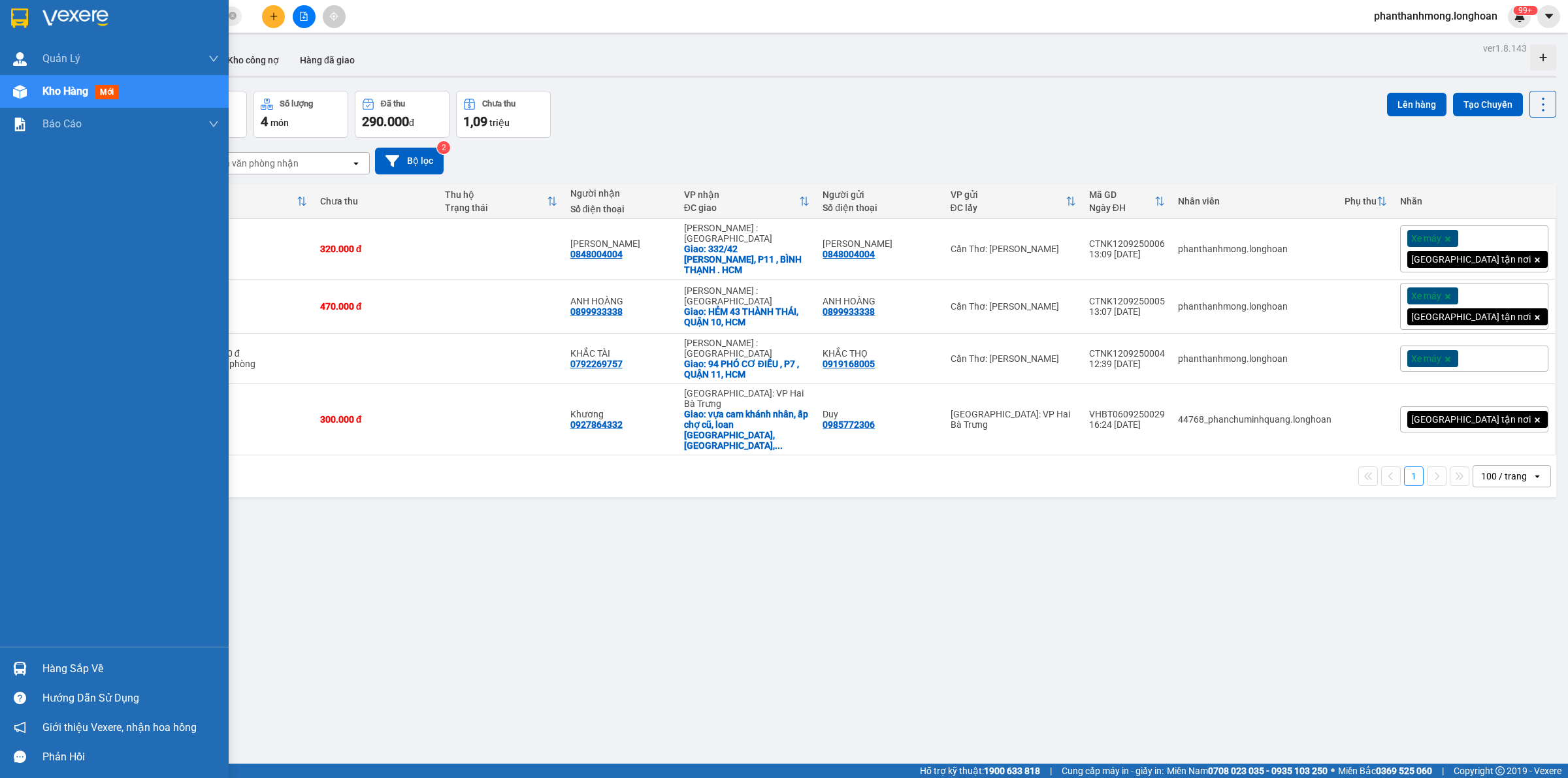
click at [14, 33] on div at bounding box center [114, 21] width 229 height 42
click at [26, 27] on img at bounding box center [19, 18] width 17 height 19
